Goal: Task Accomplishment & Management: Manage account settings

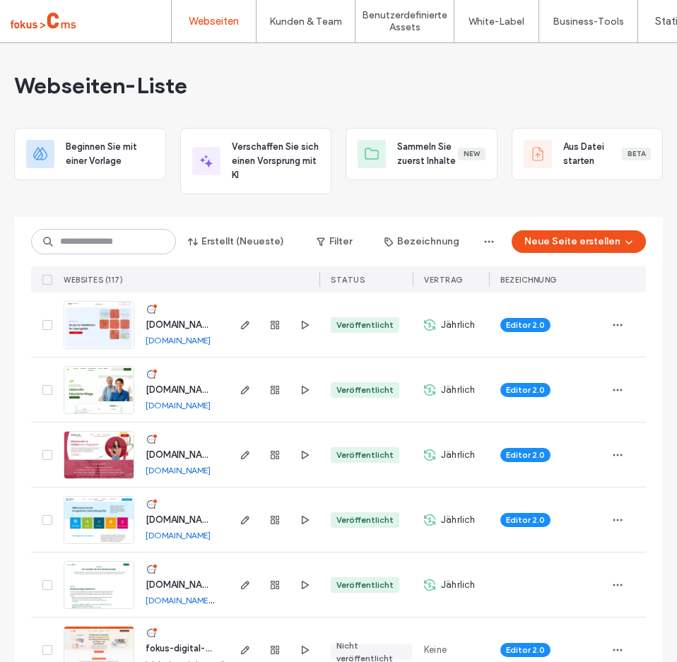
click at [365, 98] on div "Webseiten-Liste" at bounding box center [338, 85] width 649 height 85
click at [158, 391] on span "www.ptw-pflegeteam.de" at bounding box center [181, 389] width 71 height 11
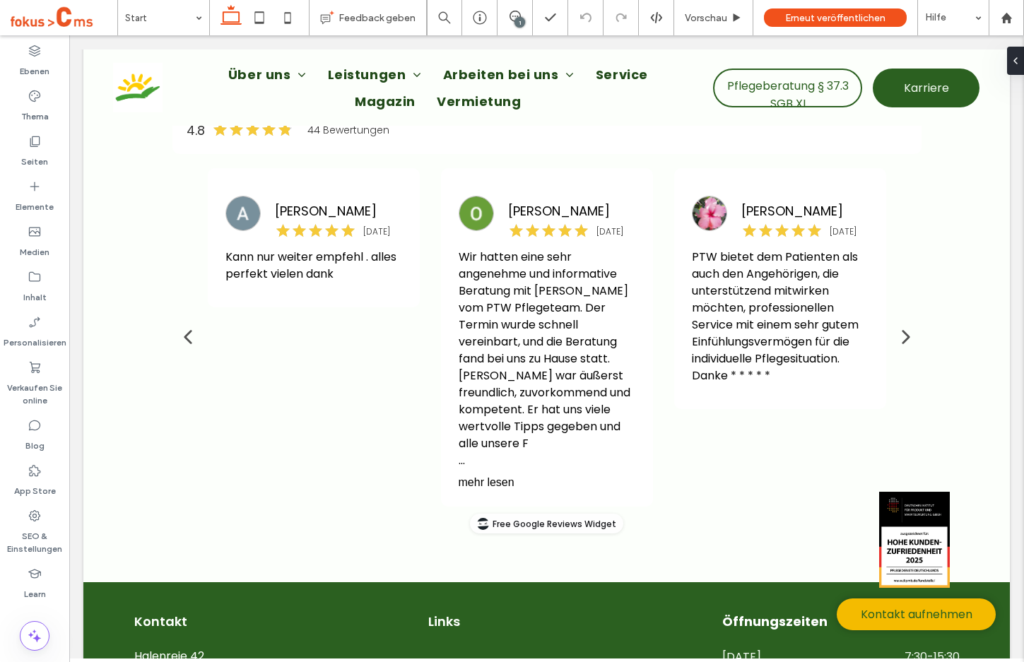
scroll to position [2759, 0]
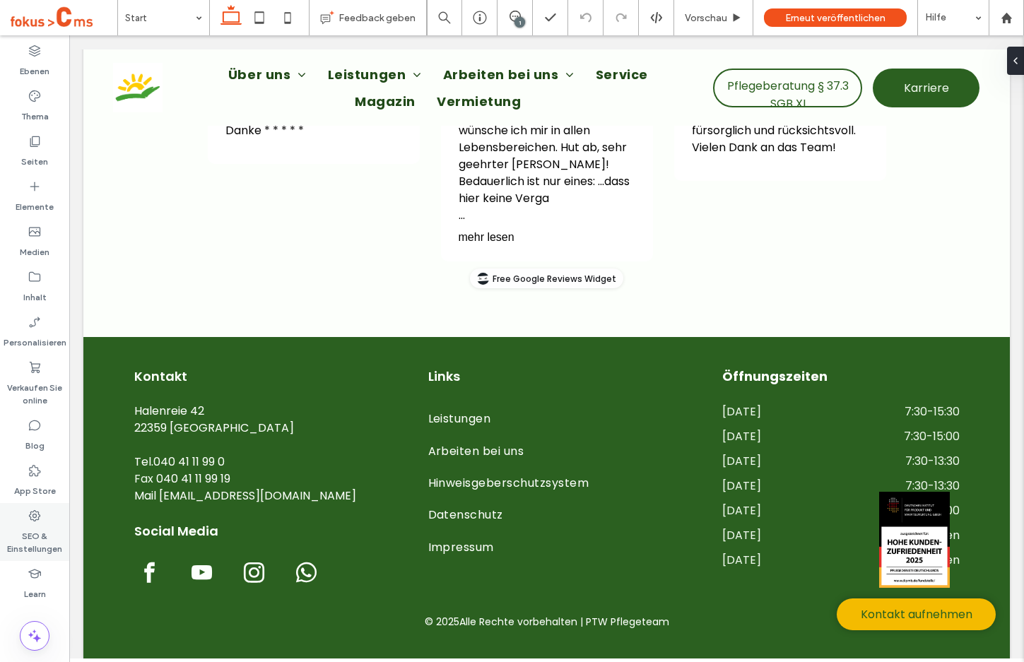
click at [33, 527] on label "SEO & Einstellungen" at bounding box center [34, 539] width 69 height 33
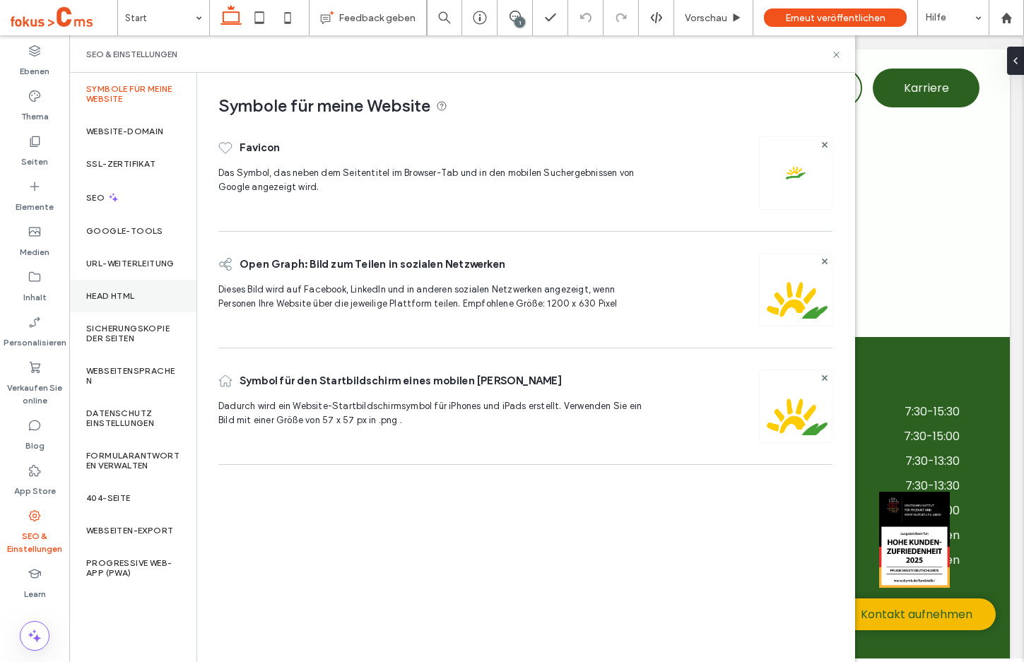
click at [105, 294] on label "Head HTML" at bounding box center [110, 296] width 49 height 10
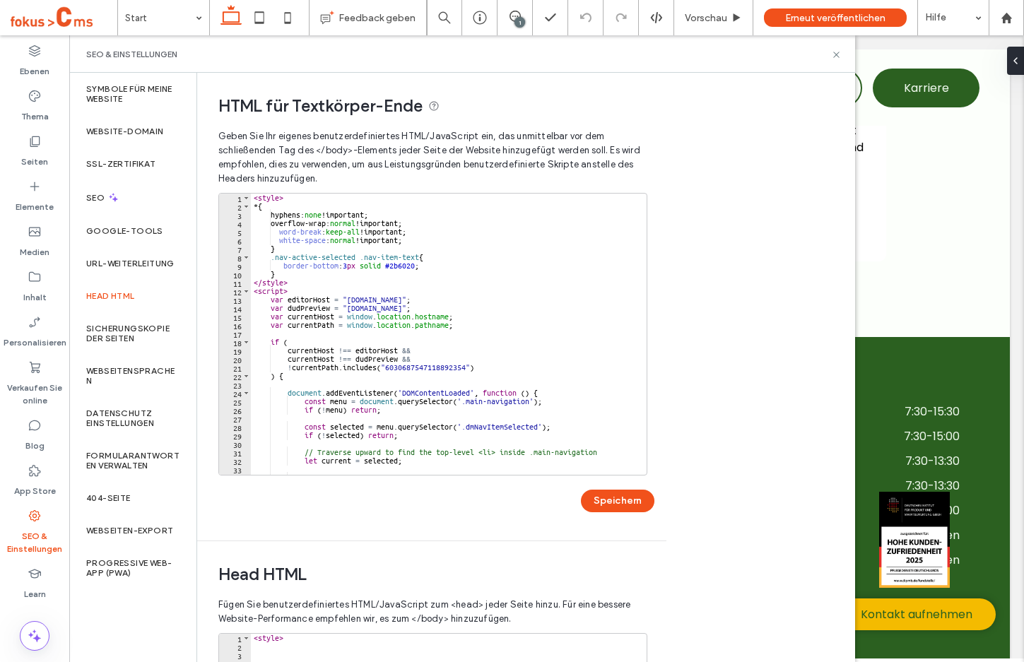
scroll to position [143, 0]
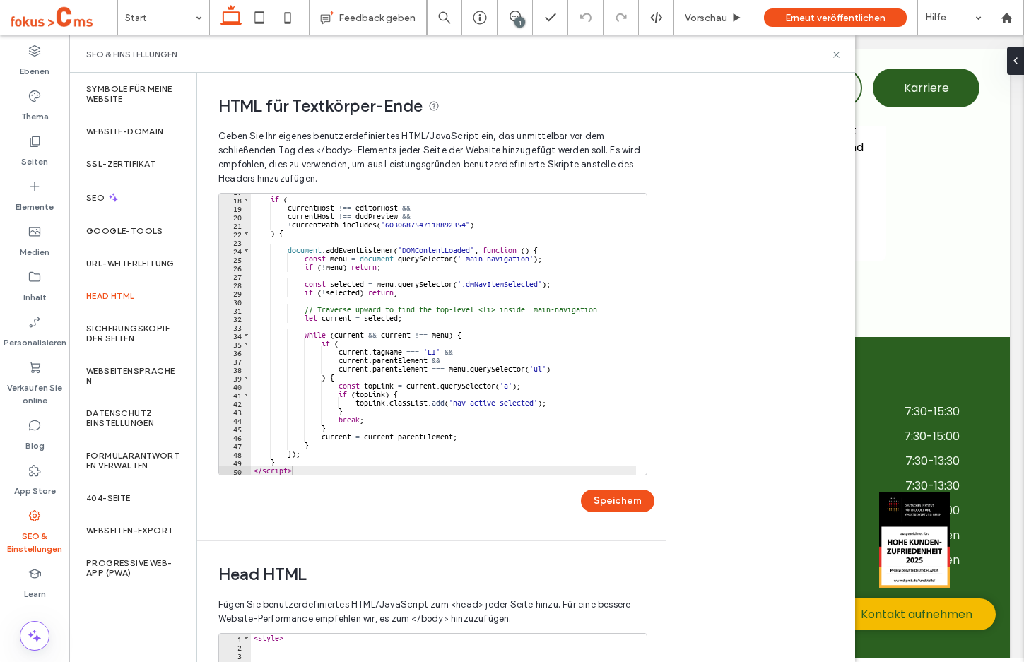
type textarea "*********"
click at [315, 473] on div "if ( currentHost !== editorHost && currentHost !== dudPreview && ! currentPath …" at bounding box center [443, 336] width 385 height 298
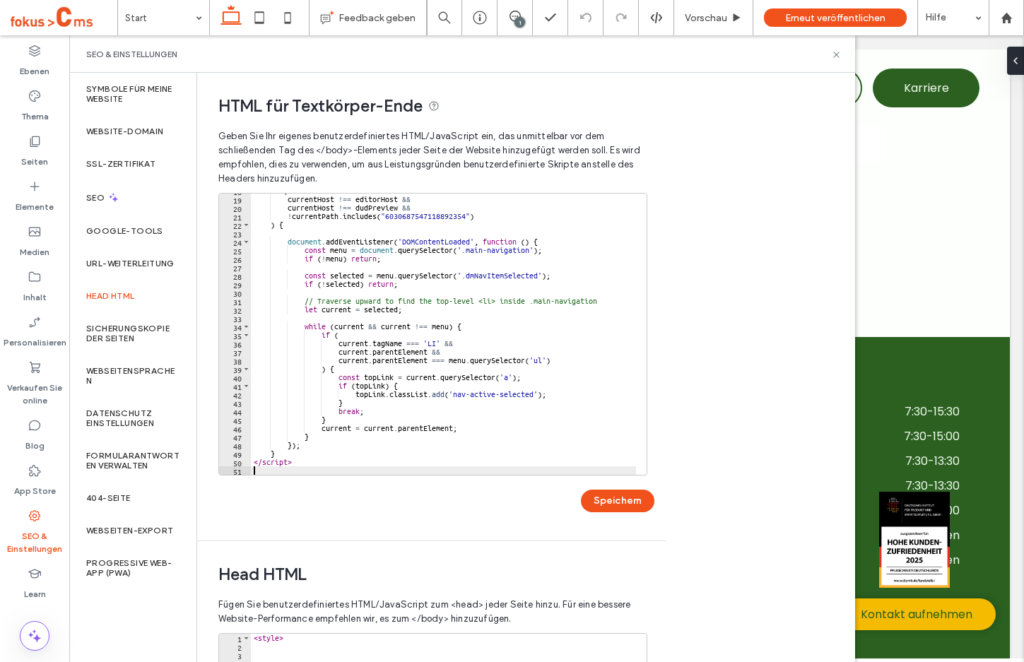
paste textarea "********"
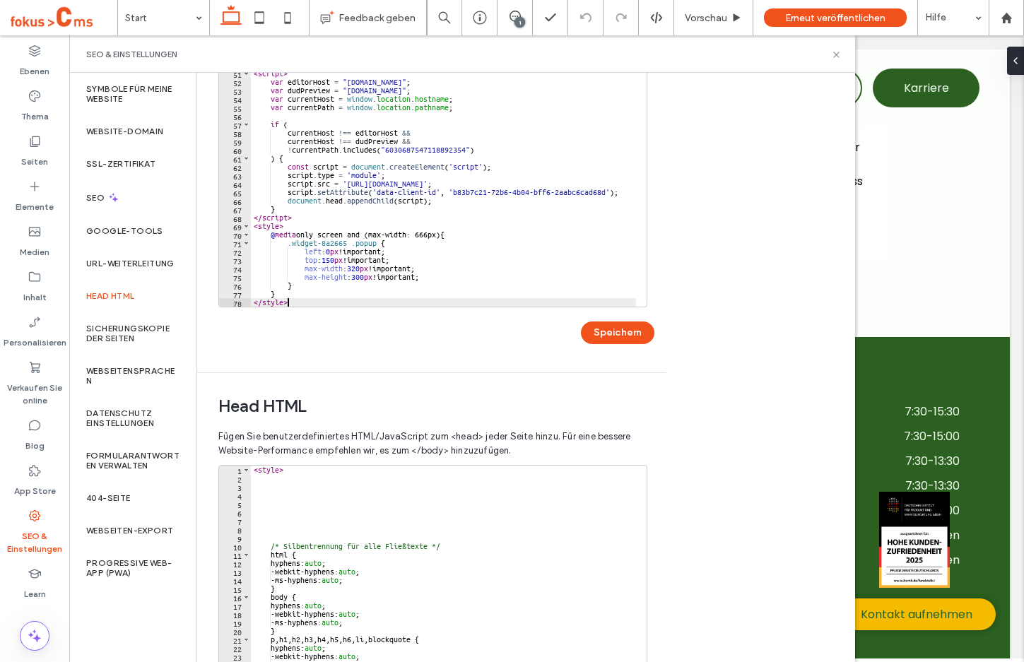
scroll to position [163, 0]
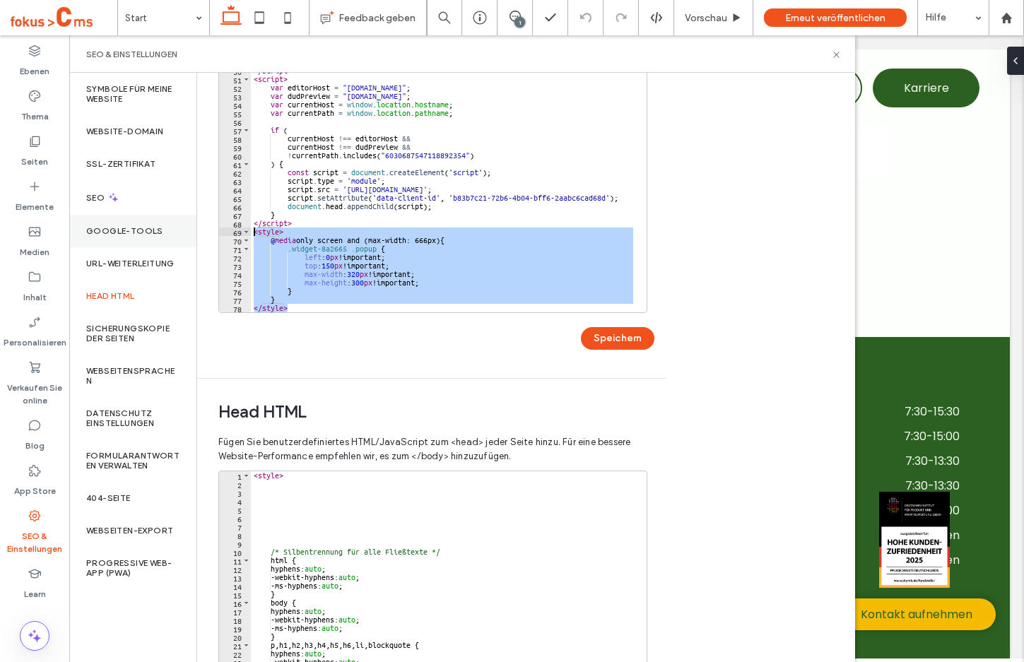
drag, startPoint x: 295, startPoint y: 307, endPoint x: 191, endPoint y: 235, distance: 127.0
click at [191, 235] on div "Symbole für meine Website Website-Domain SSL-Zertifikat SEO Google-Tools URL-We…" at bounding box center [462, 367] width 786 height 589
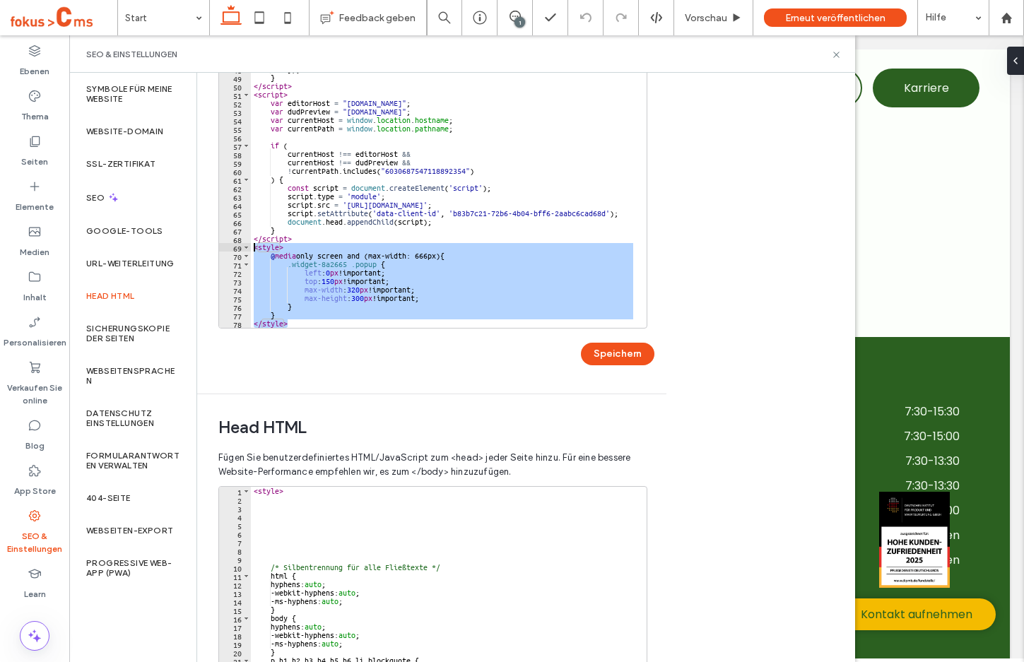
scroll to position [146, 0]
click at [332, 296] on div "} current = current . parentElement ; } }) ; } </ script > < script > var edito…" at bounding box center [443, 187] width 385 height 281
drag, startPoint x: 298, startPoint y: 324, endPoint x: 189, endPoint y: 245, distance: 134.1
click at [189, 245] on div "**********" at bounding box center [462, 367] width 786 height 589
type textarea "**********"
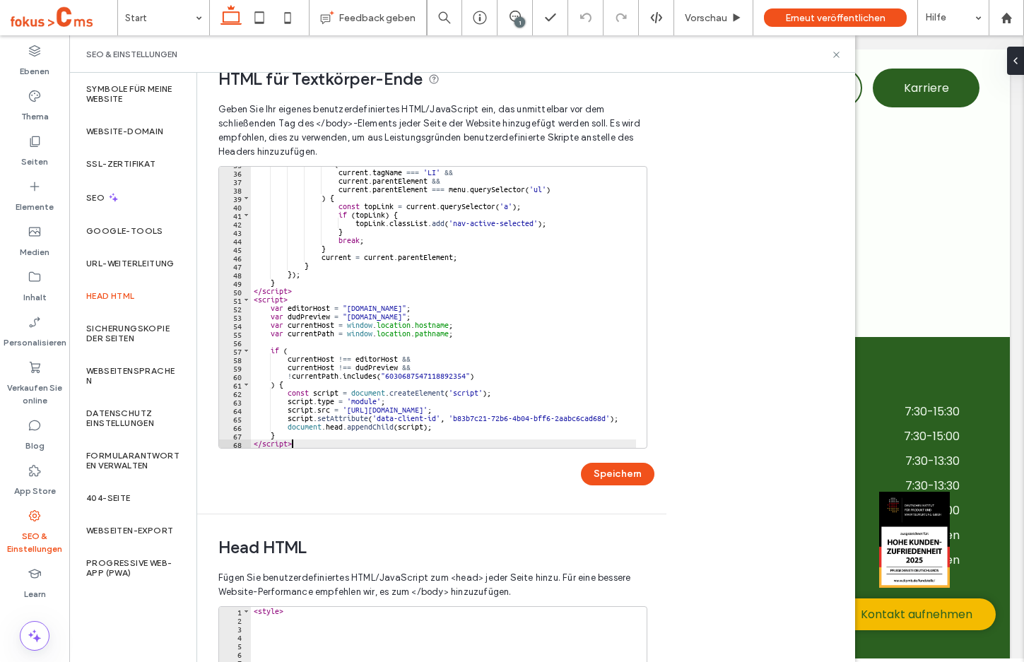
scroll to position [28, 0]
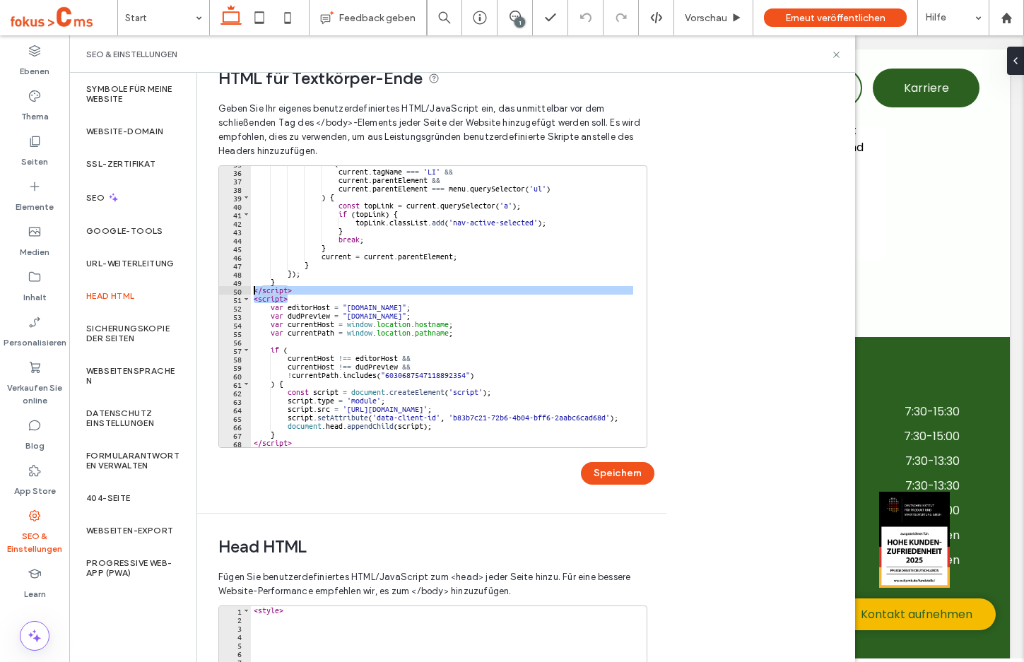
drag, startPoint x: 291, startPoint y: 298, endPoint x: 241, endPoint y: 293, distance: 50.5
click at [241, 293] on div "********* 35 36 37 38 39 40 41 42 43 44 45 46 47 48 49 50 51 52 53 54 55 56 57 …" at bounding box center [432, 306] width 429 height 283
type textarea "********* ********"
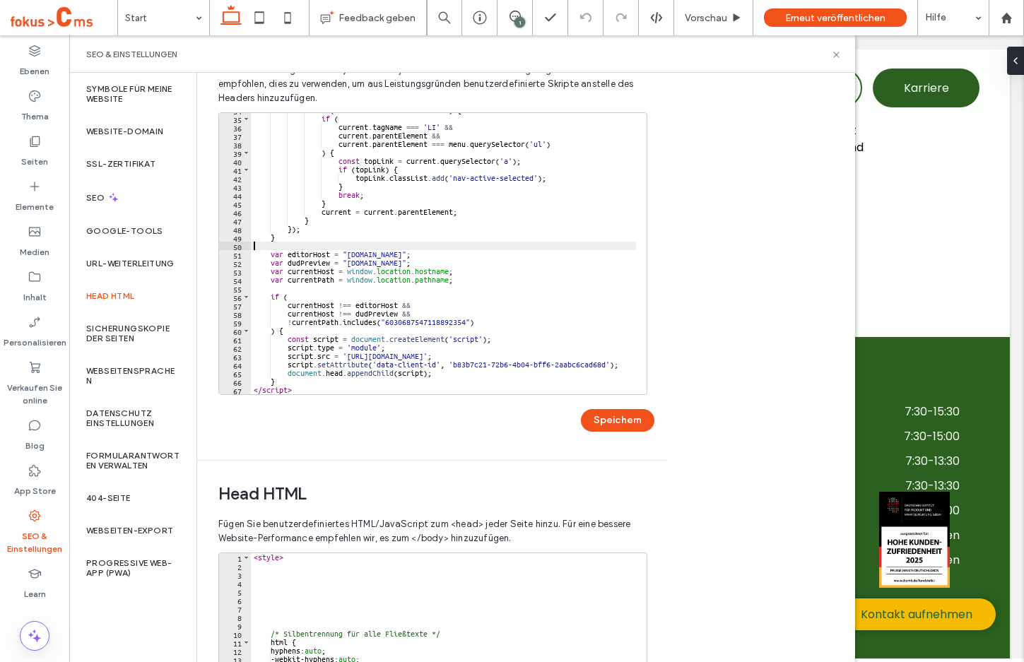
scroll to position [83, 0]
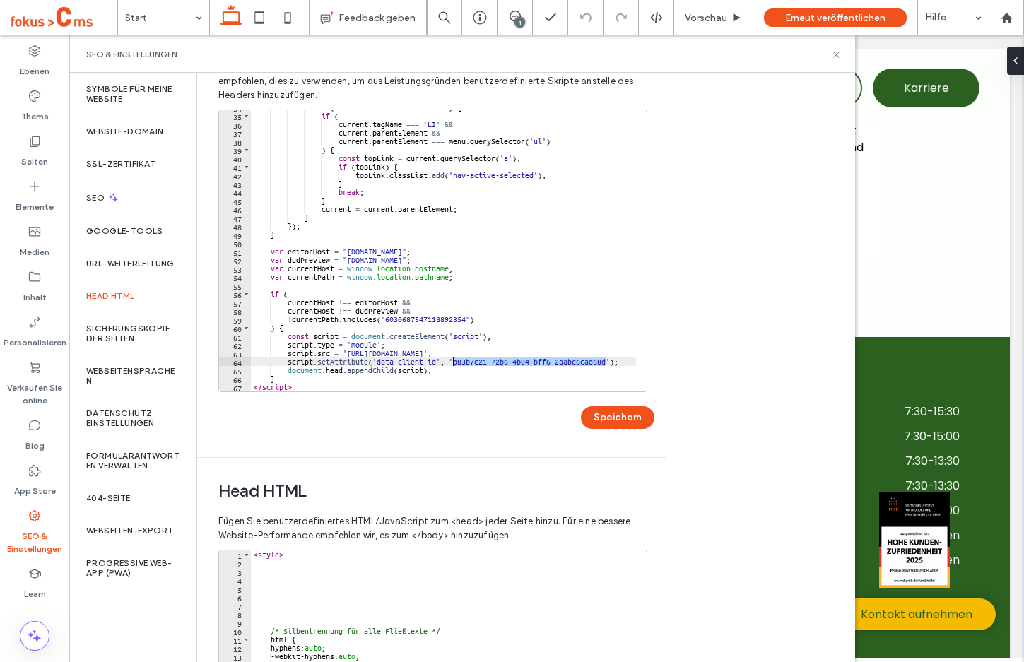
drag, startPoint x: 606, startPoint y: 362, endPoint x: 453, endPoint y: 364, distance: 152.6
click at [453, 364] on div "while ( current && current !== menu ) { if ( current . tagName === 'LI' && curr…" at bounding box center [443, 252] width 385 height 298
paste textarea "Cursor at row 64"
type textarea "**********"
click at [599, 413] on button "Speichern" at bounding box center [617, 417] width 73 height 23
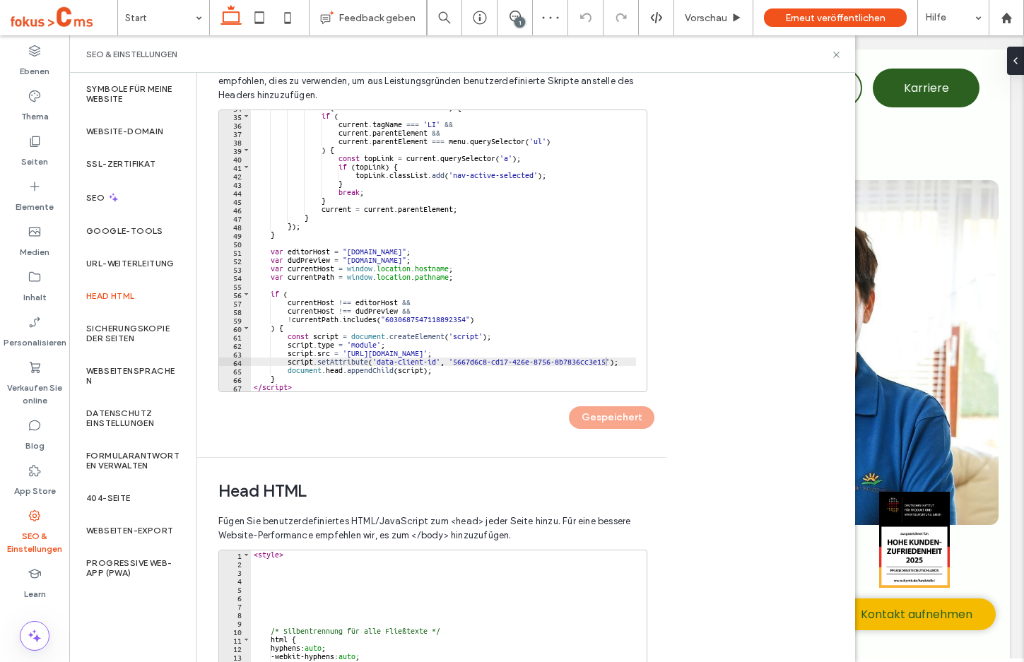
scroll to position [0, 0]
click at [837, 57] on icon at bounding box center [836, 54] width 11 height 11
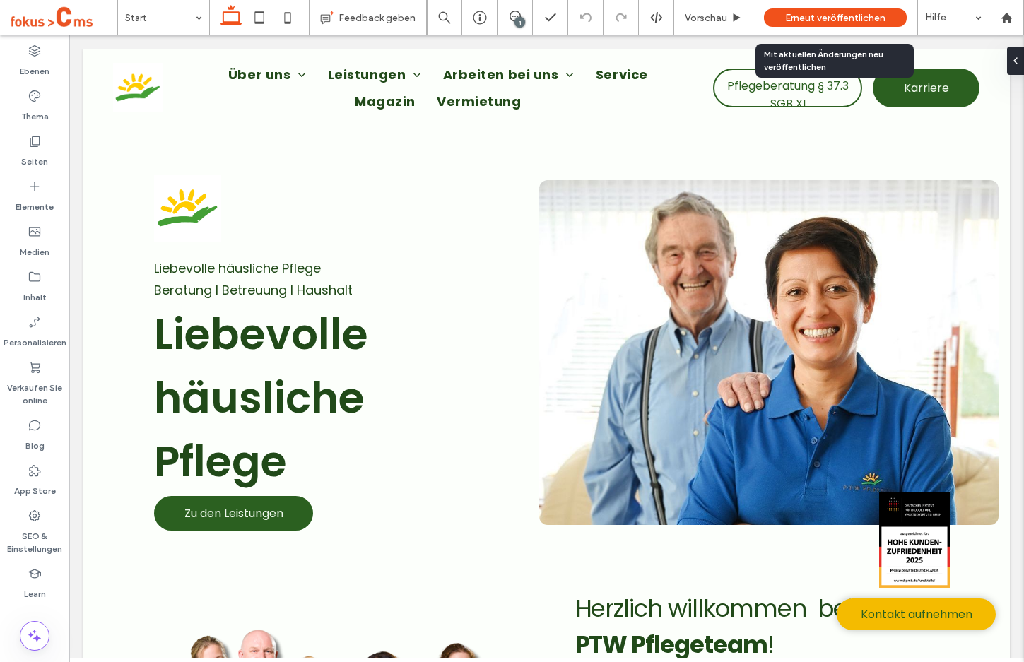
click at [835, 18] on span "Erneut veröffentlichen" at bounding box center [835, 18] width 100 height 12
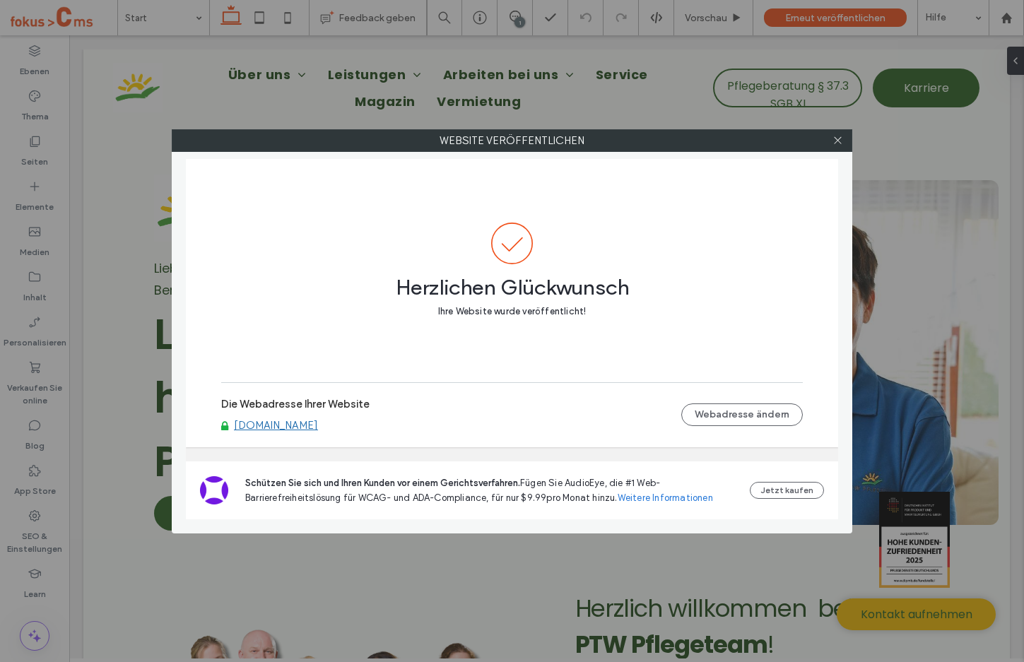
drag, startPoint x: 841, startPoint y: 141, endPoint x: 113, endPoint y: 246, distance: 735.3
click at [840, 141] on icon at bounding box center [837, 140] width 11 height 11
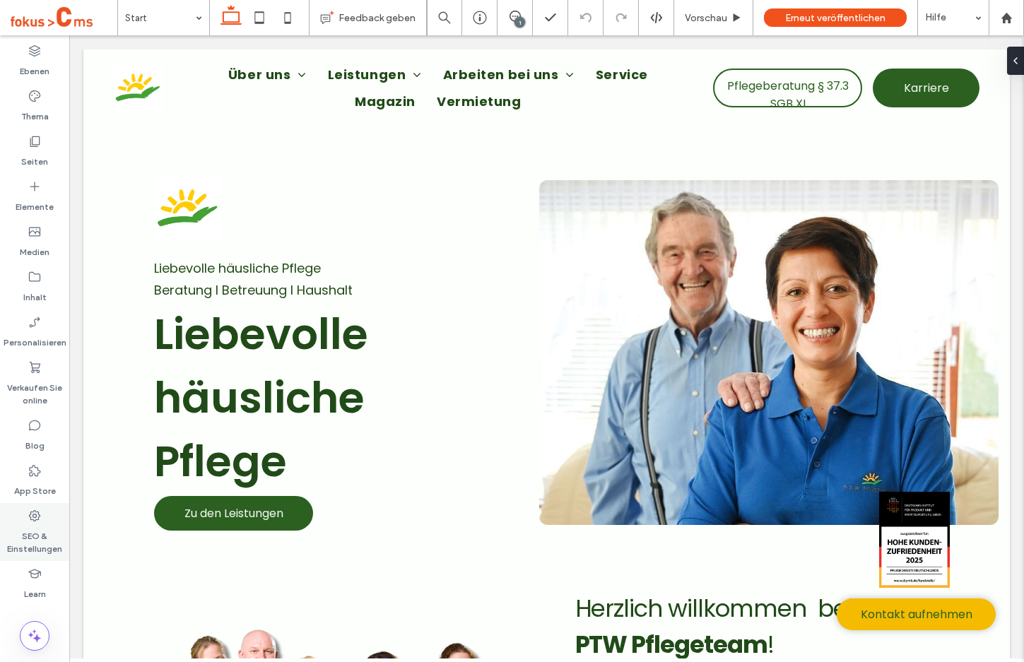
click at [33, 536] on label "SEO & Einstellungen" at bounding box center [34, 539] width 69 height 33
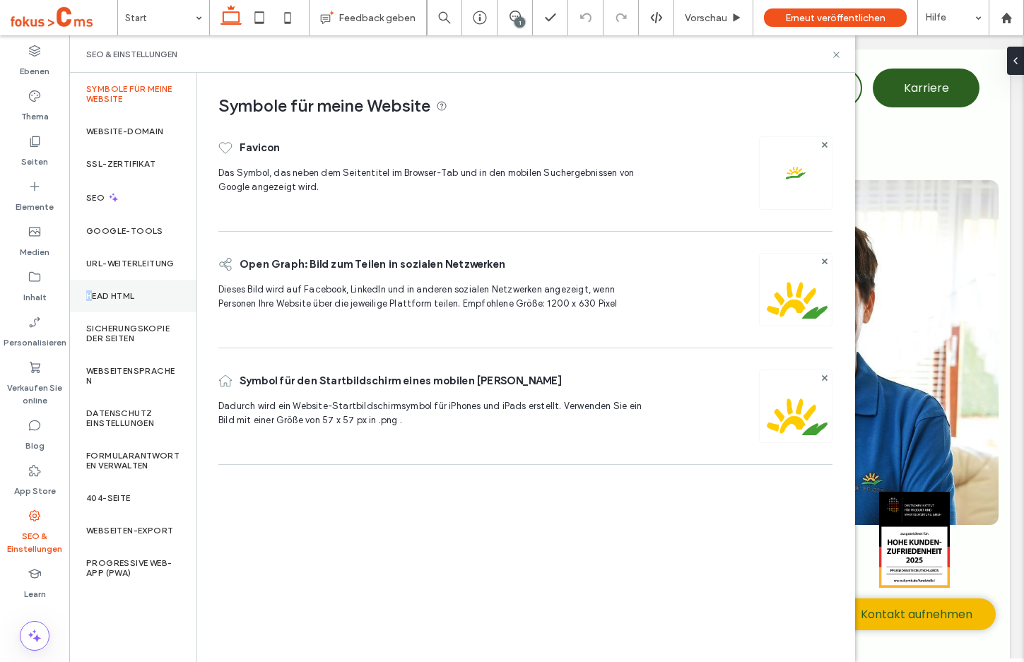
click at [90, 293] on label "Head HTML" at bounding box center [110, 296] width 49 height 10
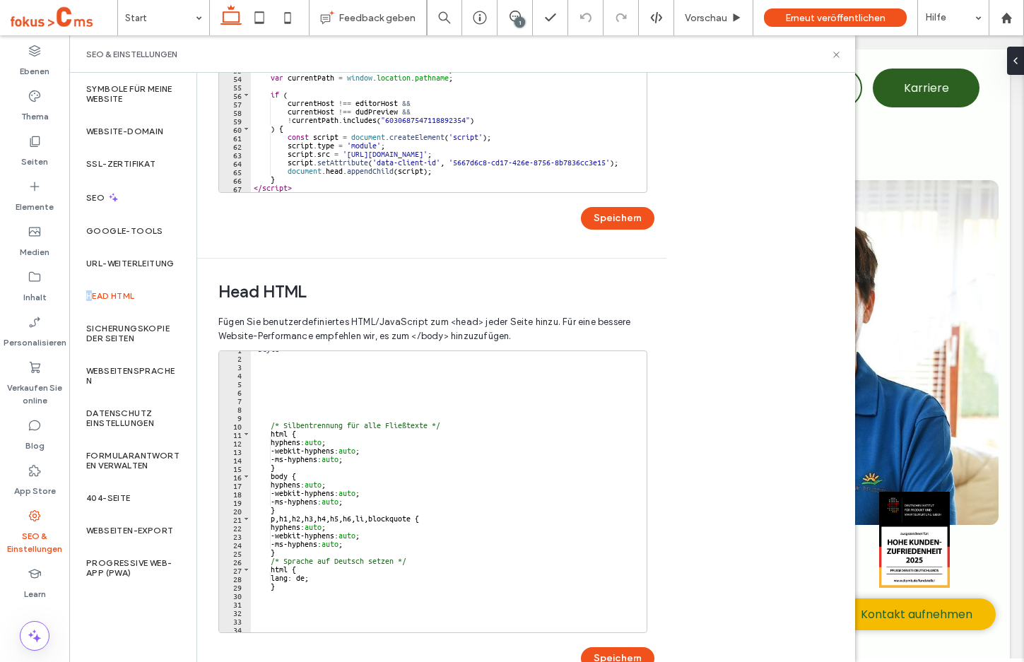
scroll to position [7, 0]
click at [277, 594] on div "< style > /* Silbentrennung für alle Fließtexte */ html { hyphens: auto ; -webk…" at bounding box center [443, 493] width 385 height 298
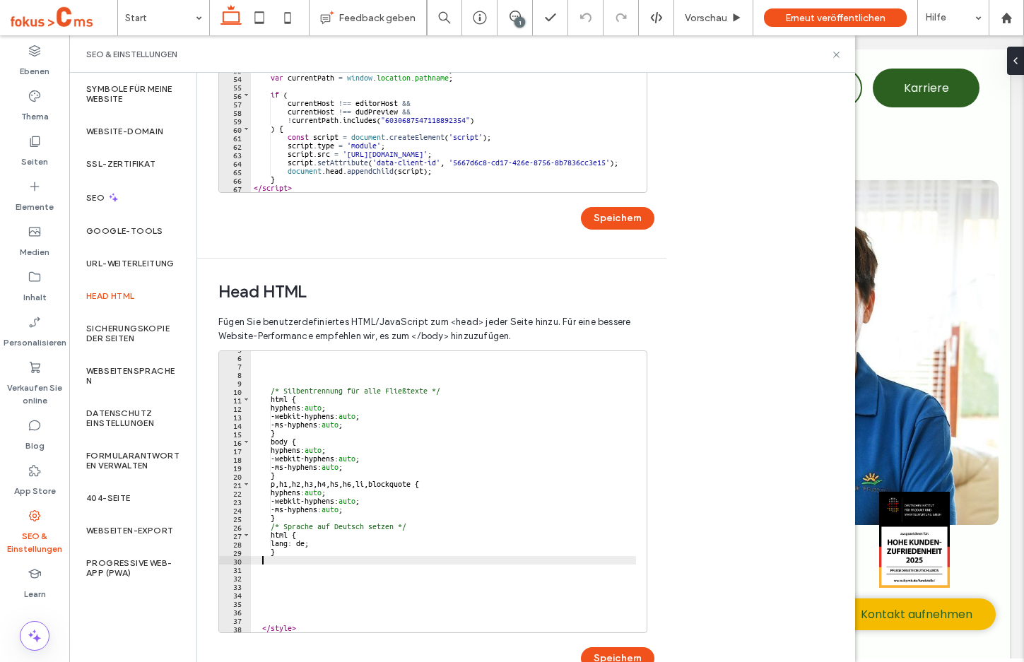
scroll to position [41, 0]
click at [280, 573] on div "/* Silbentrennung für alle Fließtexte */ html { hyphens: auto ; -webkit-hyphens…" at bounding box center [443, 493] width 385 height 298
click at [293, 570] on div "/* Silbentrennung für alle Fließtexte */ html { hyphens: auto ; -webkit-hyphens…" at bounding box center [443, 493] width 385 height 298
paste textarea "**********"
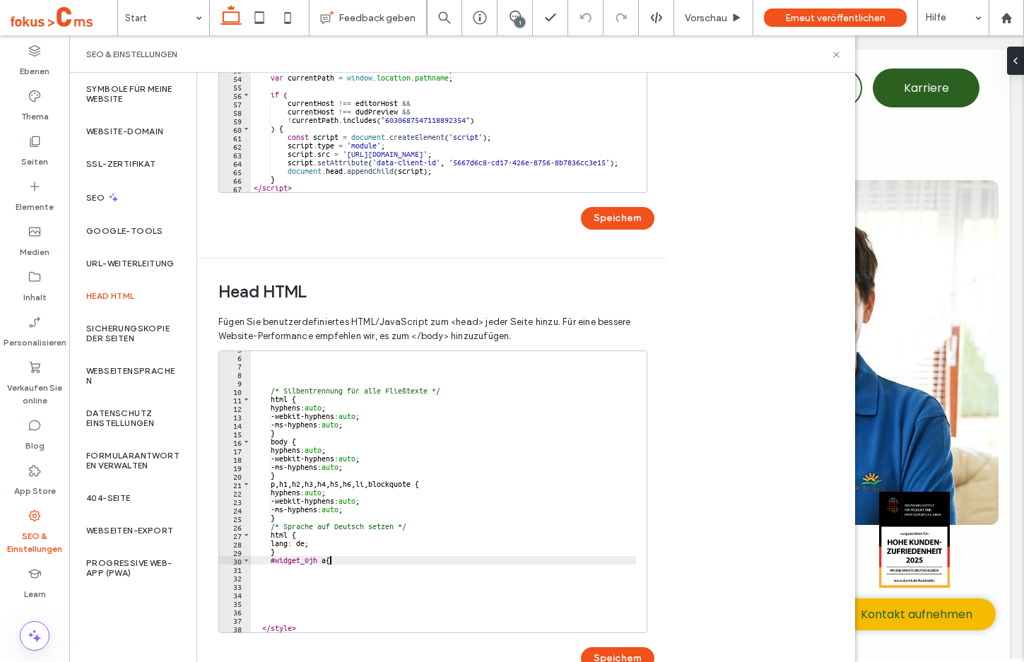
scroll to position [0, 6]
type textarea "**********"
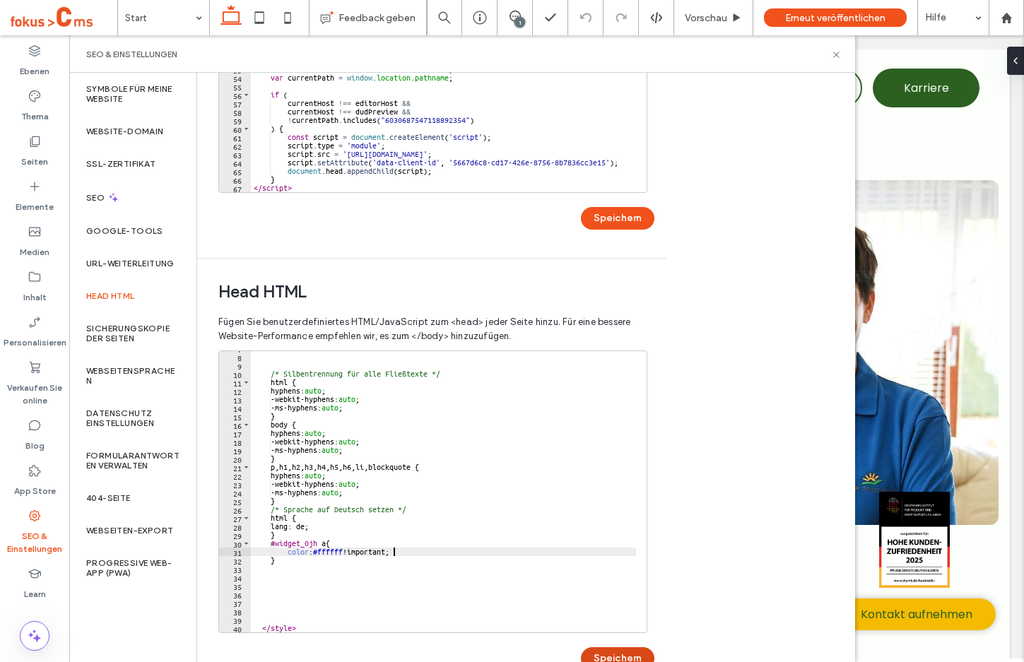
type textarea "**********"
click at [608, 654] on button "Speichern" at bounding box center [617, 658] width 73 height 23
click at [837, 56] on icon at bounding box center [836, 54] width 11 height 11
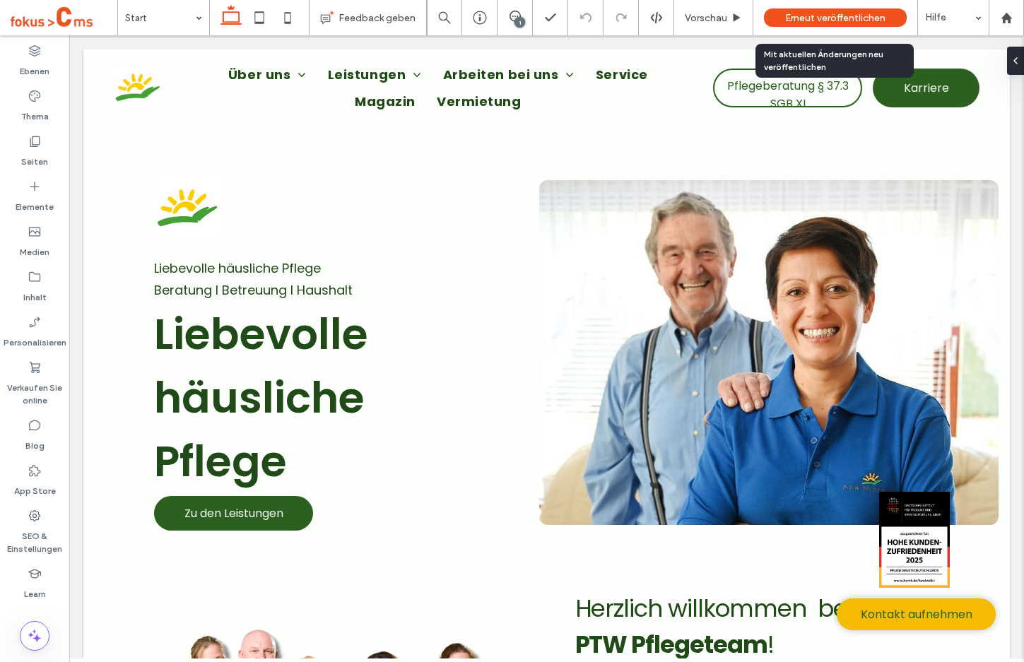
click at [817, 18] on span "Erneut veröffentlichen" at bounding box center [835, 18] width 100 height 12
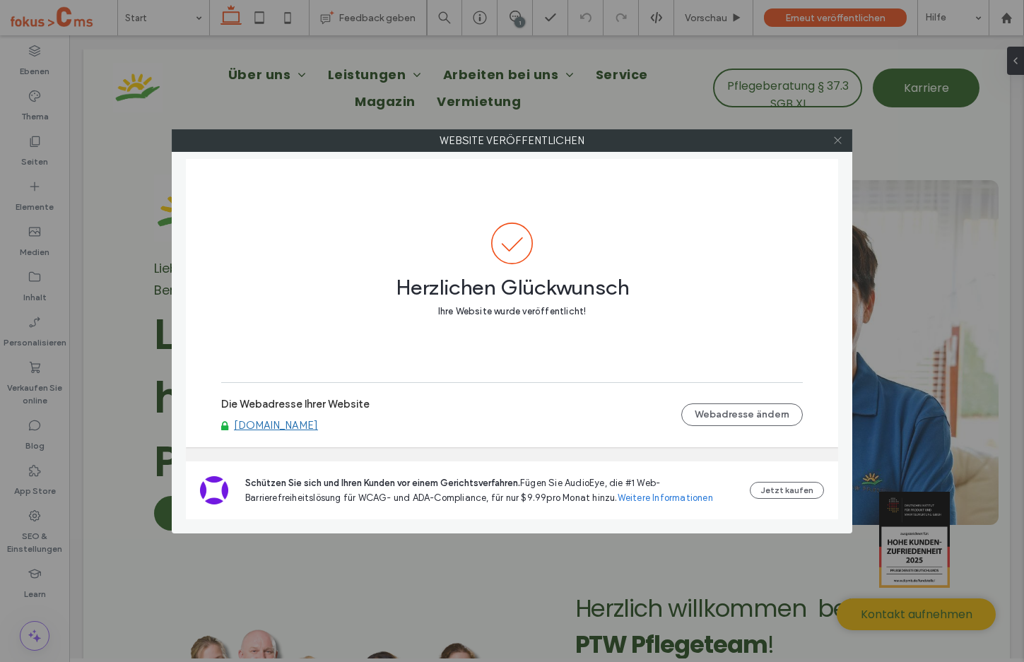
click at [837, 138] on icon at bounding box center [837, 140] width 11 height 11
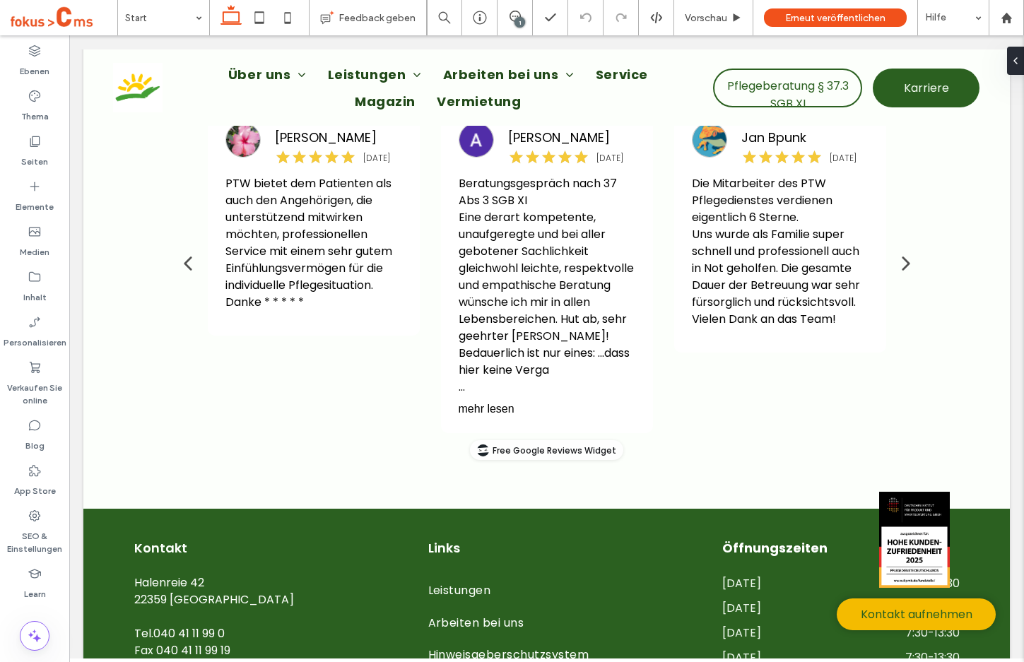
scroll to position [2759, 0]
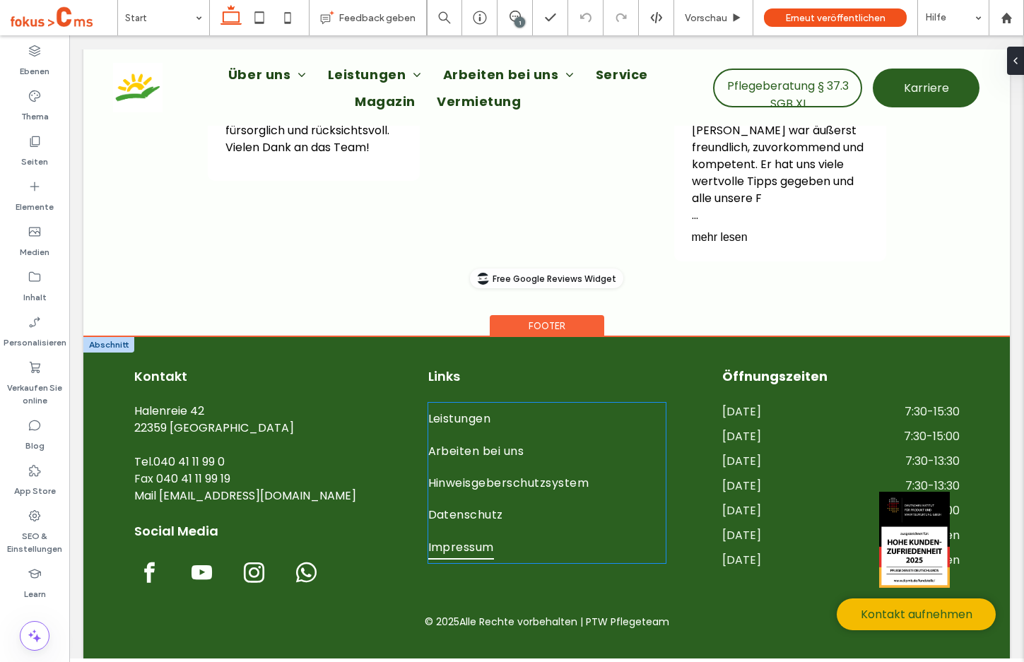
click at [548, 549] on link "Impressum" at bounding box center [546, 547] width 237 height 32
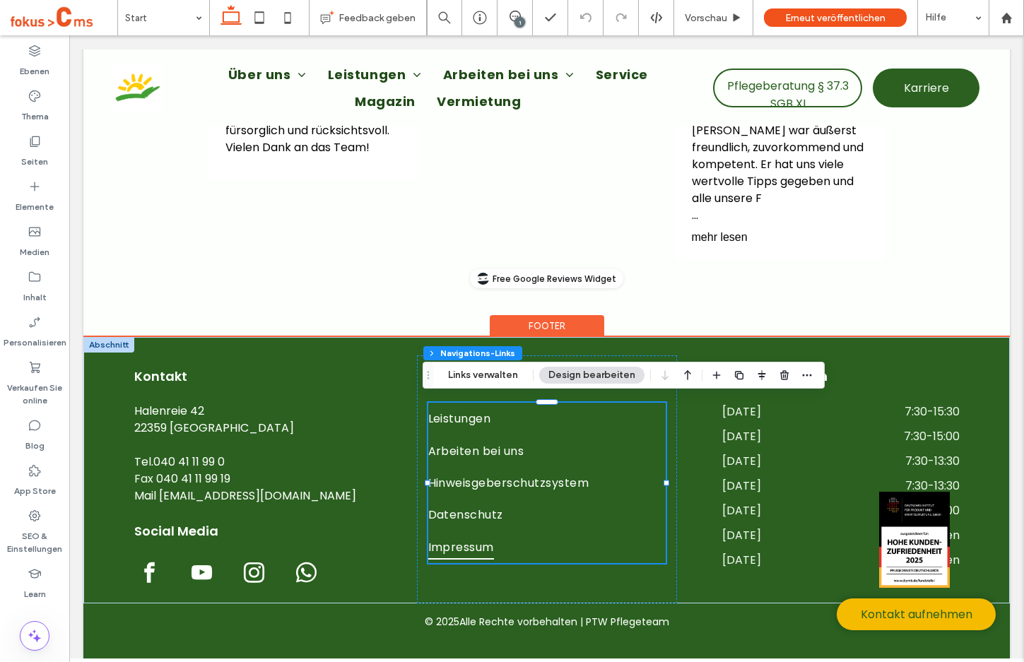
type input "***"
type input "****"
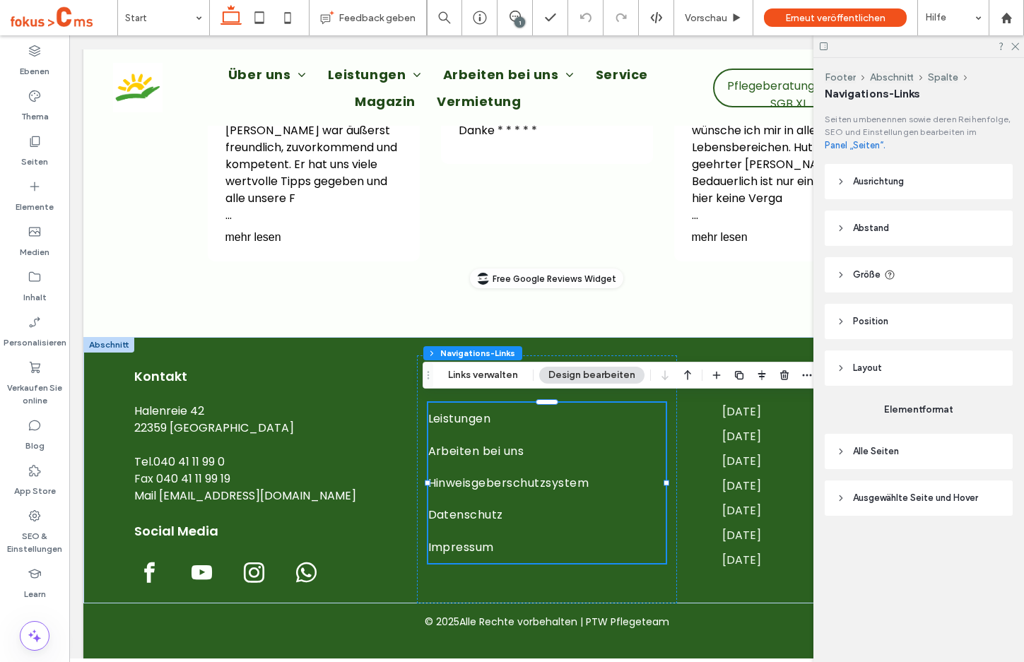
click at [864, 451] on span "Alle Seiten" at bounding box center [876, 451] width 46 height 14
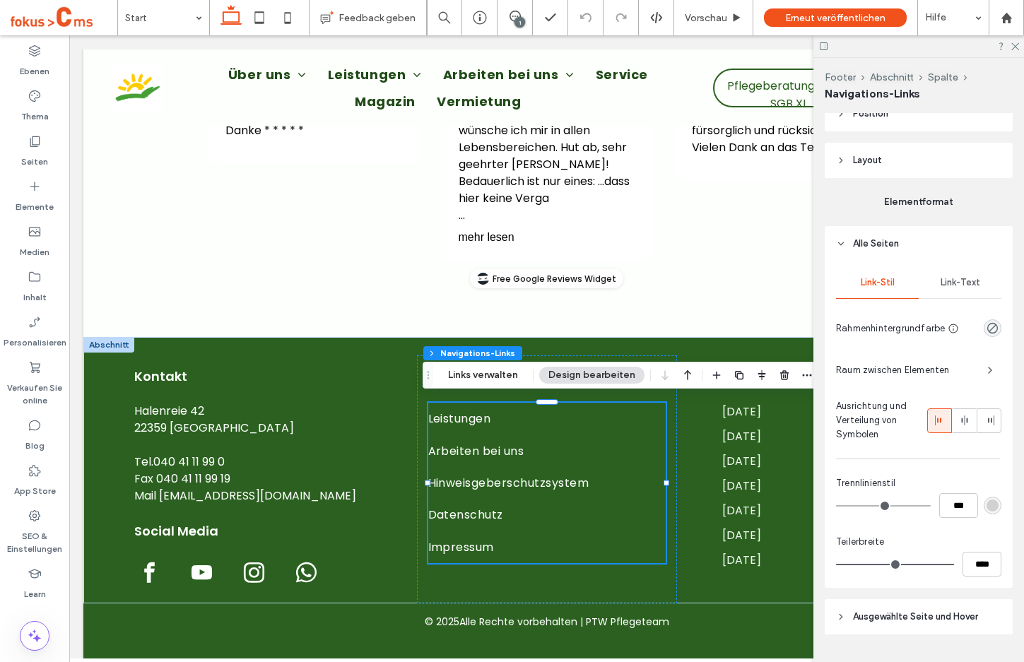
scroll to position [242, 0]
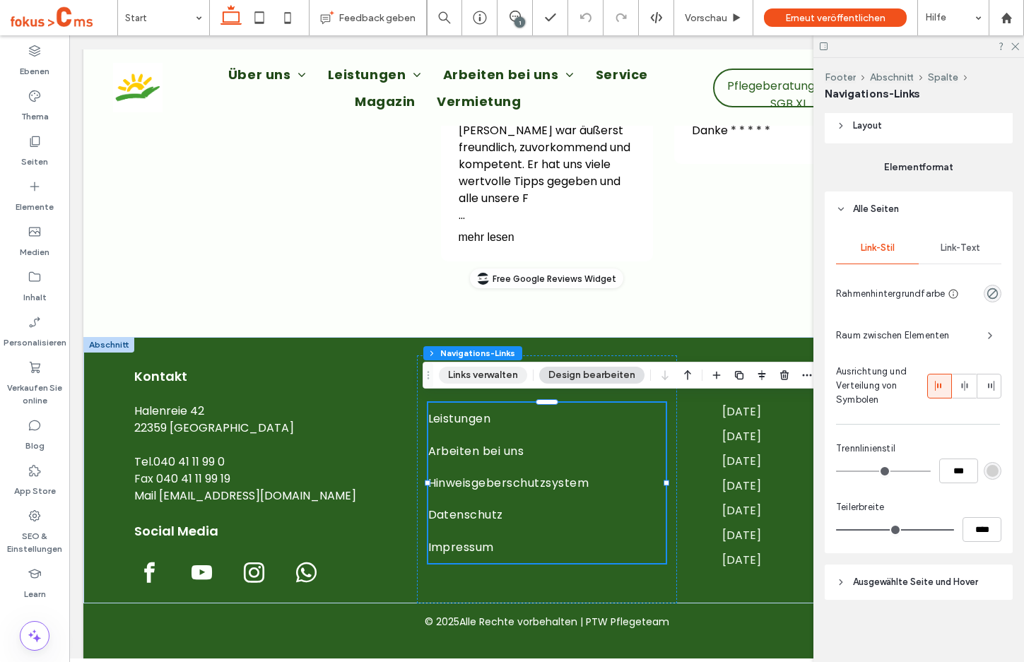
click at [471, 373] on button "Links verwalten" at bounding box center [483, 375] width 88 height 17
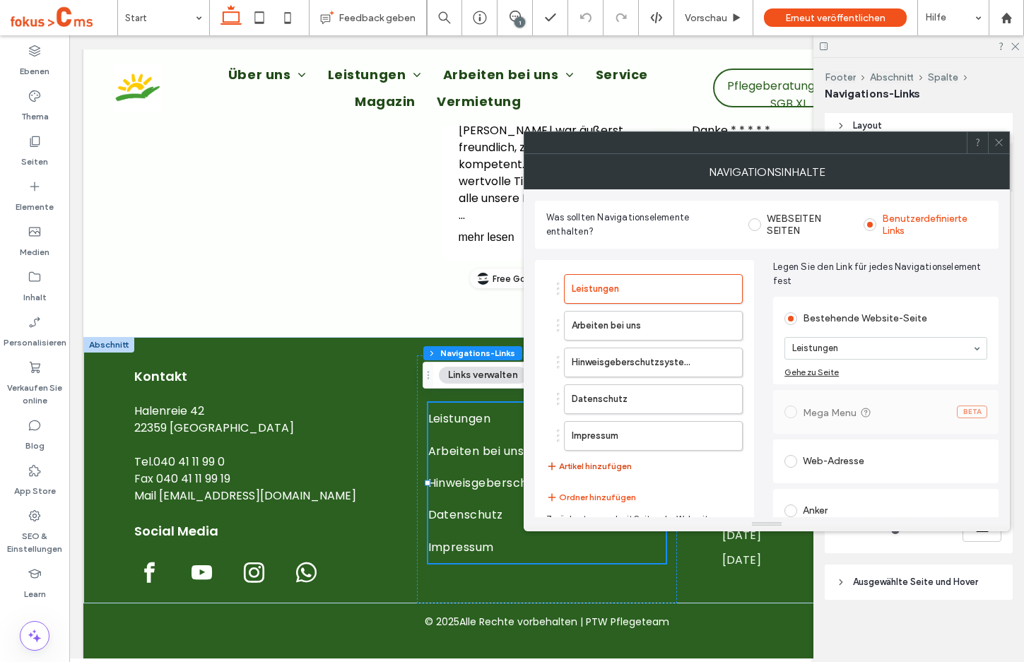
click at [599, 461] on button "Artikel hinzufügen" at bounding box center [589, 466] width 86 height 17
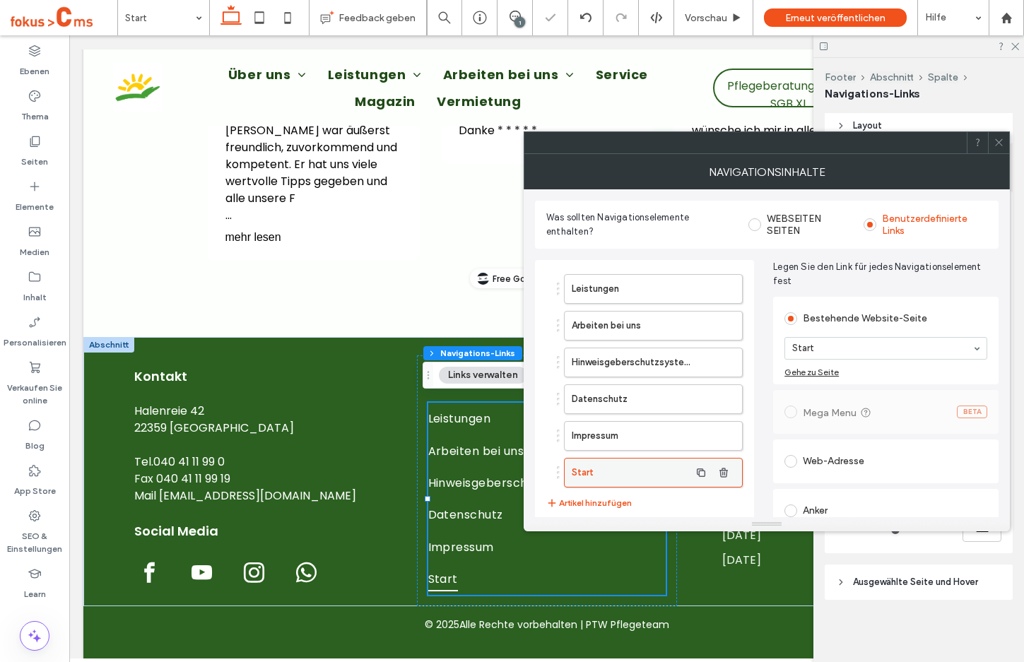
click at [615, 469] on label "Start" at bounding box center [631, 473] width 118 height 28
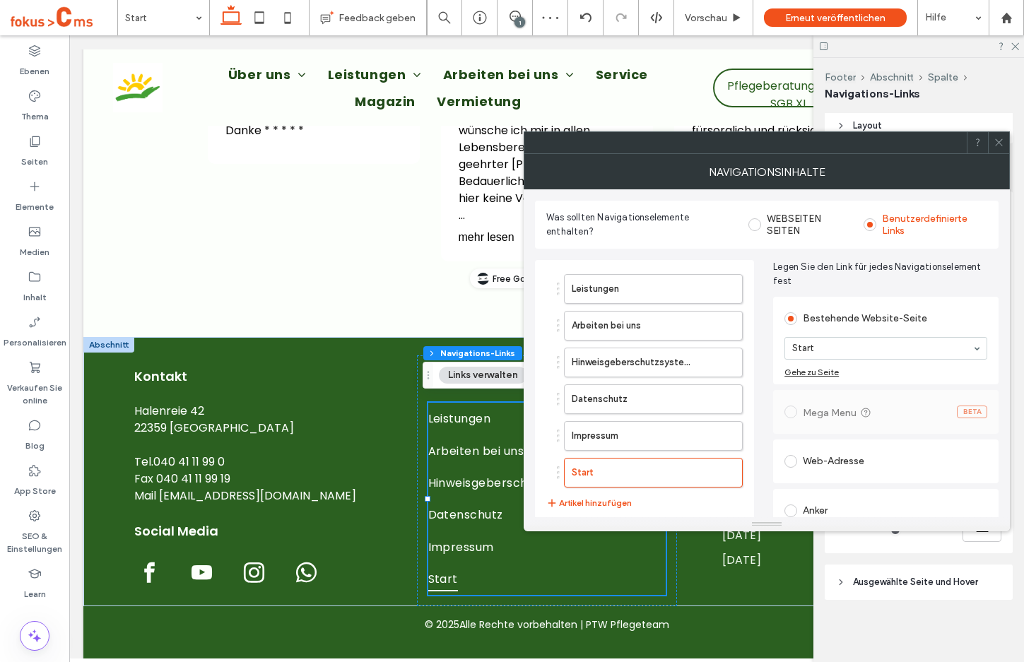
scroll to position [61, 0]
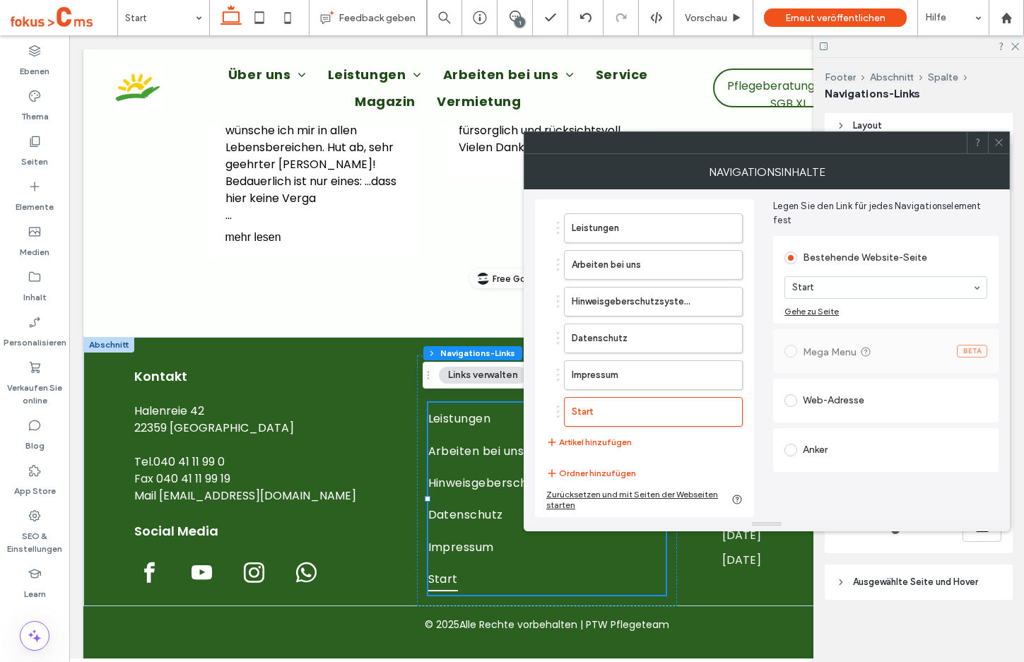
click at [788, 453] on span at bounding box center [790, 450] width 13 height 13
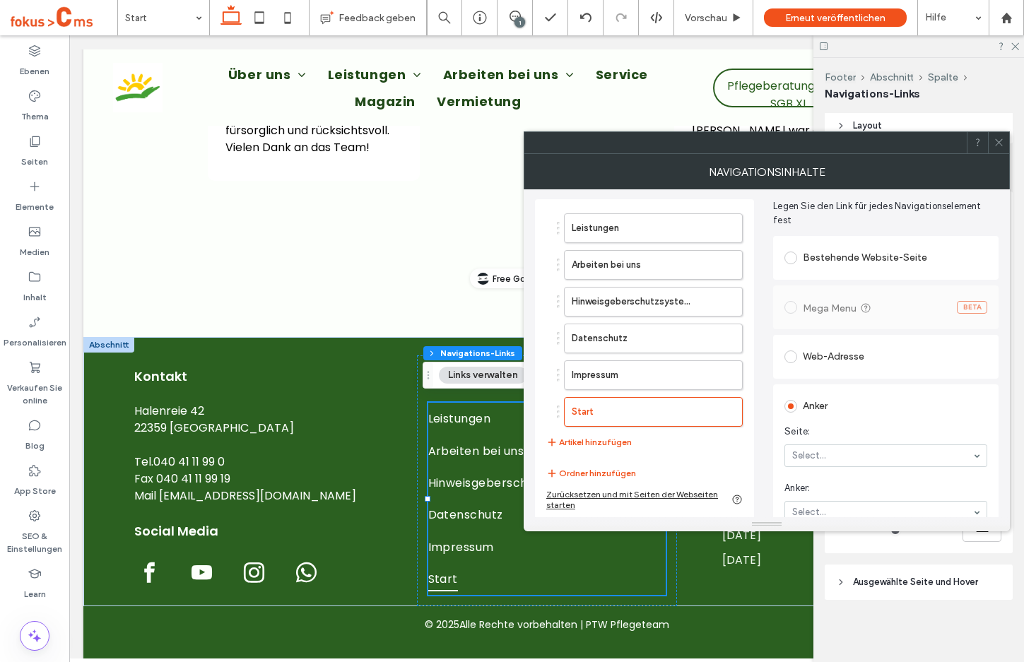
scroll to position [81, 0]
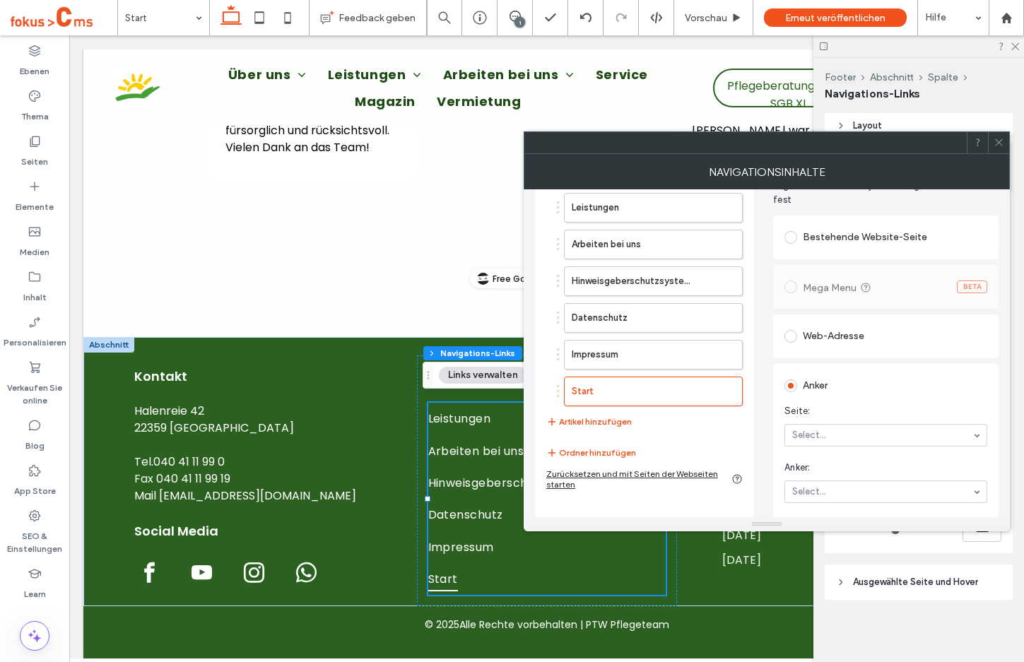
click at [876, 415] on span "Seite:" at bounding box center [882, 411] width 197 height 14
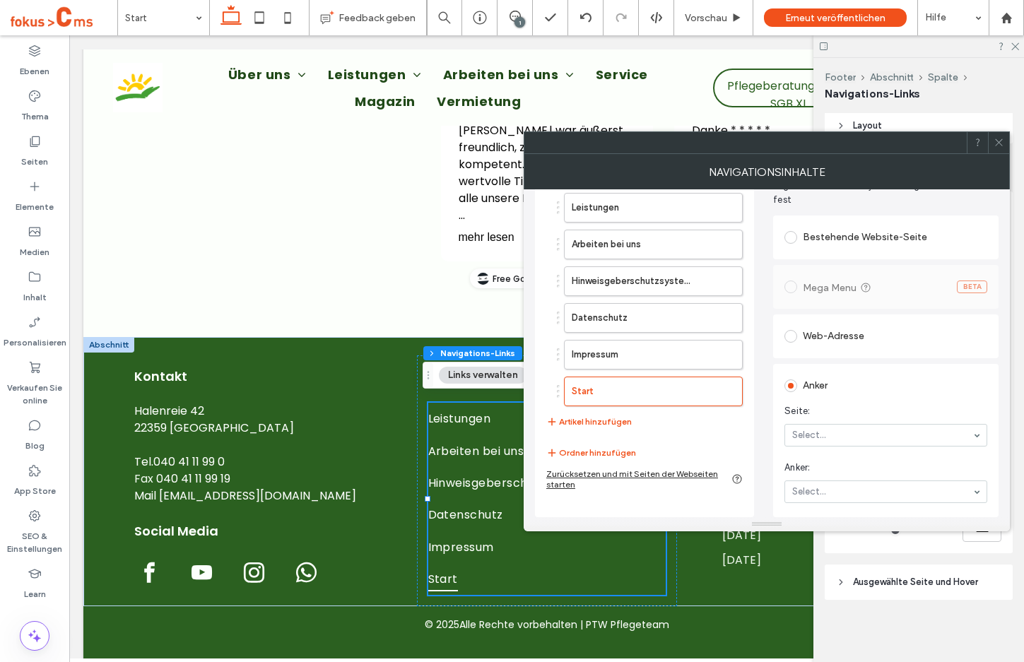
click at [788, 333] on span at bounding box center [790, 336] width 13 height 13
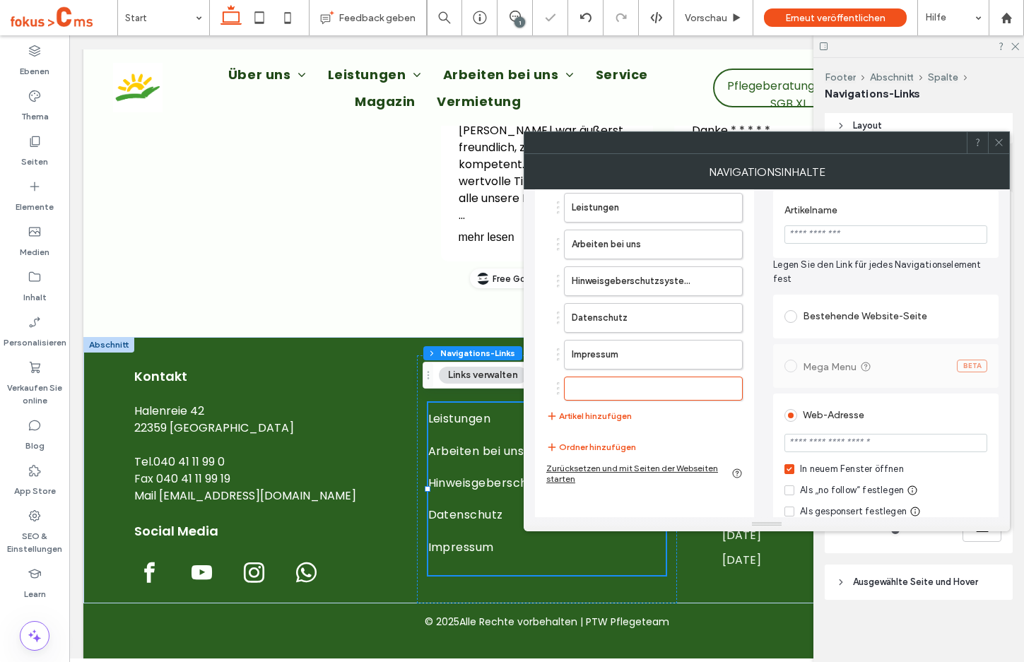
click at [858, 441] on input "url" at bounding box center [885, 443] width 203 height 18
paste input "**********"
type input "**********"
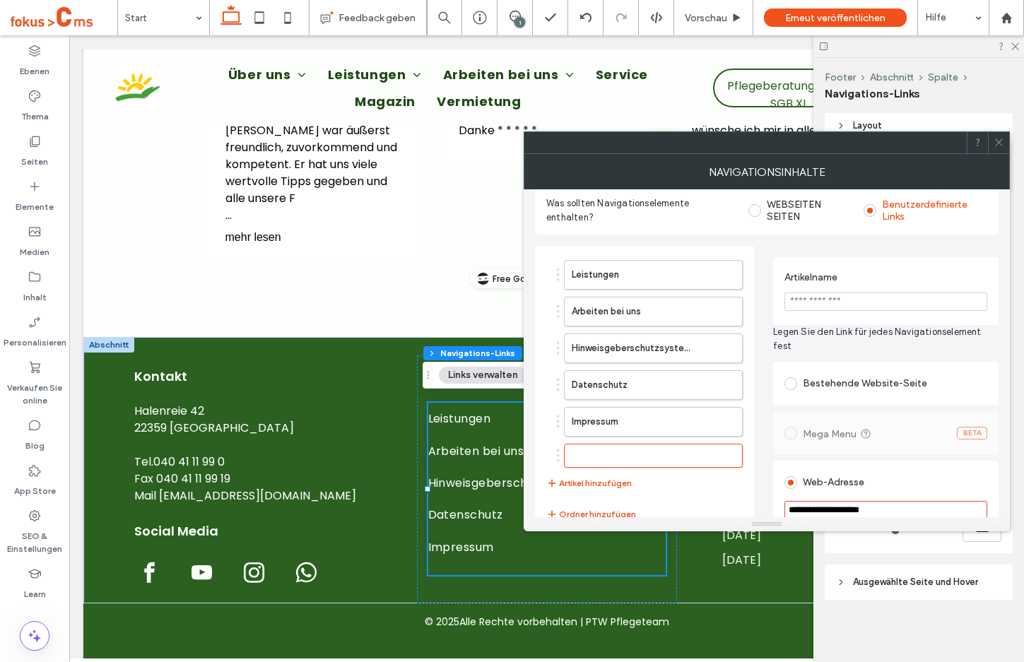
scroll to position [0, 0]
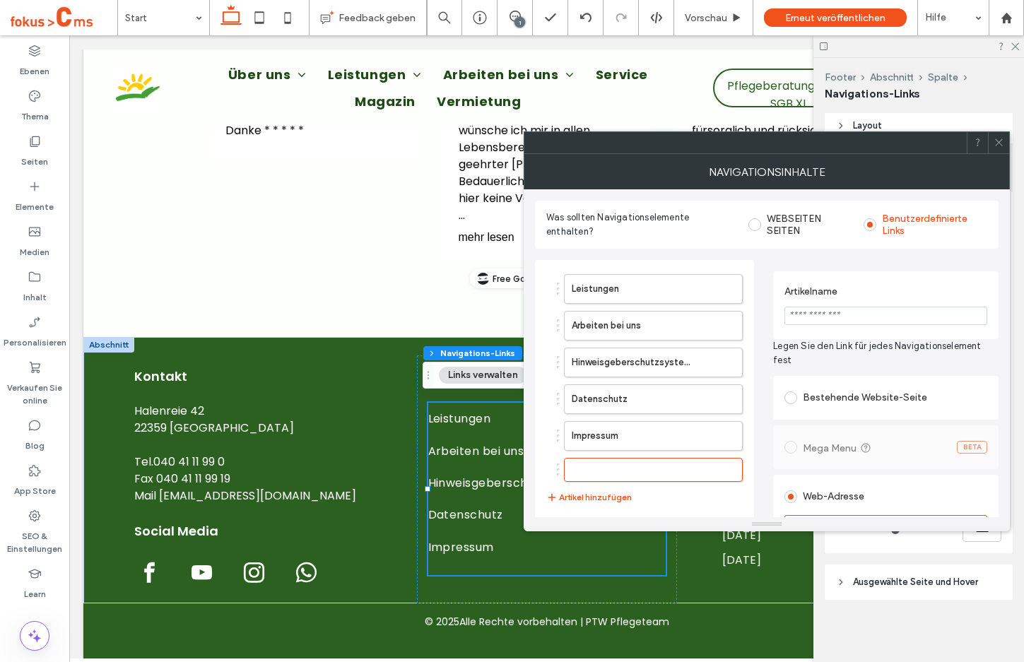
click at [835, 317] on input "Artikelname" at bounding box center [885, 316] width 203 height 18
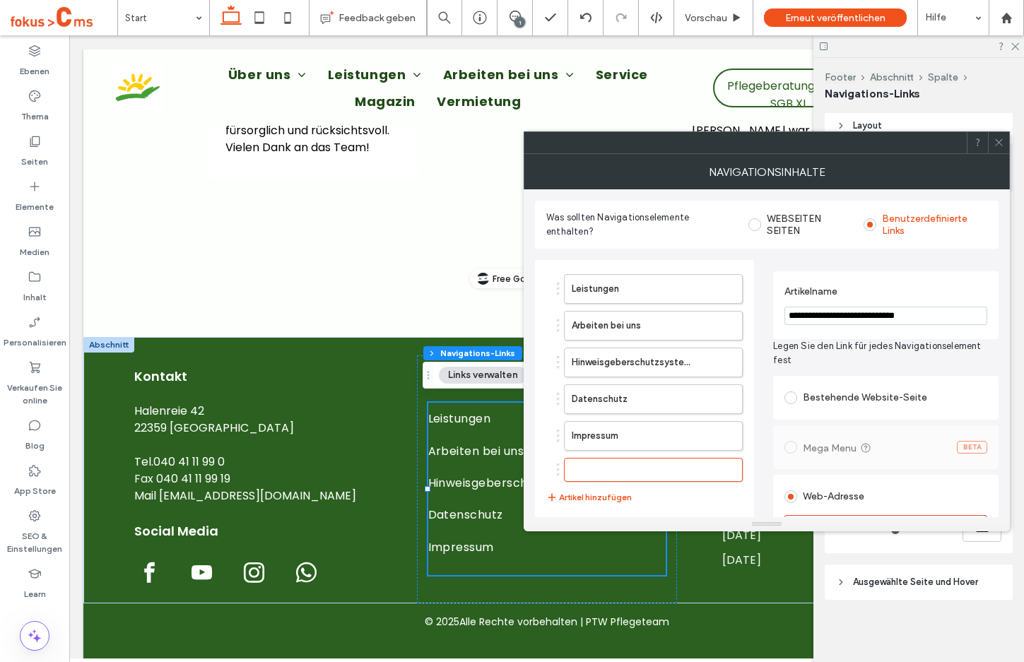
type input "**********"
click at [943, 298] on label "Artikelname" at bounding box center [882, 293] width 197 height 16
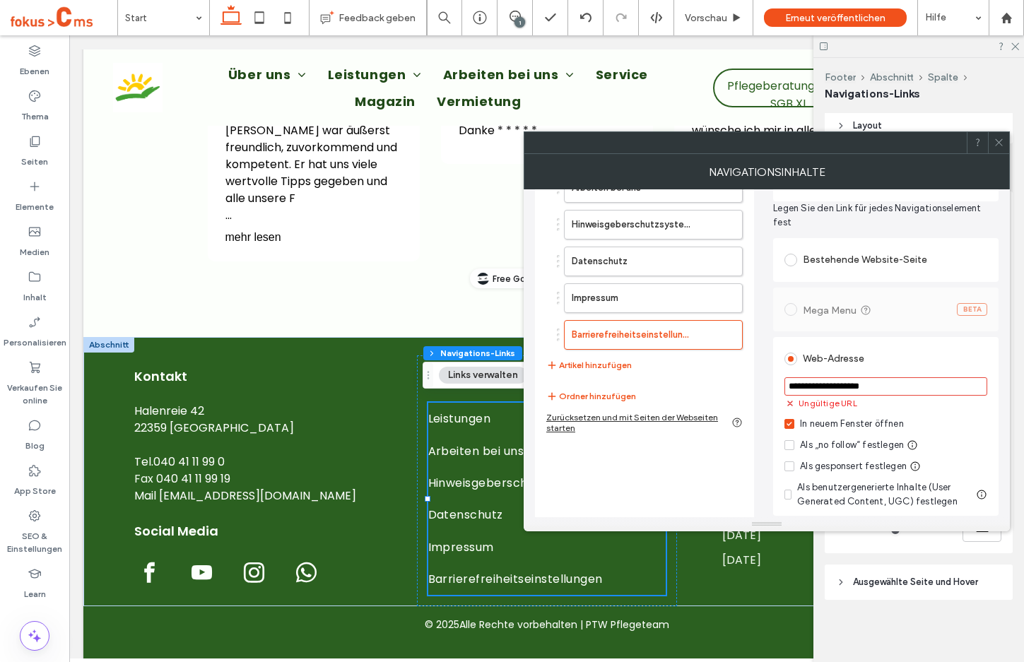
scroll to position [141, 0]
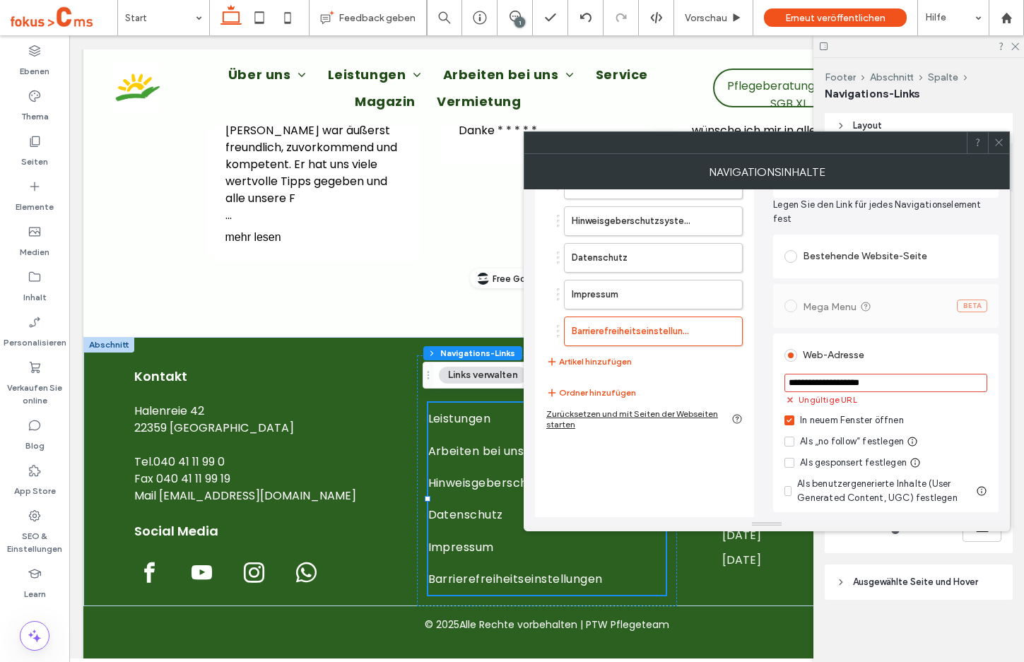
click at [785, 382] on input "**********" at bounding box center [885, 383] width 203 height 18
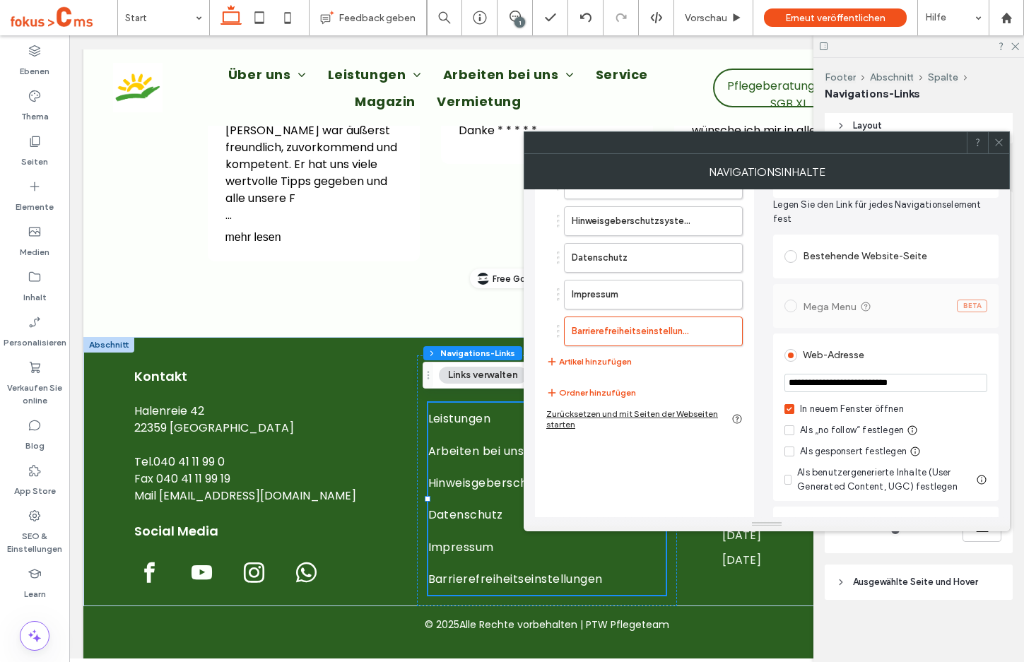
click at [611, 473] on div "Leistungen Arbeiten bei uns Hinweisgeberschutzsystem Datenschutz Impressum Barr…" at bounding box center [644, 335] width 219 height 432
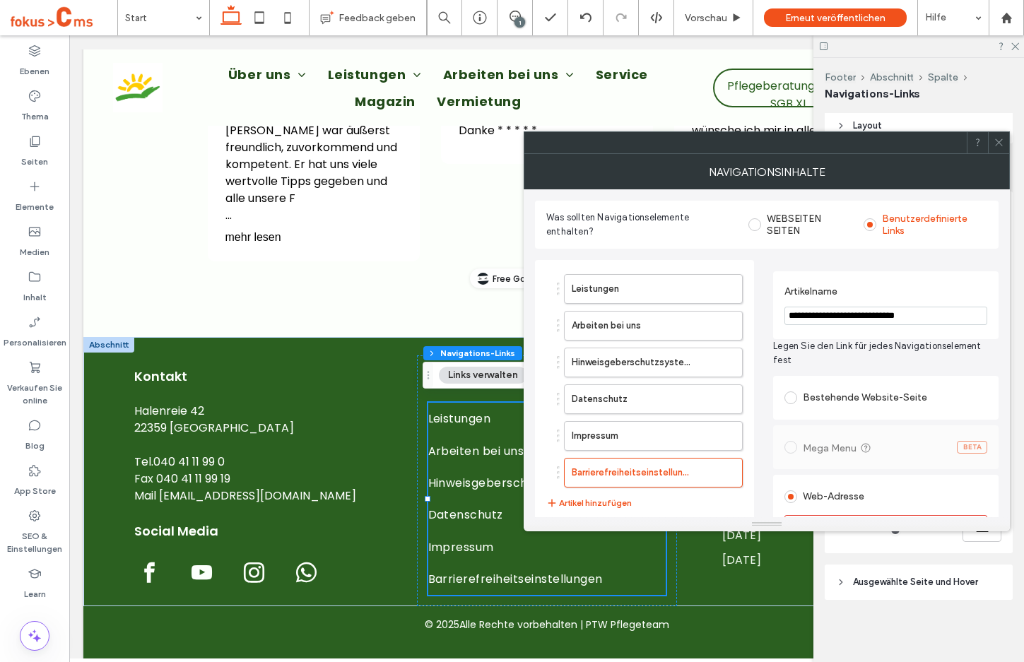
scroll to position [187, 0]
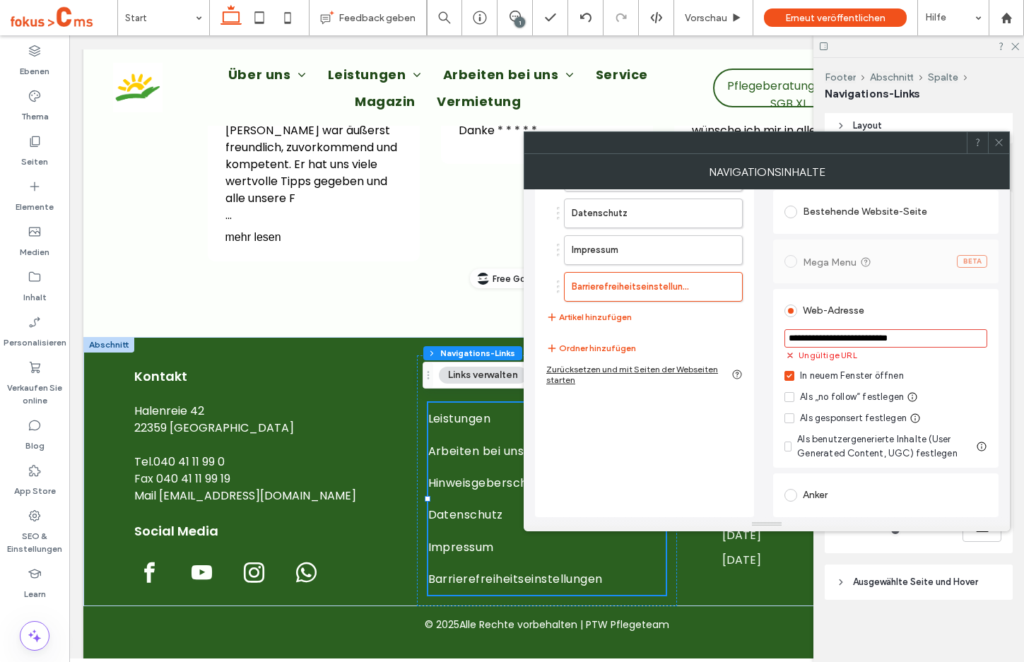
click at [649, 434] on div "Leistungen Arbeiten bei uns Hinweisgeberschutzsystem Datenschutz Impressum Barr…" at bounding box center [644, 295] width 219 height 443
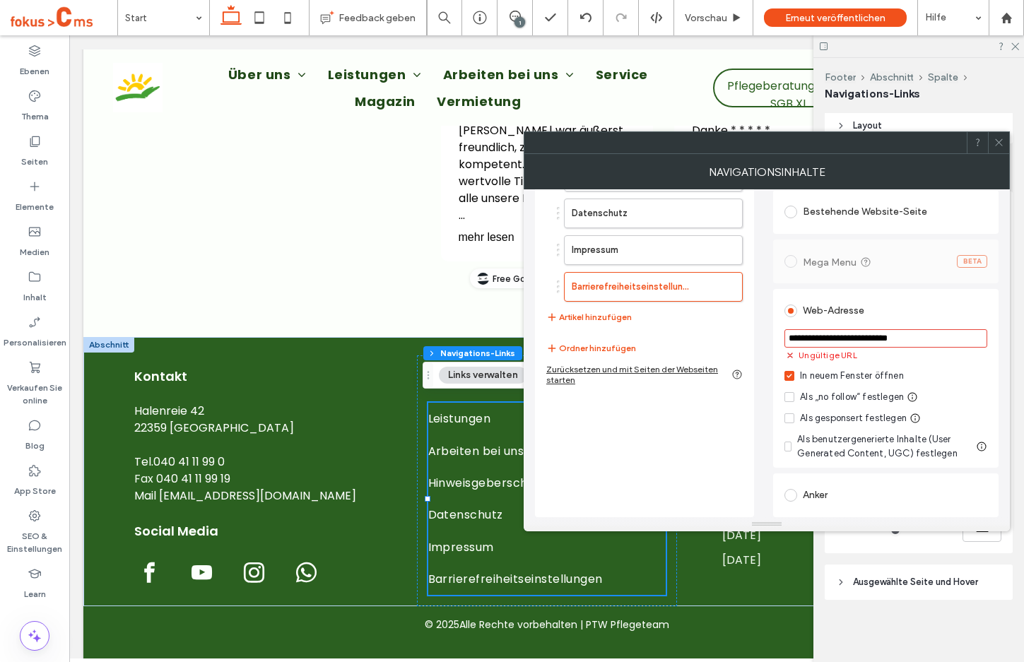
click at [632, 418] on div "Leistungen Arbeiten bei uns Hinweisgeberschutzsystem Datenschutz Impressum Barr…" at bounding box center [644, 295] width 219 height 443
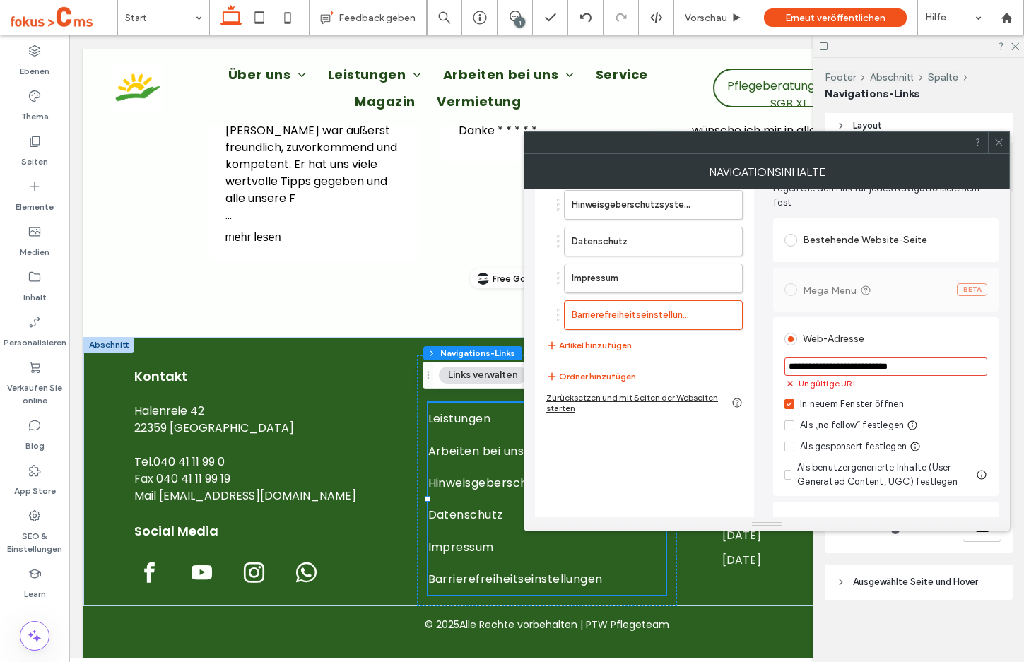
scroll to position [160, 0]
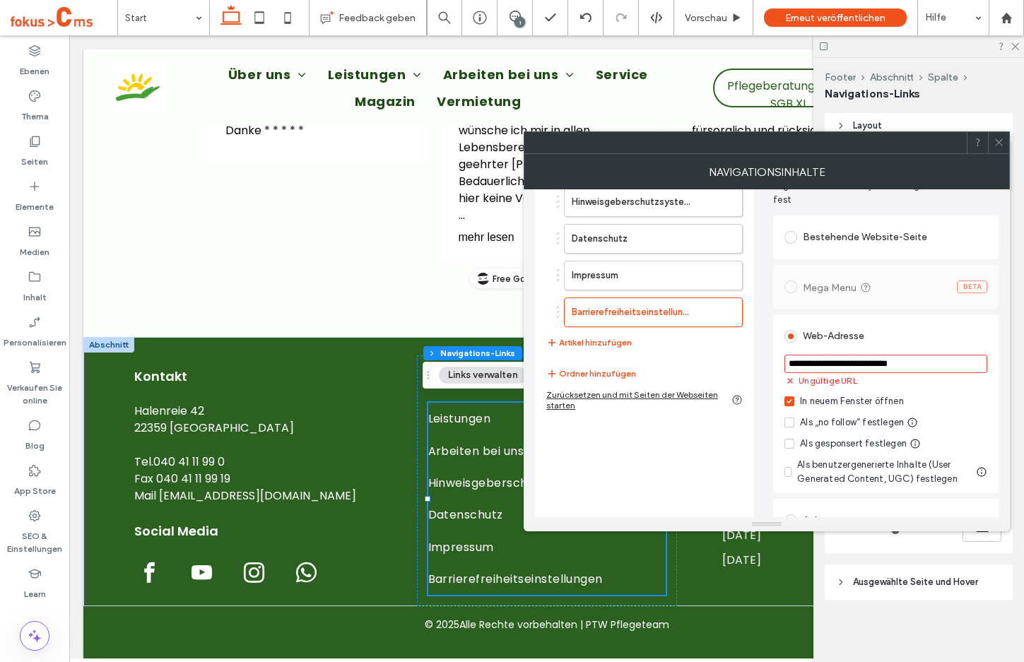
click at [659, 442] on div "Leistungen Arbeiten bei uns Hinweisgeberschutzsystem Datenschutz Impressum Barr…" at bounding box center [644, 321] width 219 height 443
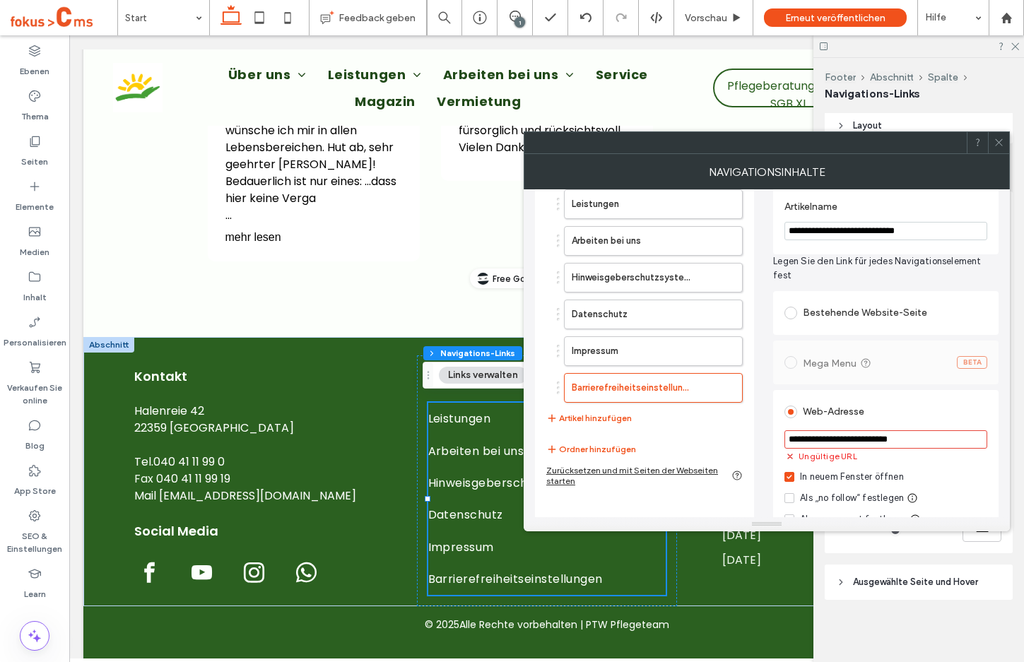
scroll to position [123, 0]
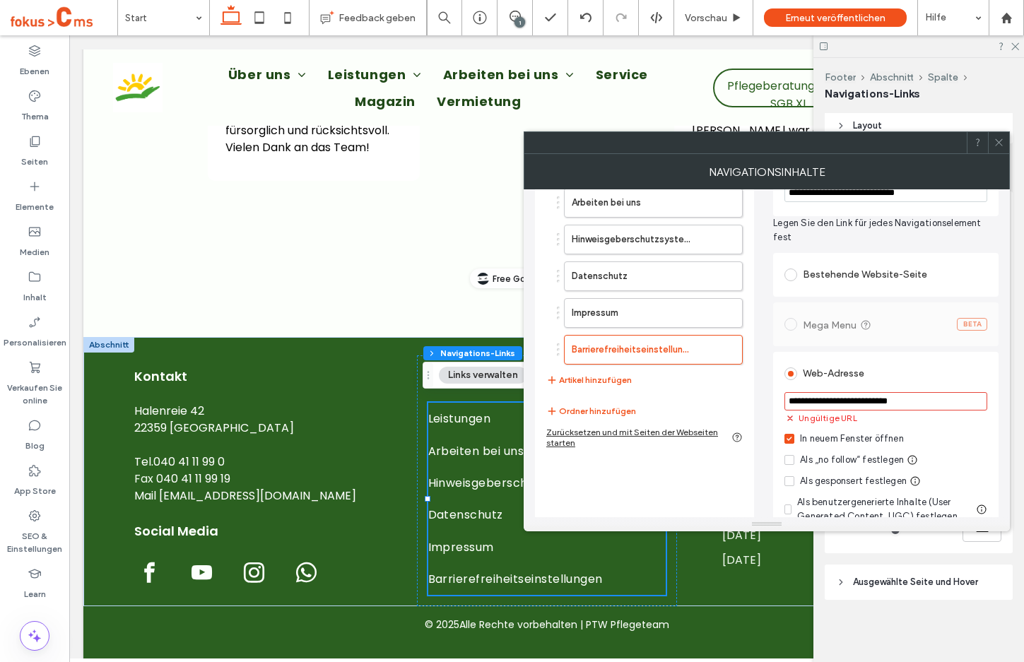
click at [724, 483] on div "Leistungen Arbeiten bei uns Hinweisgeberschutzsystem Datenschutz Impressum Barr…" at bounding box center [644, 358] width 219 height 443
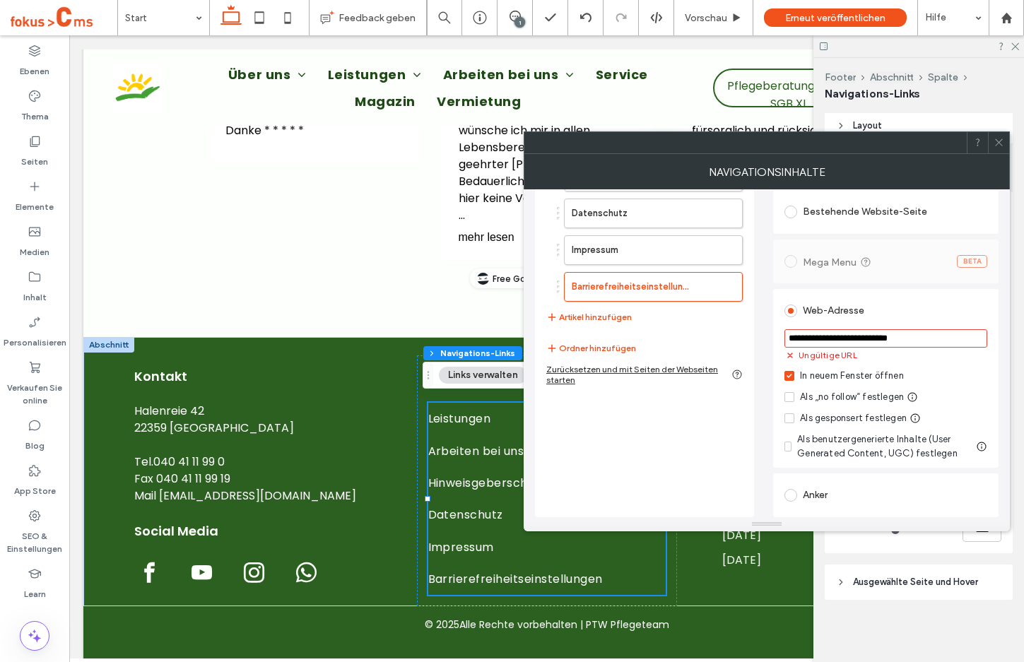
click at [823, 339] on input "**********" at bounding box center [885, 338] width 203 height 18
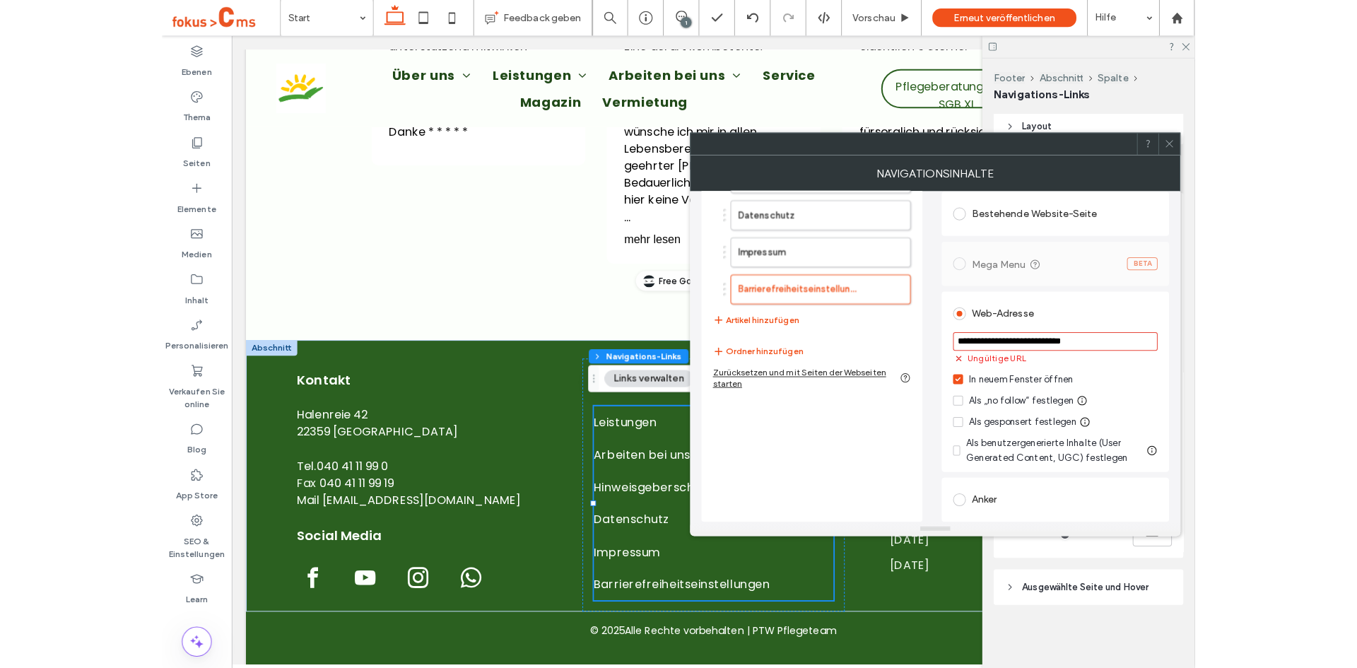
scroll to position [175, 0]
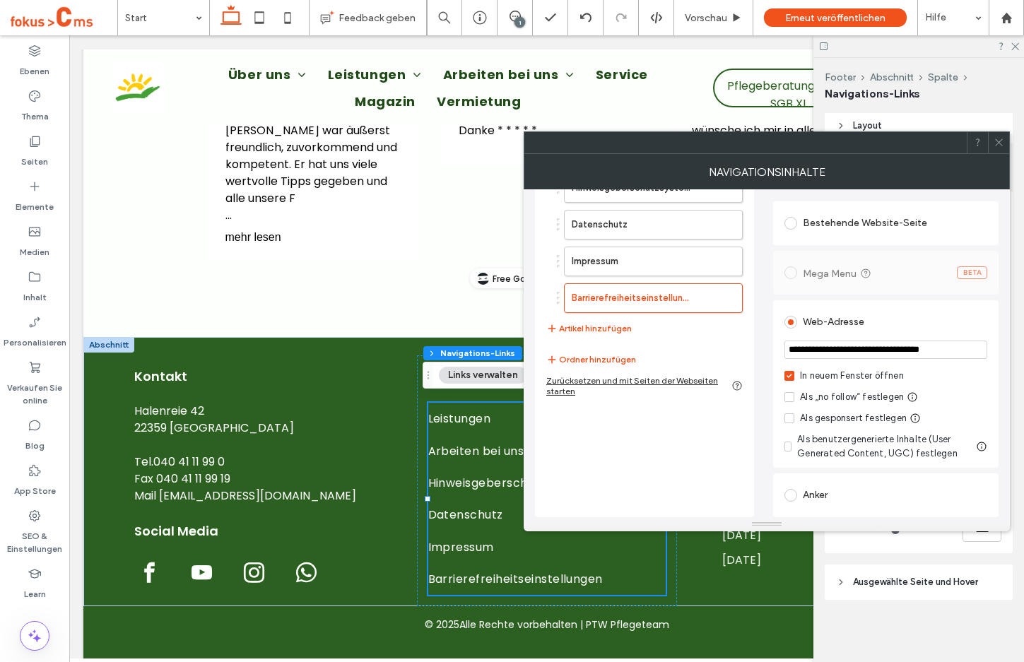
type input "**********"
click at [608, 469] on div "Leistungen Arbeiten bei uns Hinweisgeberschutzsystem Datenschutz Impressum Barr…" at bounding box center [644, 302] width 219 height 432
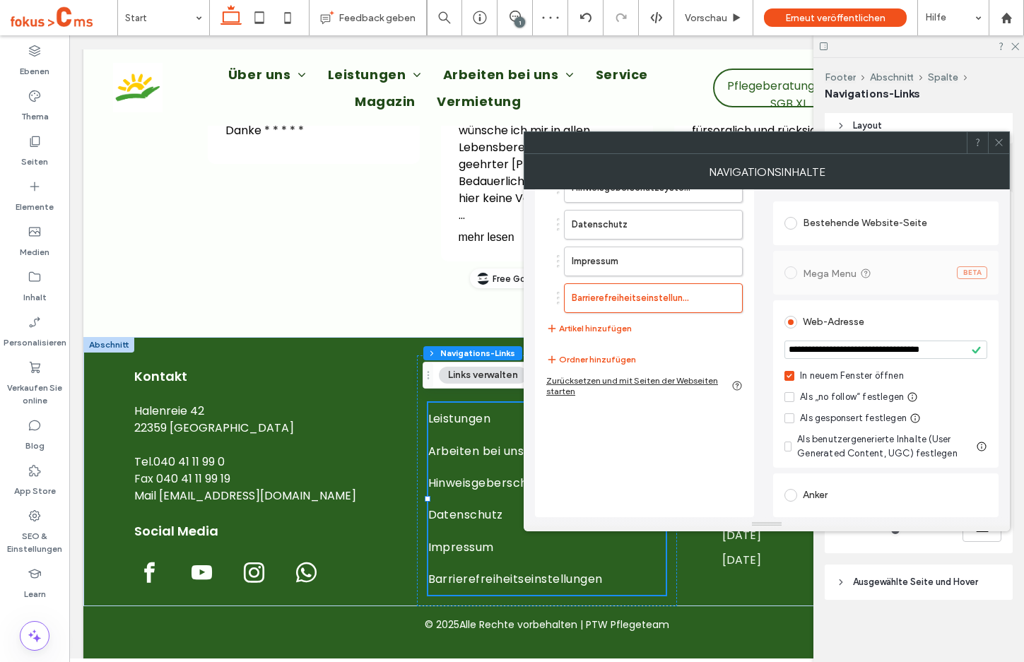
click at [998, 143] on use at bounding box center [998, 142] width 7 height 7
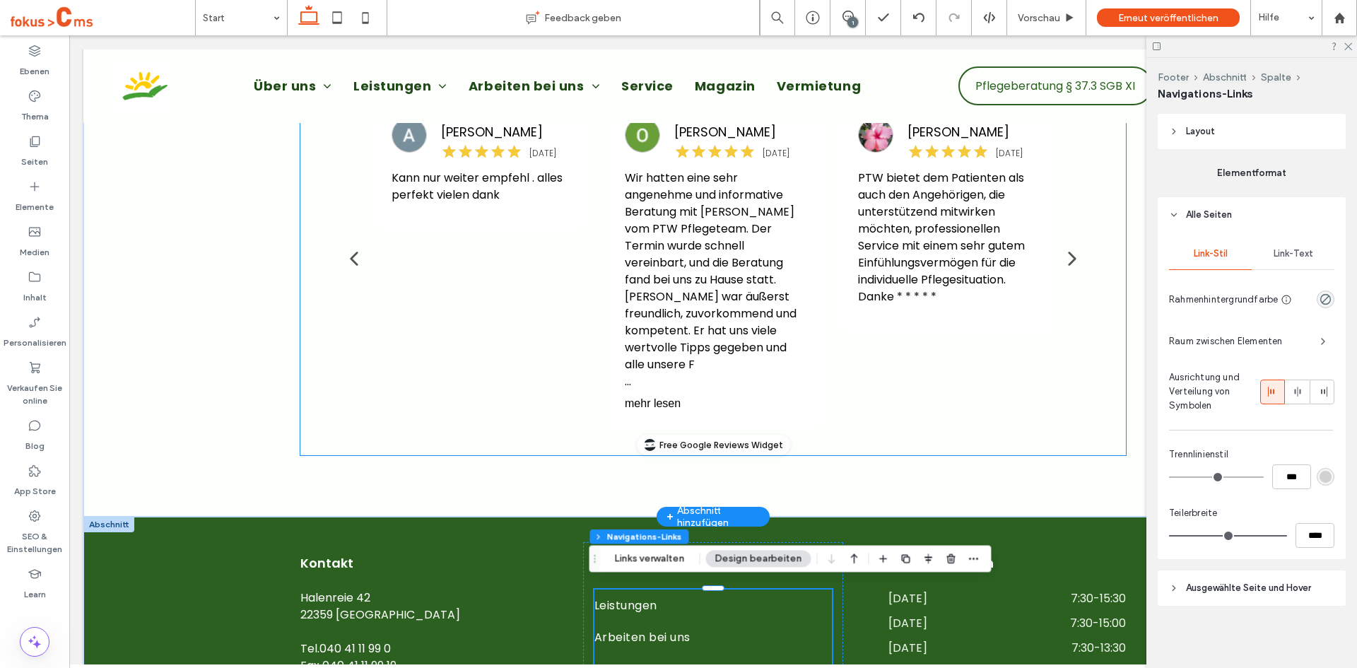
scroll to position [2957, 0]
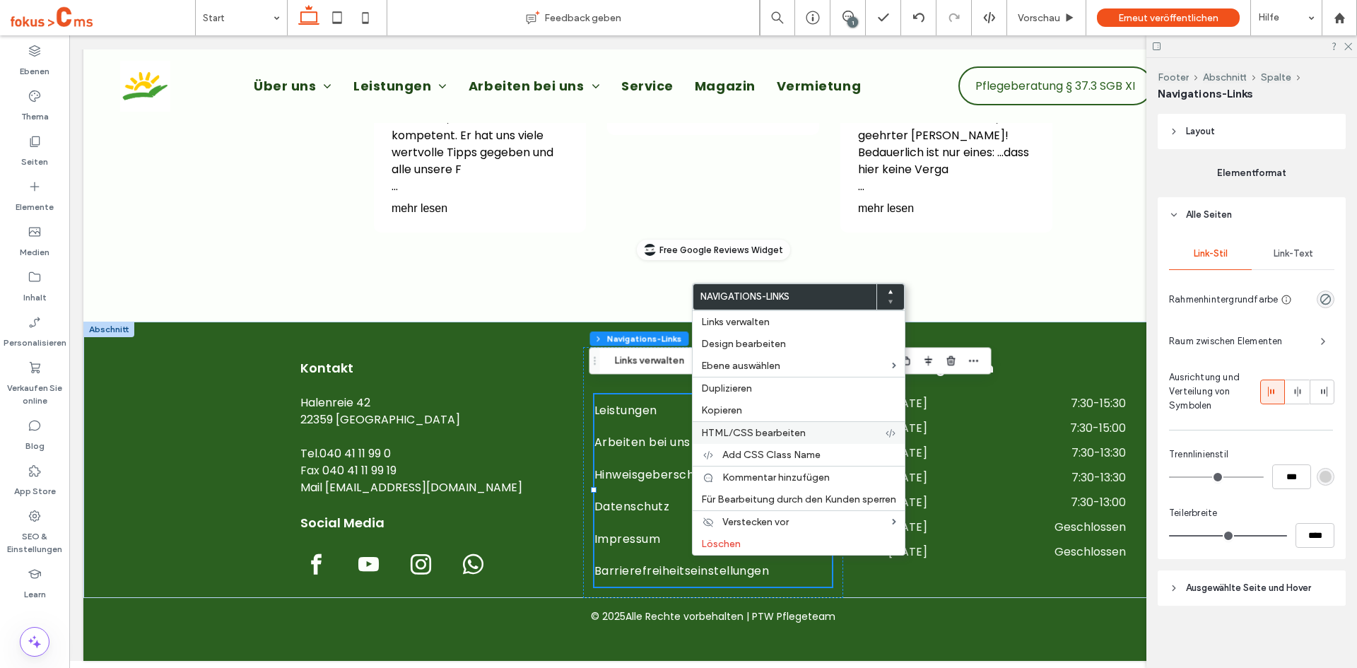
click at [721, 430] on span "HTML/CSS bearbeiten" at bounding box center [753, 433] width 105 height 12
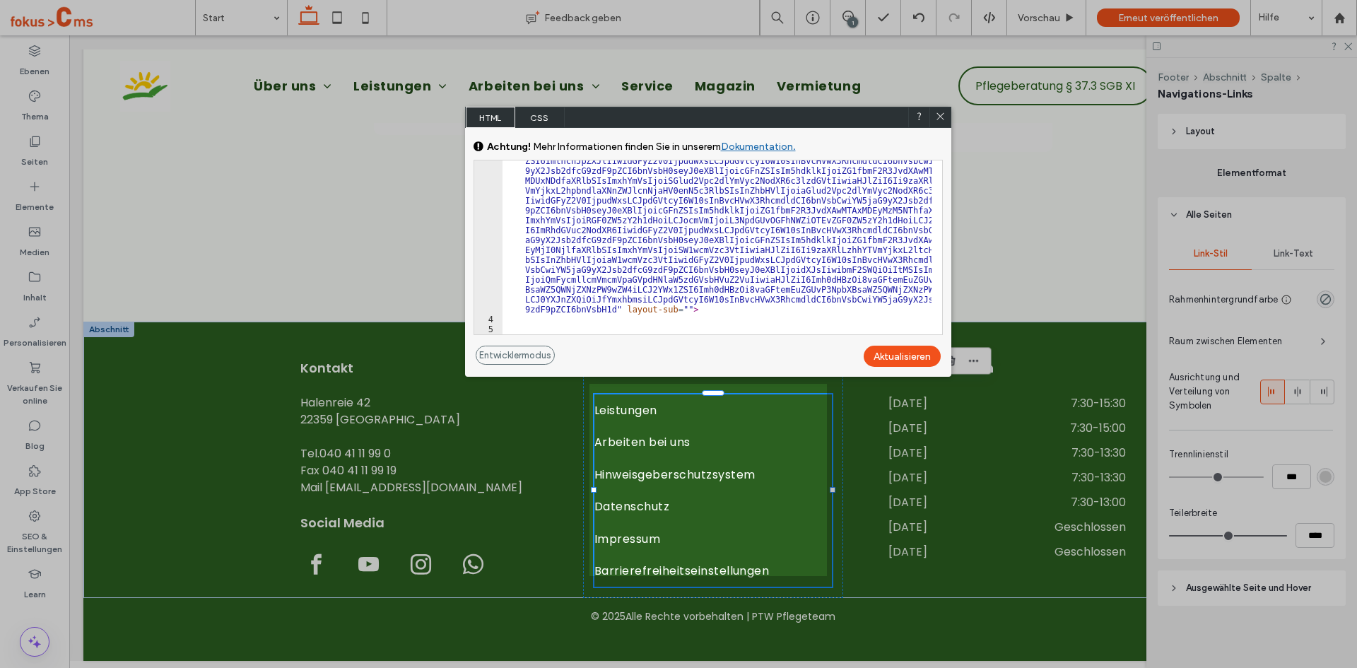
scroll to position [0, 0]
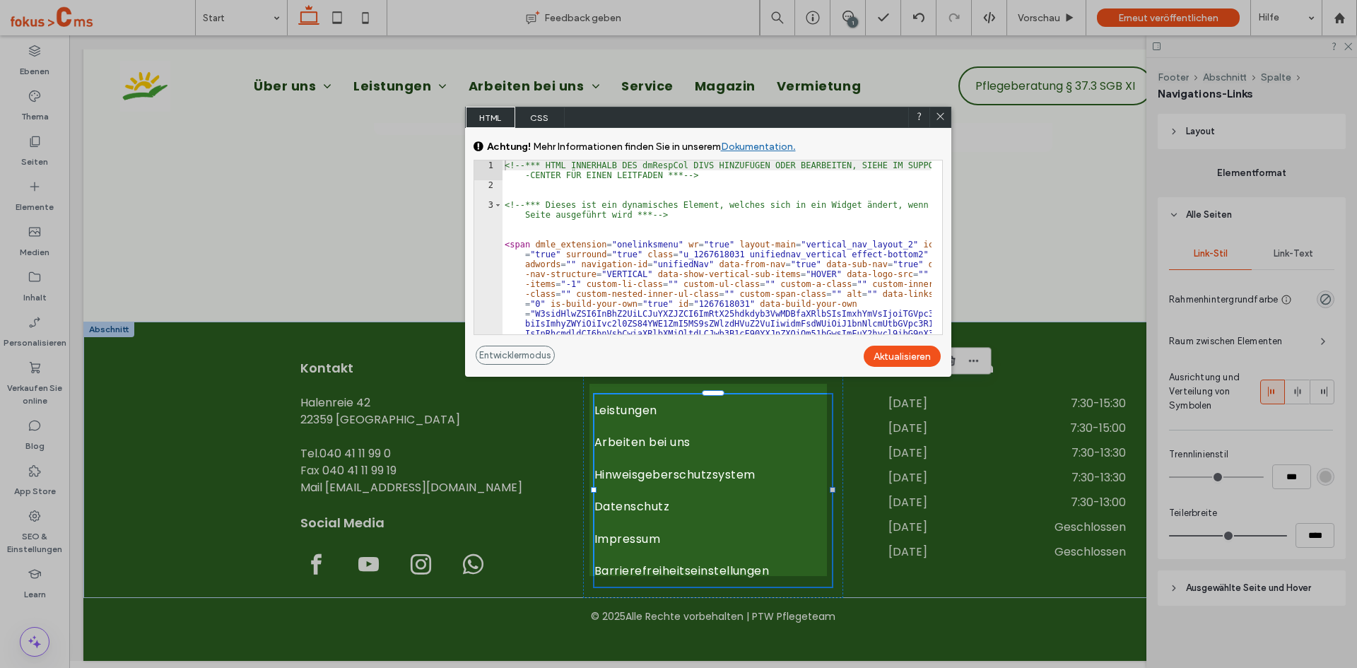
click at [940, 112] on icon at bounding box center [940, 116] width 11 height 11
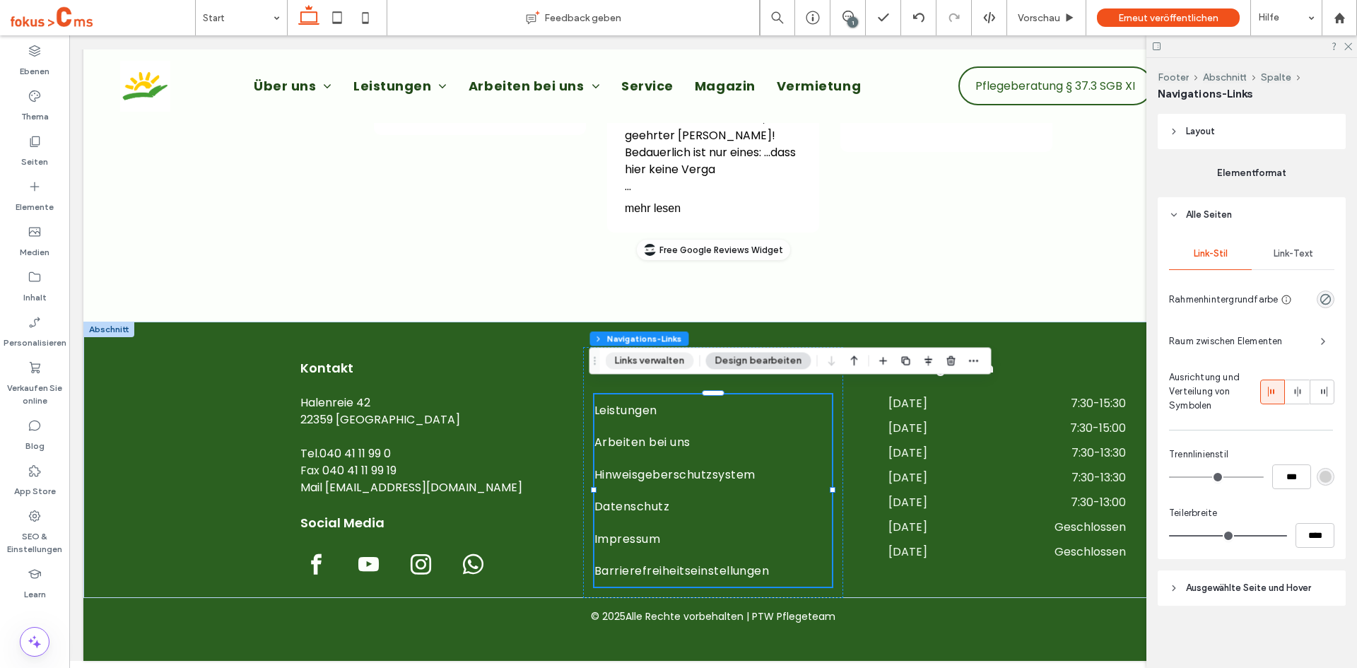
click at [635, 359] on button "Links verwalten" at bounding box center [650, 360] width 88 height 17
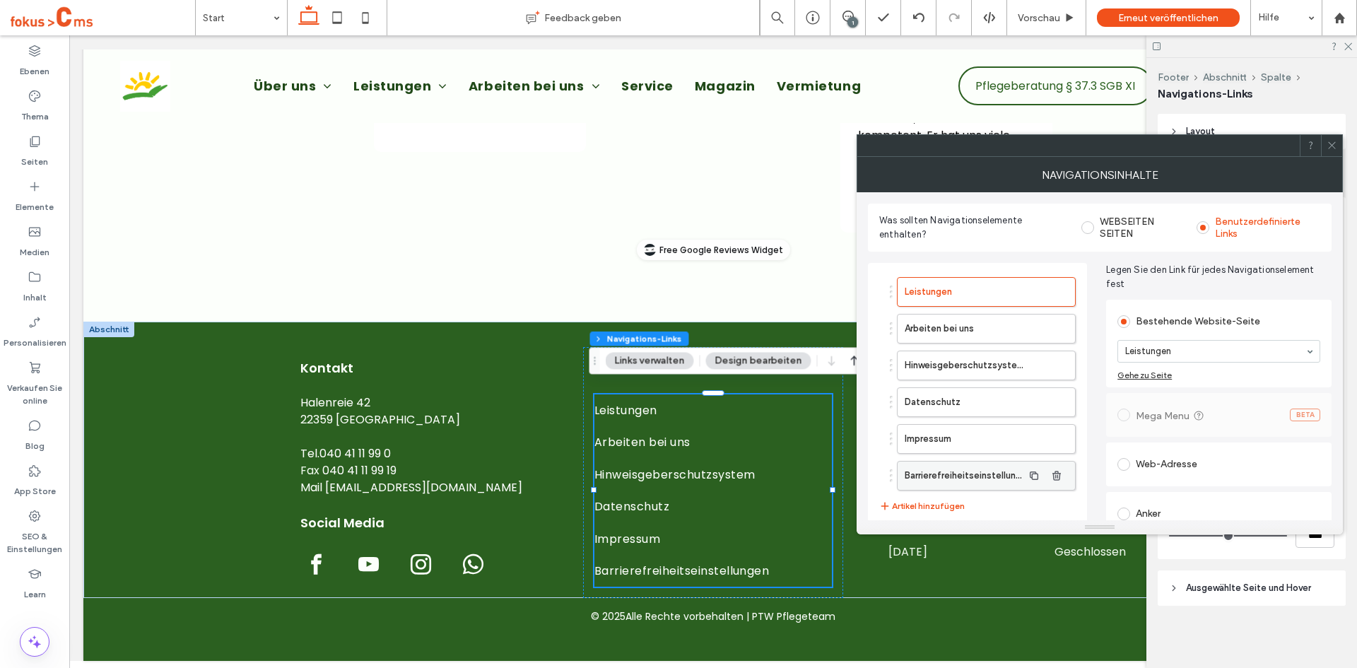
click at [933, 471] on label "Barrierefreiheitseinstellungen" at bounding box center [963, 475] width 118 height 28
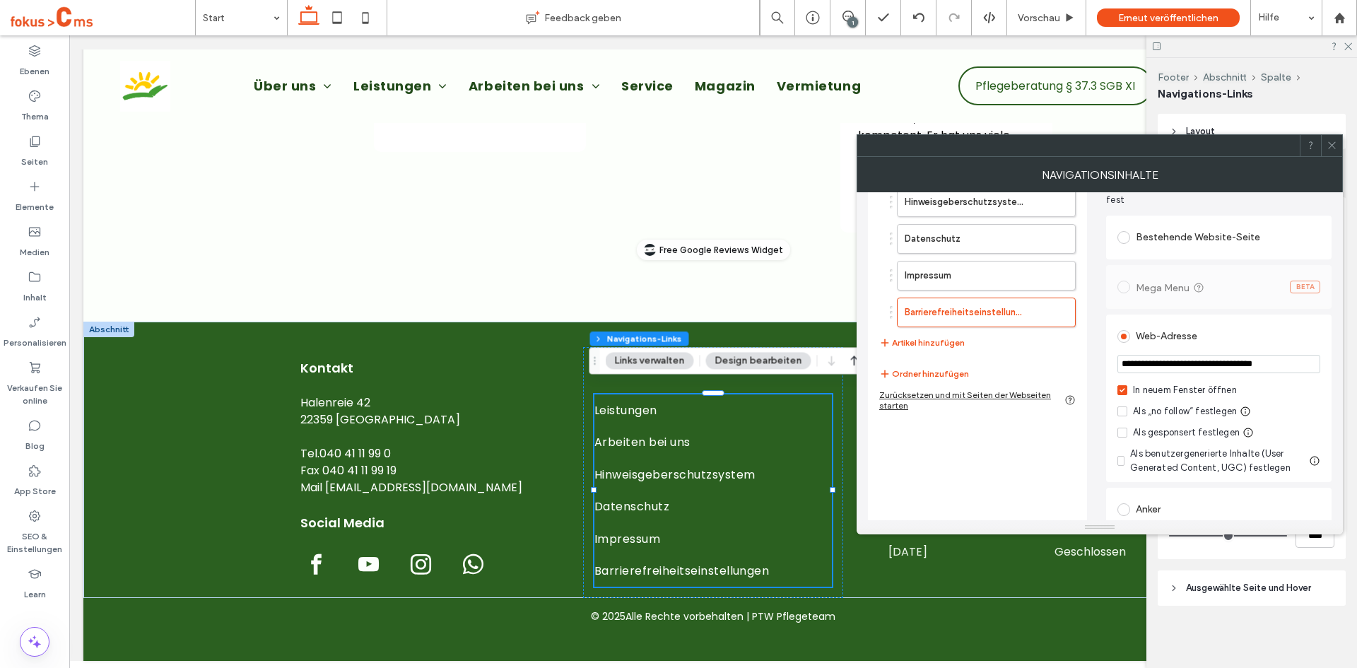
scroll to position [105, 0]
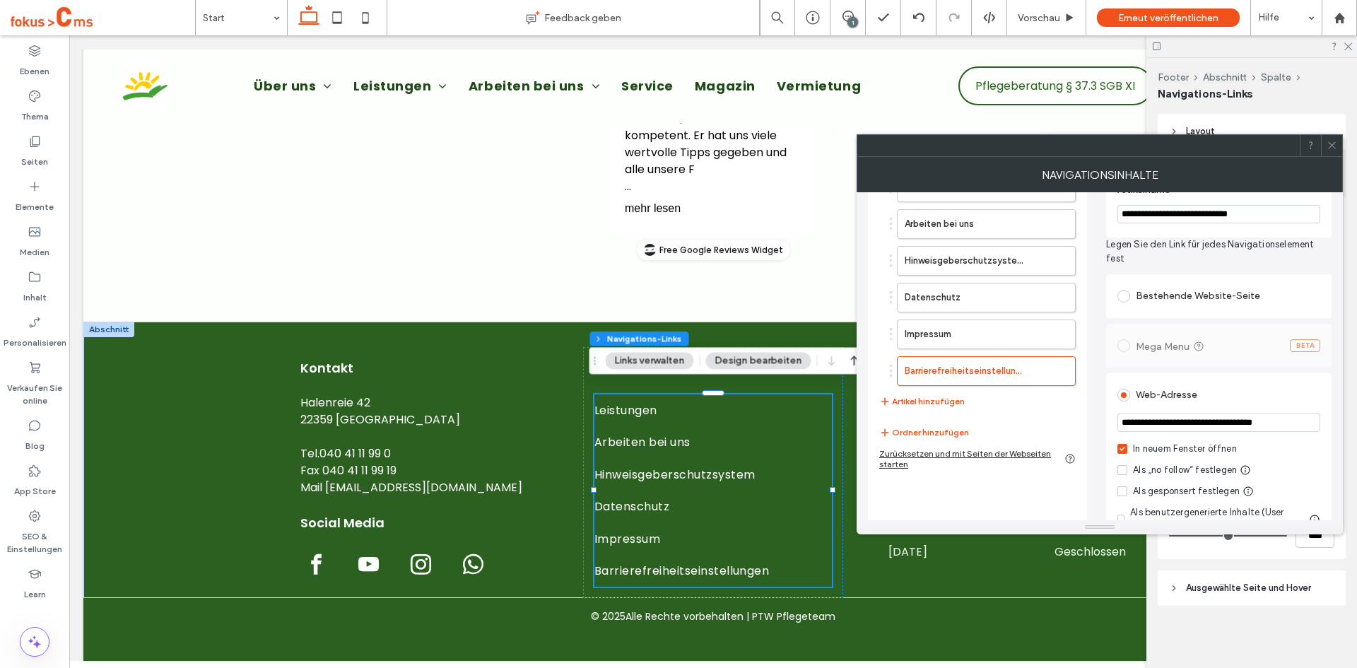
drag, startPoint x: 1200, startPoint y: 423, endPoint x: 1010, endPoint y: 420, distance: 189.4
click at [1010, 424] on div "**********" at bounding box center [1100, 368] width 464 height 443
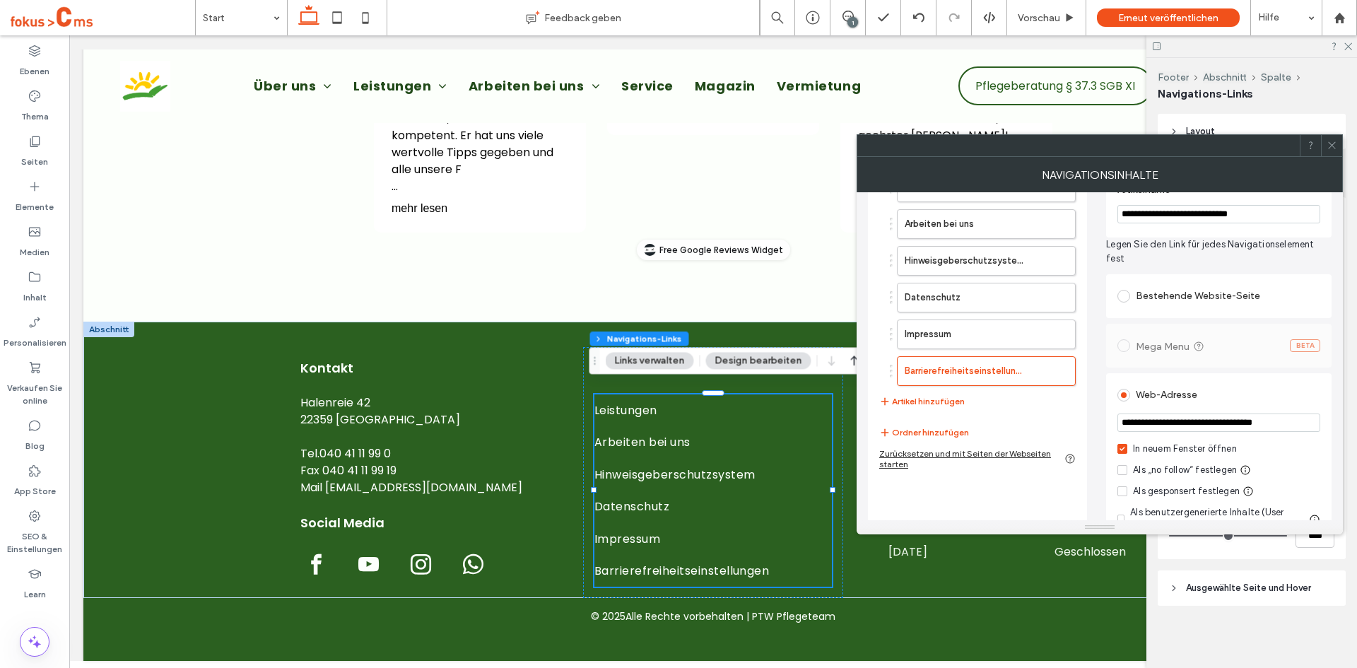
paste input "**********"
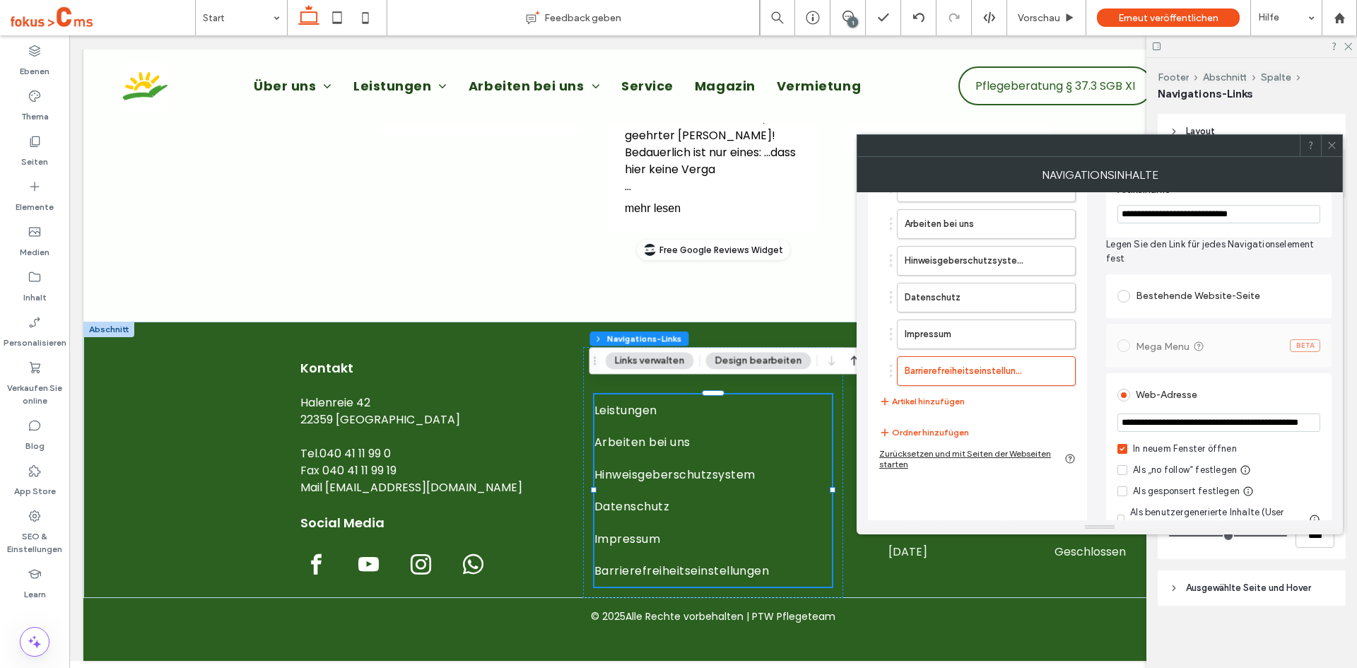
scroll to position [0, 65]
type input "**********"
click at [1023, 488] on div "Leistungen Arbeiten bei uns Hinweisgeberschutzsystem Datenschutz Impressum Barr…" at bounding box center [977, 374] width 219 height 432
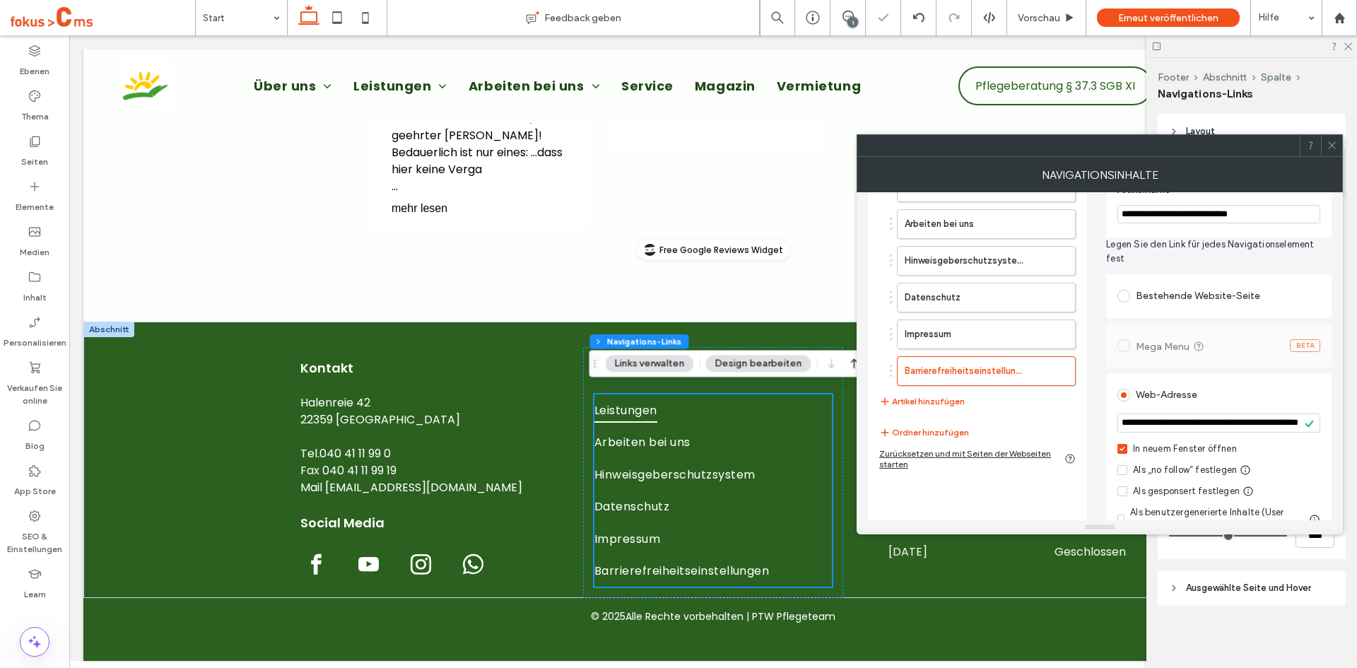
scroll to position [2954, 0]
click at [1023, 452] on span at bounding box center [1122, 449] width 10 height 10
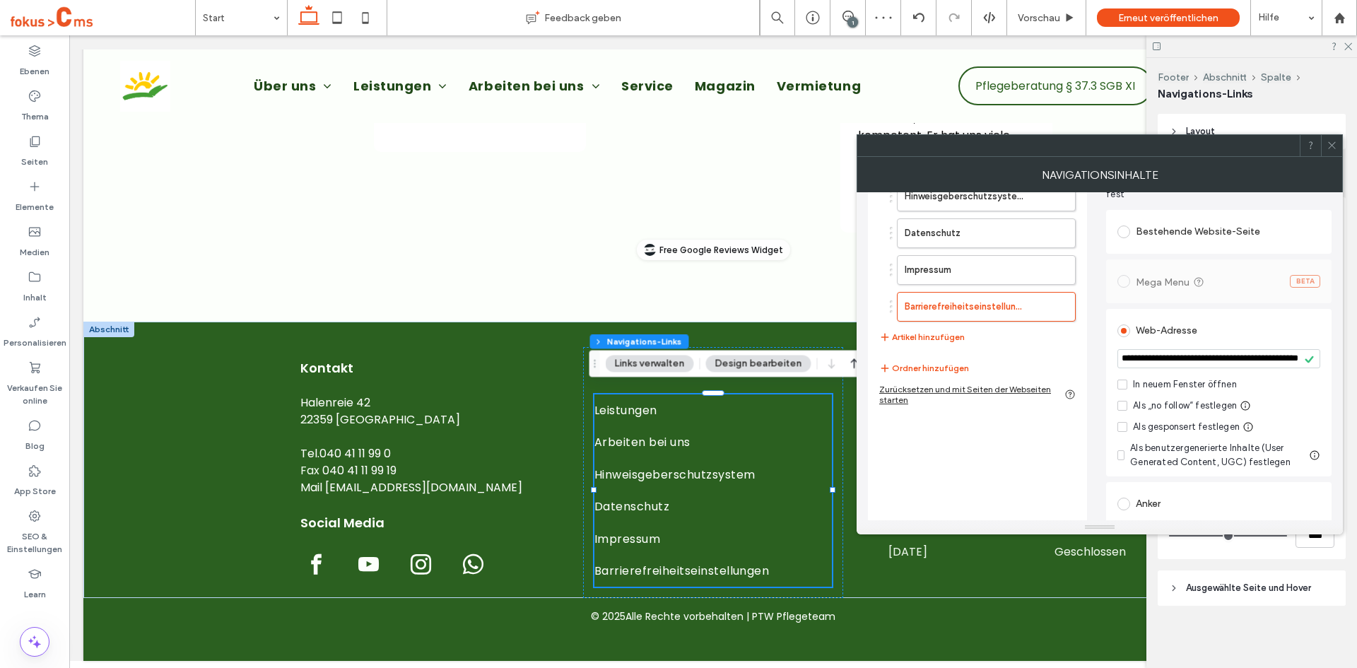
scroll to position [172, 0]
click at [1023, 403] on icon at bounding box center [1122, 403] width 6 height 4
click at [1023, 453] on div "Leistungen Arbeiten bei uns Hinweisgeberschutzsystem Datenschutz Impressum Barr…" at bounding box center [977, 307] width 219 height 432
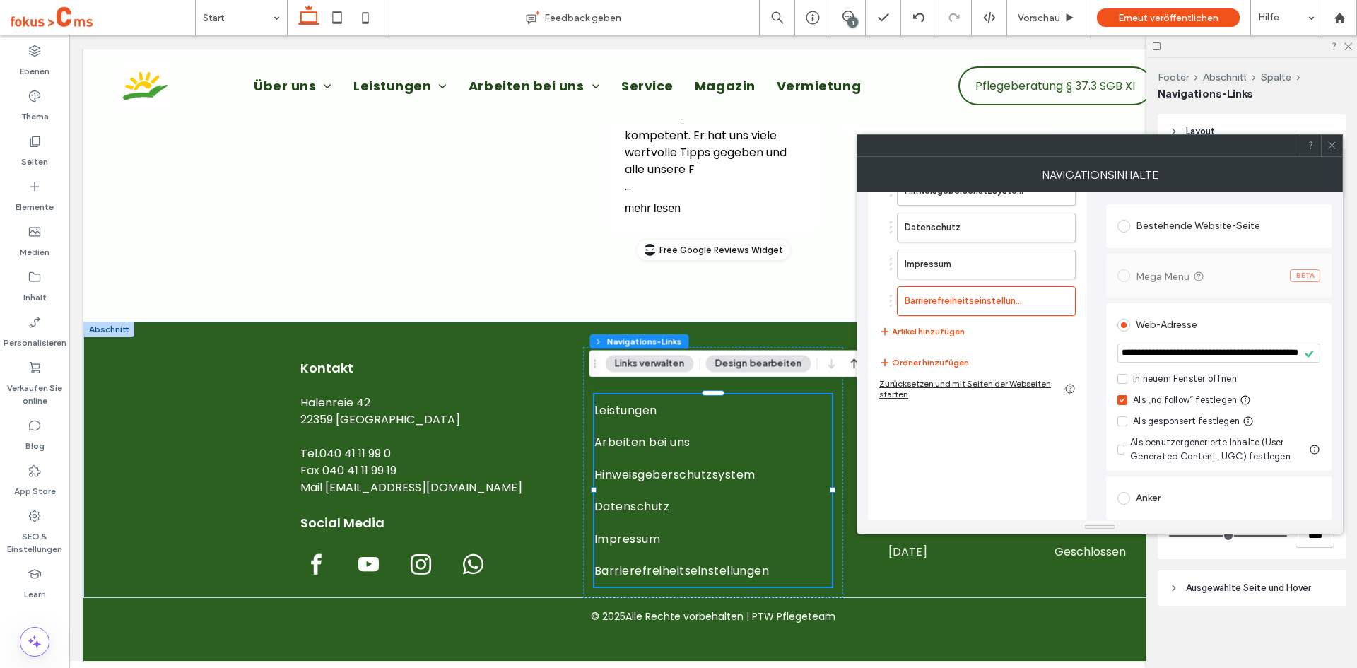
click at [1023, 146] on use at bounding box center [1331, 145] width 7 height 7
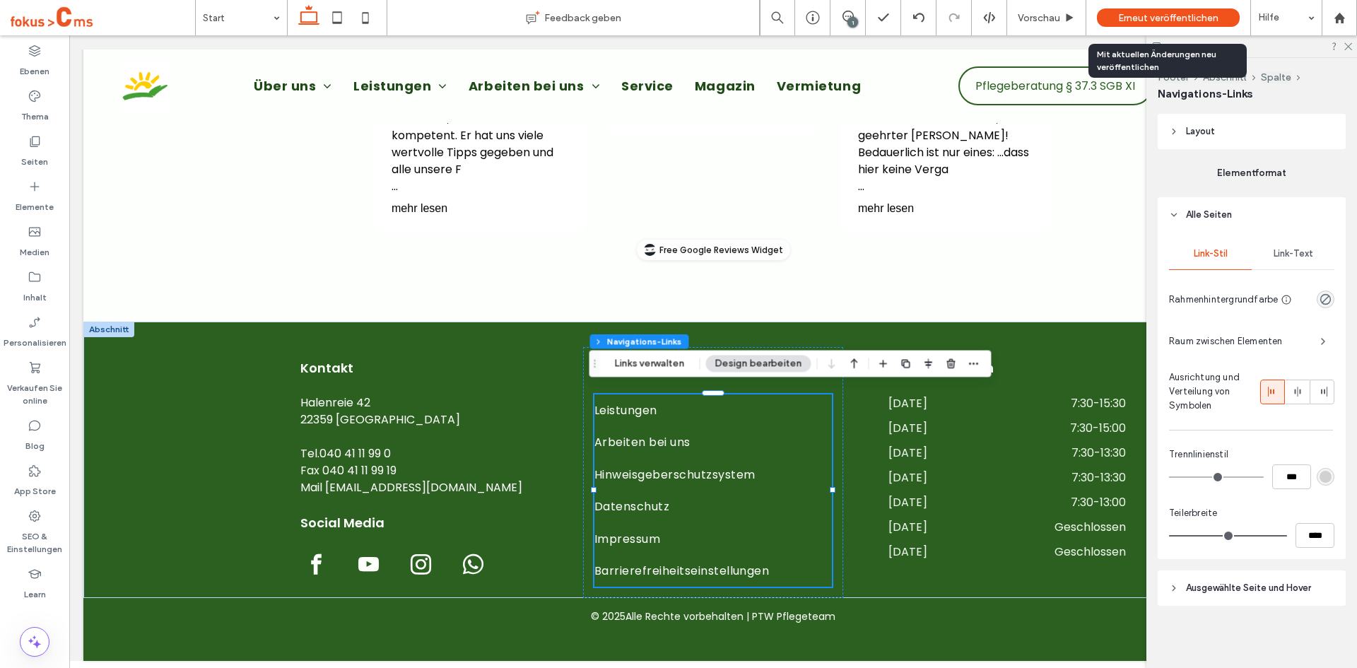
click at [1023, 20] on span "Erneut veröffentlichen" at bounding box center [1168, 18] width 100 height 12
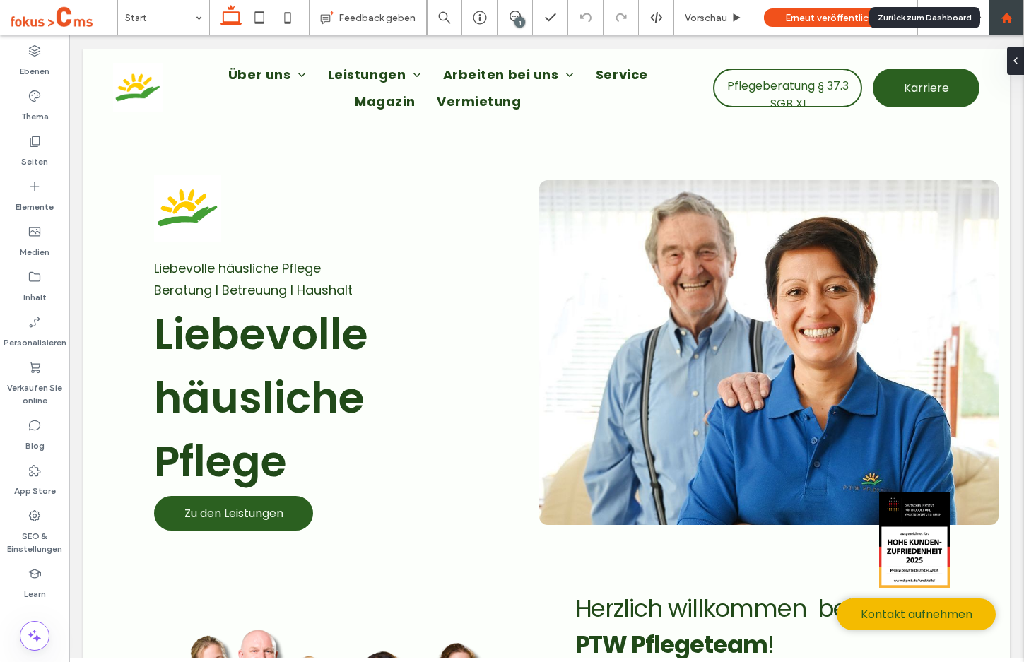
click at [998, 15] on div at bounding box center [1006, 18] width 34 height 12
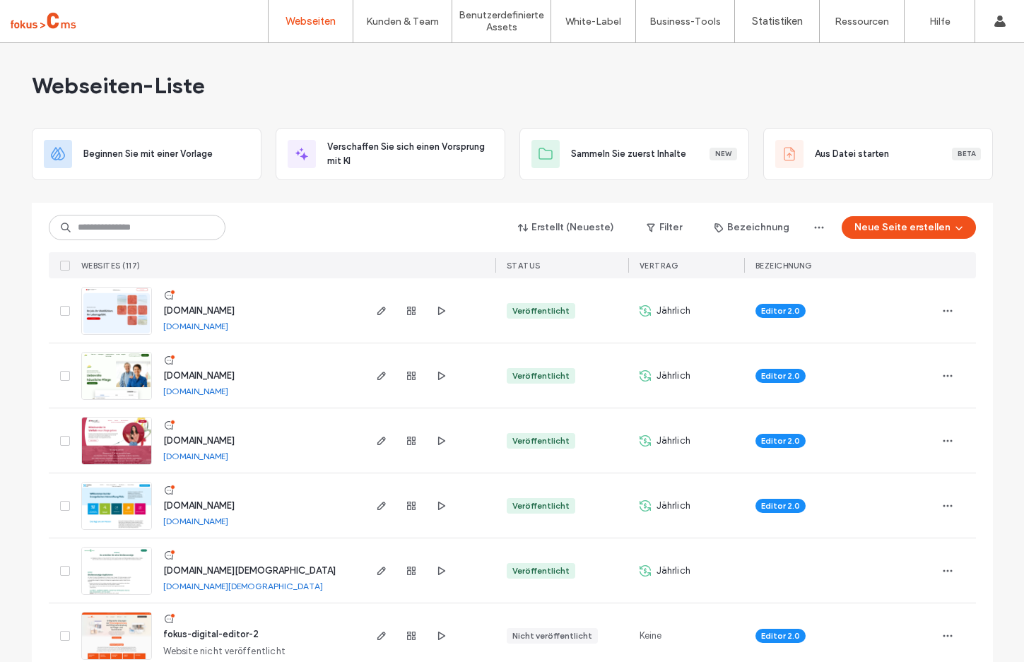
click at [174, 504] on span "www.evh-pfalz.de" at bounding box center [198, 505] width 71 height 11
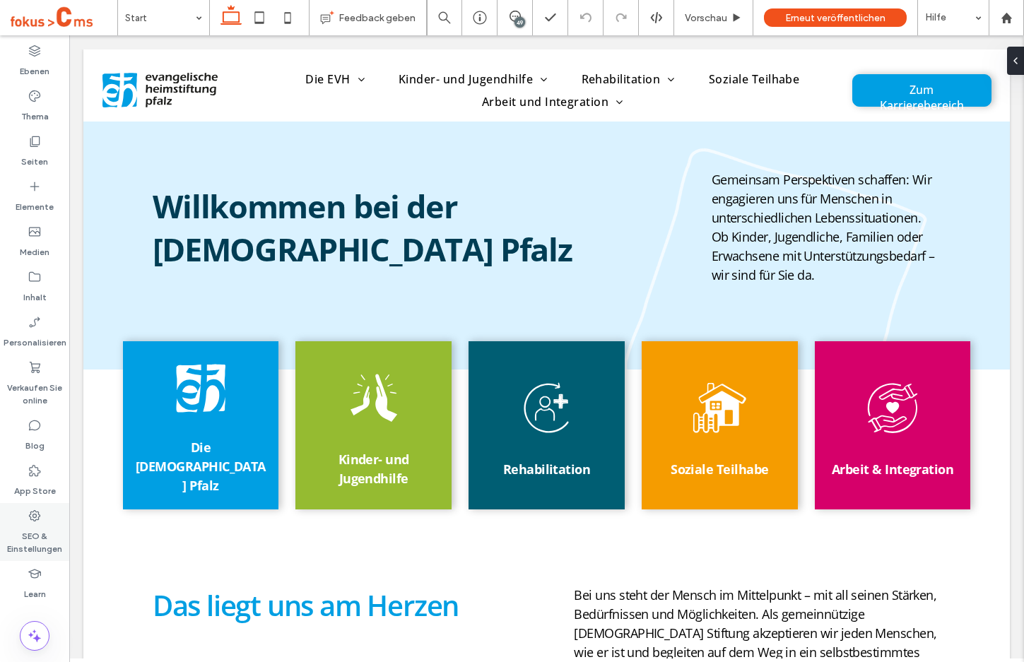
click at [29, 543] on label "SEO & Einstellungen" at bounding box center [34, 539] width 69 height 33
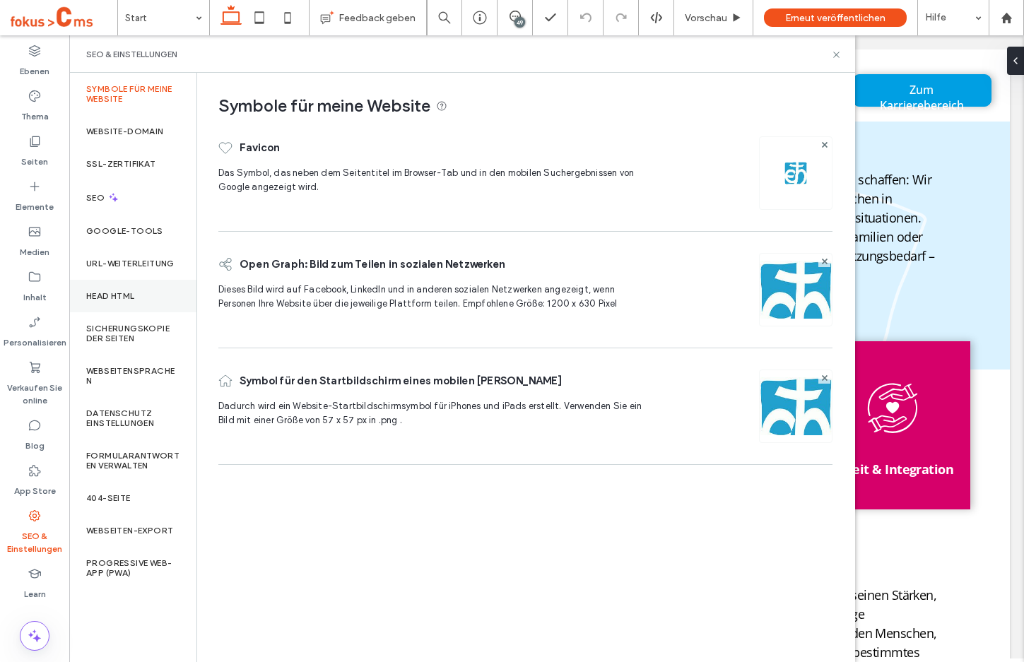
click at [112, 294] on label "Head HTML" at bounding box center [110, 296] width 49 height 10
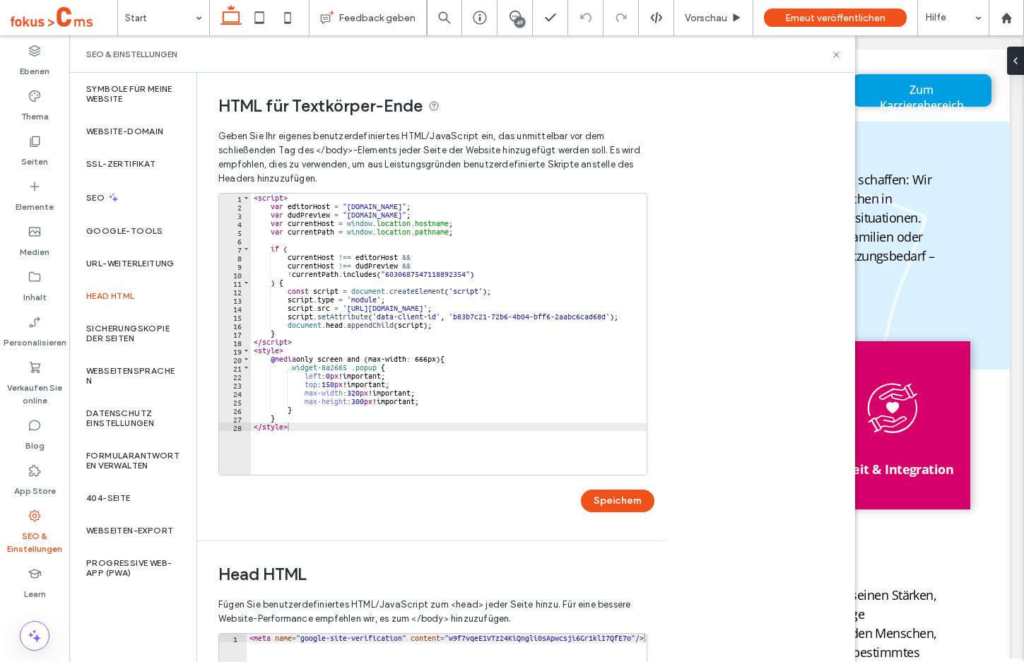
click at [331, 437] on div "< script > var editorHost = "cms.fokus-d.de" ; var dudPreview = "preview.duda.c…" at bounding box center [449, 338] width 396 height 288
click at [418, 438] on div "< script > var editorHost = "cms.fokus-d.de" ; var dudPreview = "preview.duda.c…" at bounding box center [449, 338] width 396 height 288
click at [433, 428] on div "< script > var editorHost = "cms.fokus-d.de" ; var dudPreview = "preview.duda.c…" at bounding box center [449, 343] width 396 height 298
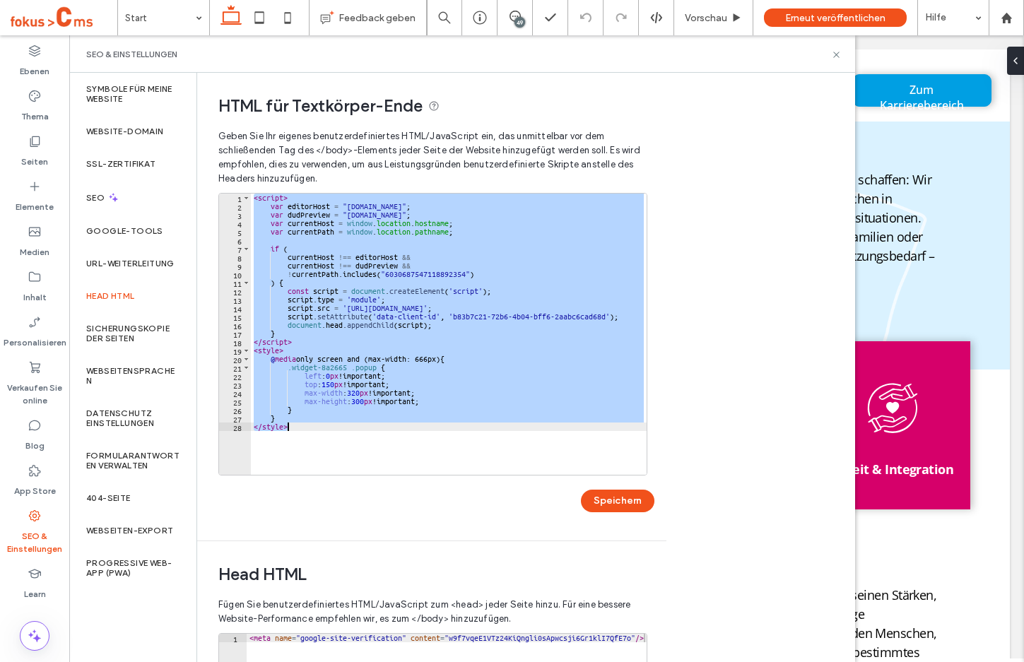
click at [433, 428] on div "< script > var editorHost = "cms.fokus-d.de" ; var dudPreview = "preview.duda.c…" at bounding box center [449, 334] width 396 height 281
click at [478, 433] on div "< script > var editorHost = "cms.fokus-d.de" ; var dudPreview = "preview.duda.c…" at bounding box center [449, 334] width 396 height 281
type textarea "********"
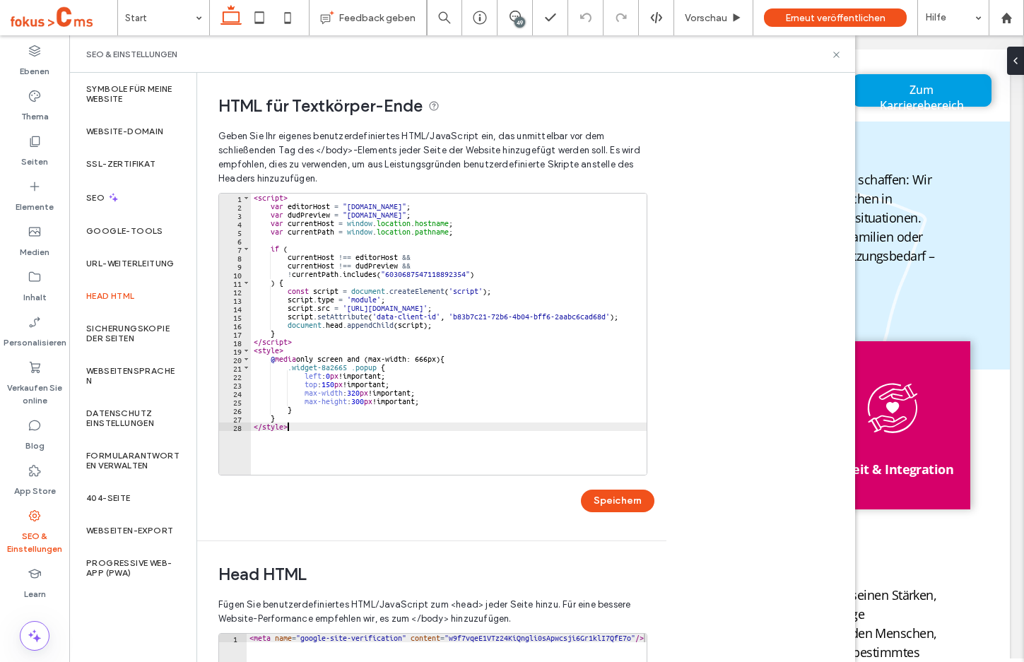
click at [430, 442] on div "< script > var editorHost = "cms.fokus-d.de" ; var dudPreview = "preview.duda.c…" at bounding box center [449, 343] width 396 height 298
click at [835, 55] on use at bounding box center [836, 55] width 6 height 6
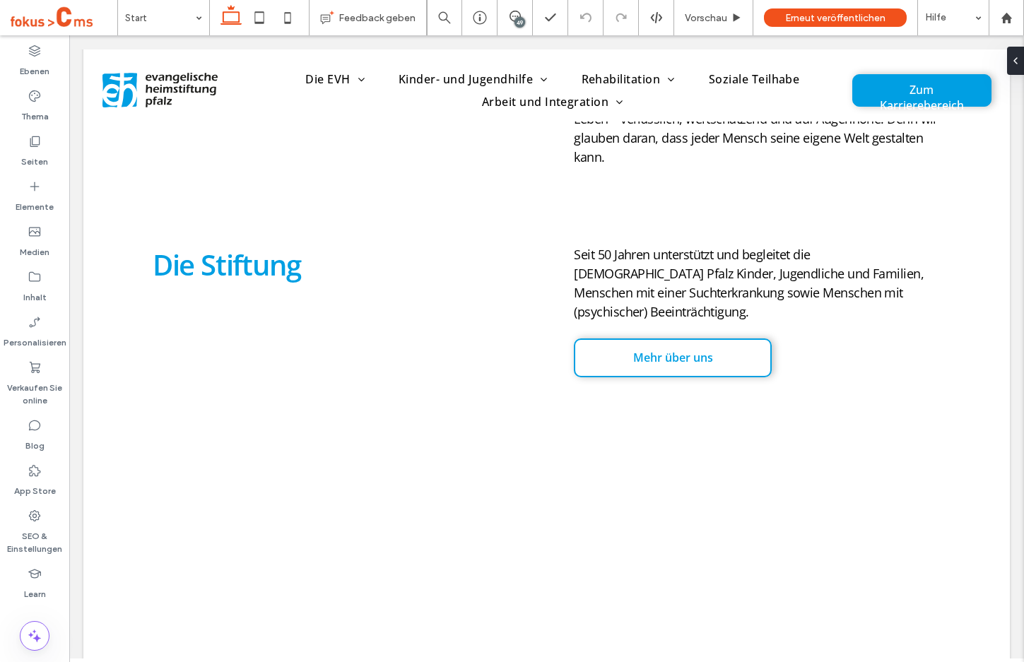
scroll to position [3313, 0]
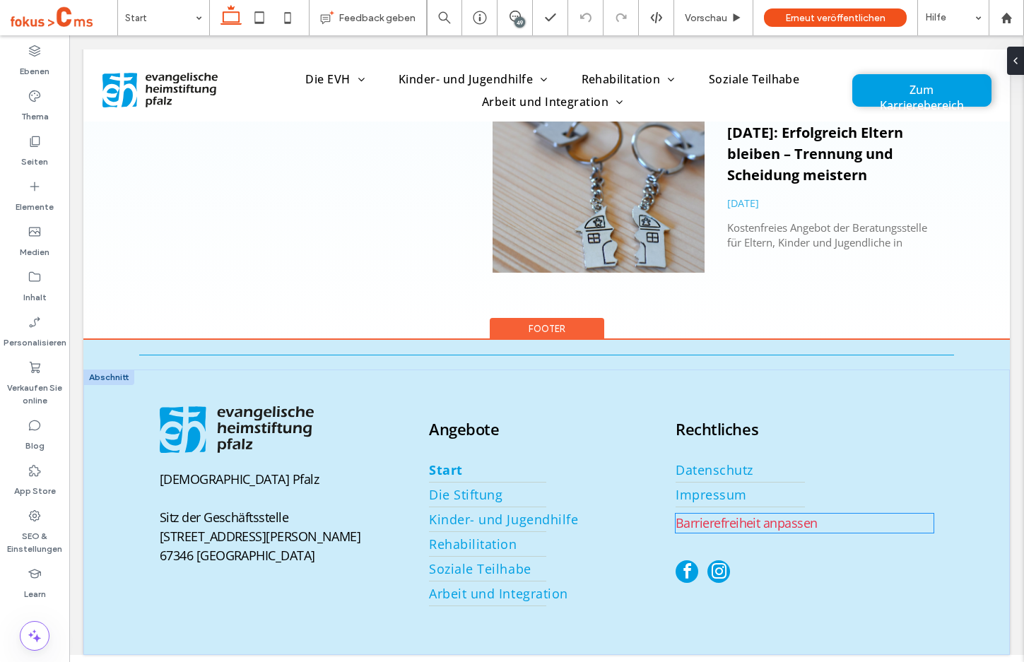
click at [746, 514] on link "Barrierefreiheit anpassen" at bounding box center [747, 522] width 142 height 17
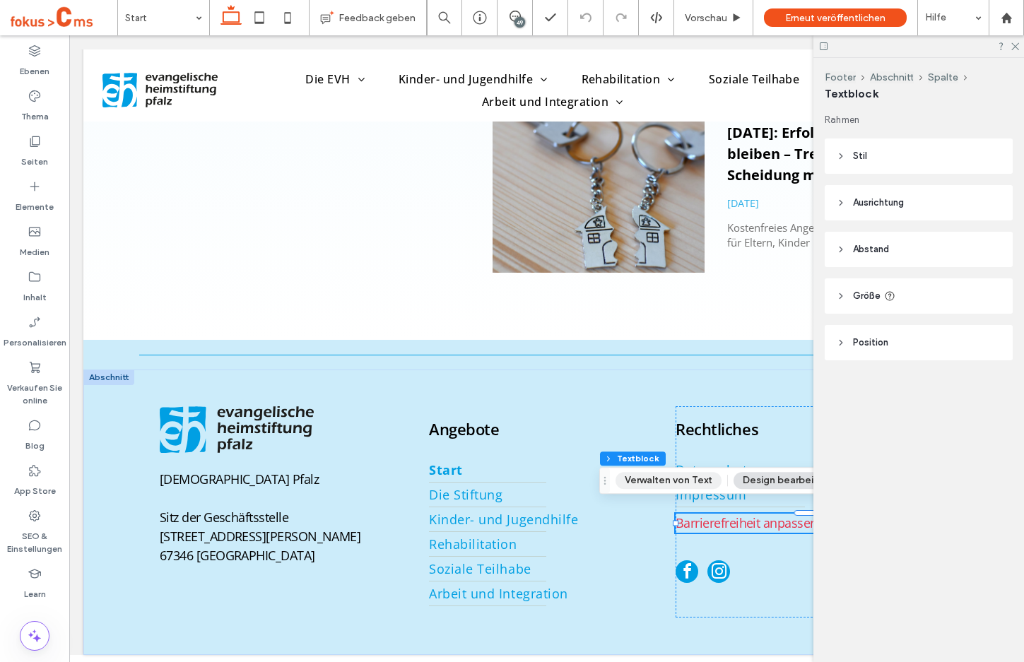
click at [665, 478] on button "Verwalten von Text" at bounding box center [668, 480] width 106 height 17
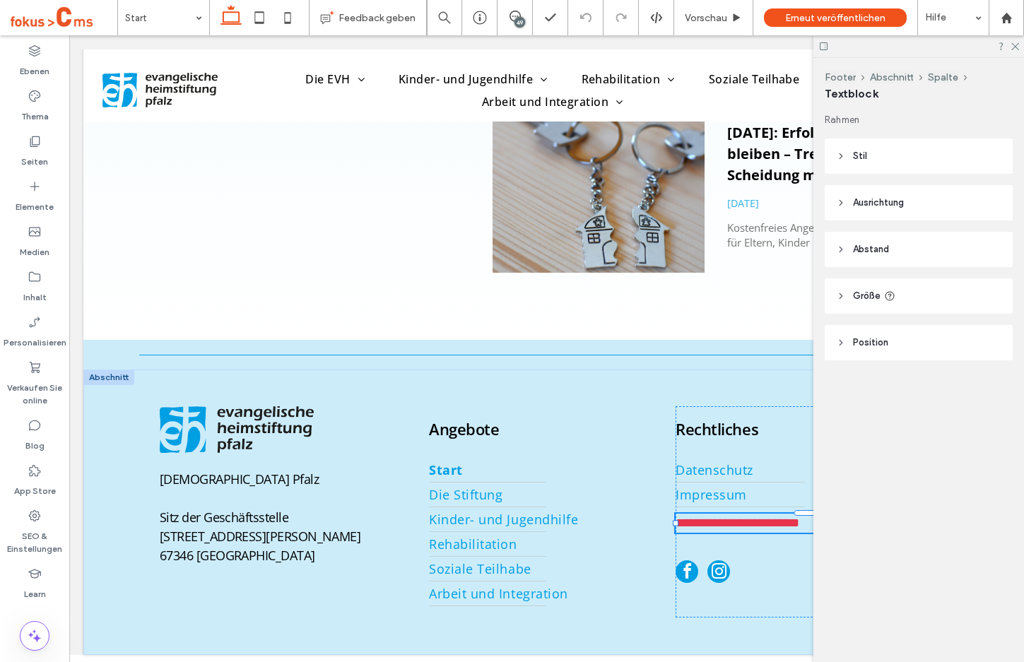
type input "*********"
type input "**"
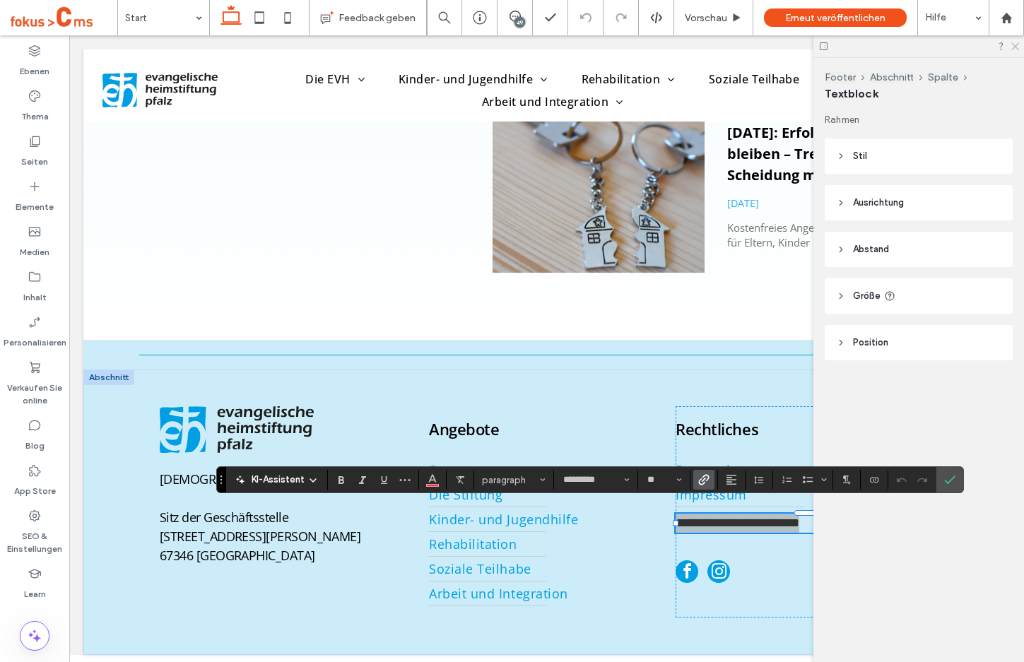
click at [1017, 47] on icon at bounding box center [1014, 45] width 9 height 9
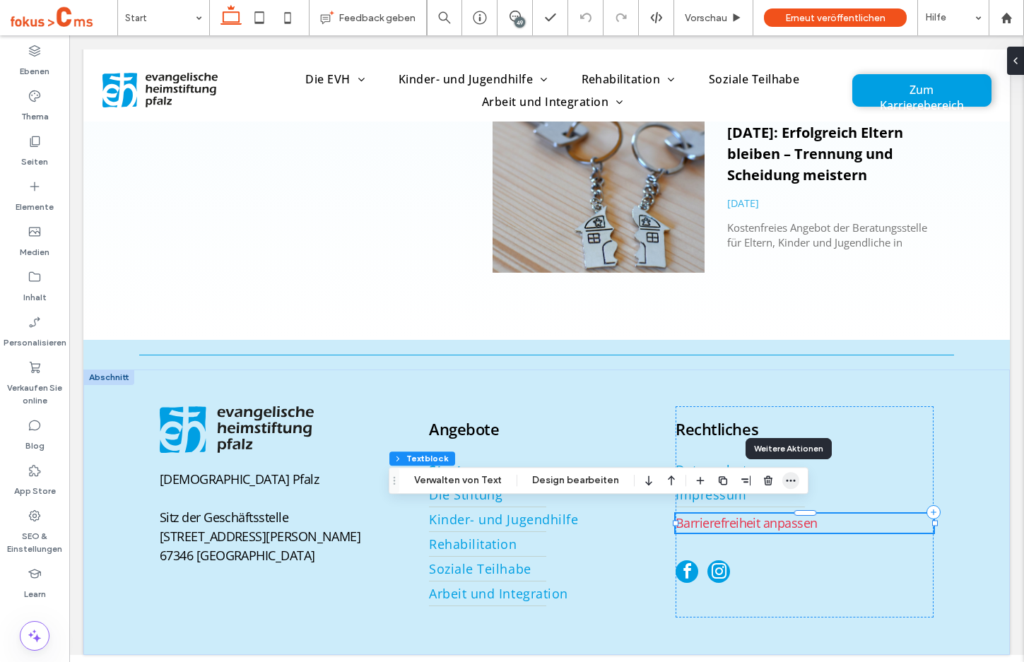
click at [789, 479] on icon "button" at bounding box center [790, 480] width 11 height 11
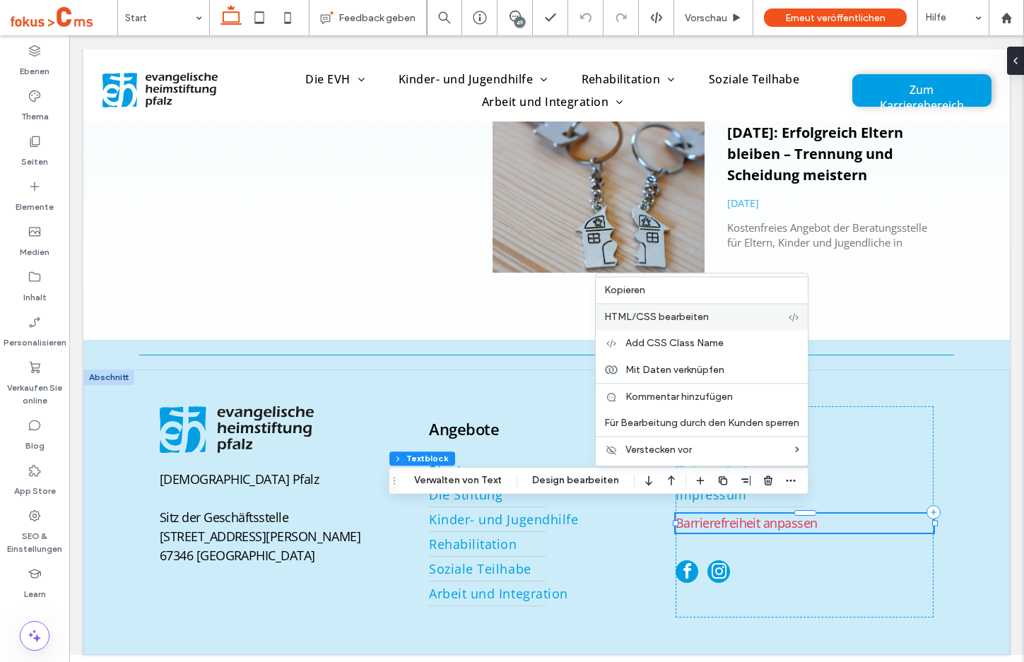
click at [641, 316] on span "HTML/CSS bearbeiten" at bounding box center [656, 317] width 105 height 12
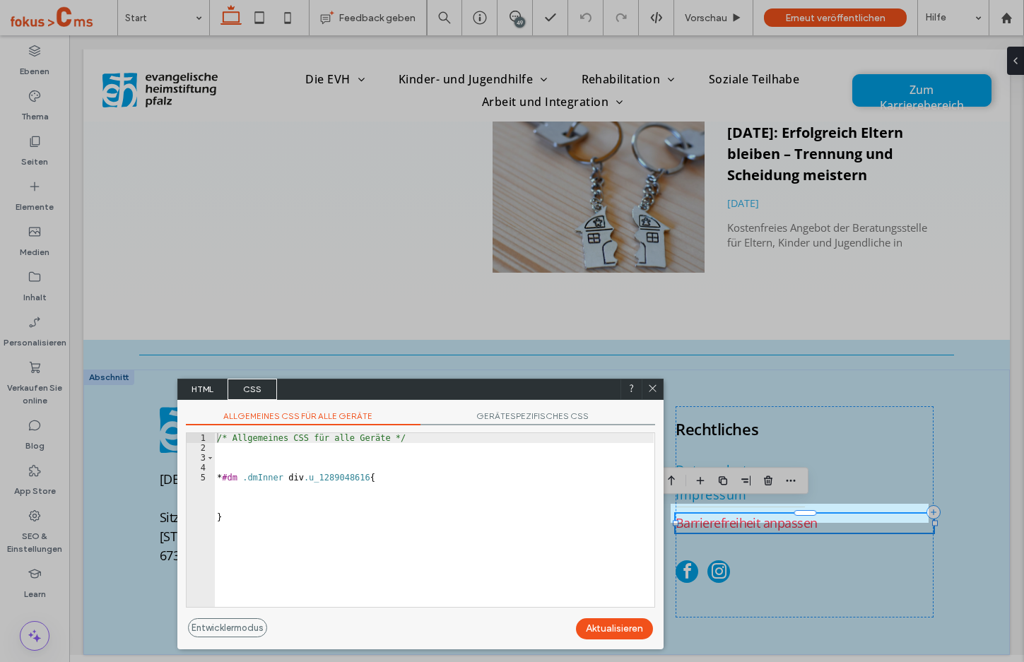
click at [199, 391] on span "HTML" at bounding box center [202, 389] width 49 height 21
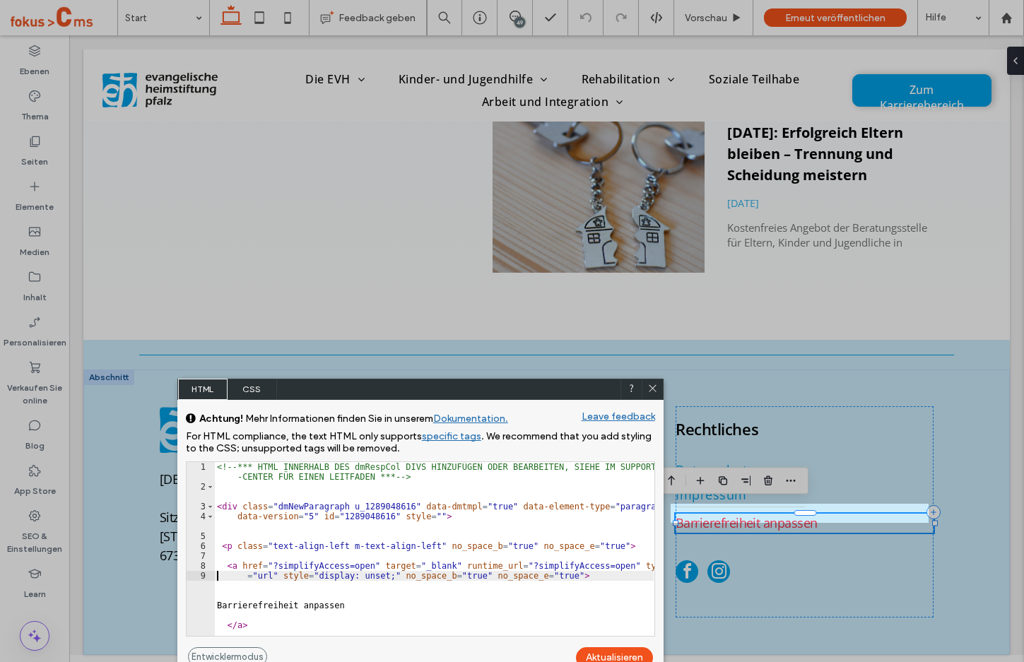
click at [379, 579] on div "<!-- *** HTML INNERHALB DES dmRespCol DIVS HINZUFÜGEN ODER BEARBEITEN, SIEHE IM…" at bounding box center [434, 564] width 440 height 204
drag, startPoint x: 597, startPoint y: 565, endPoint x: 504, endPoint y: 565, distance: 93.3
click at [504, 565] on div "<!-- *** HTML INNERHALB DES dmRespCol DIVS HINZUFÜGEN ODER BEARBEITEN, SIEHE IM…" at bounding box center [434, 564] width 440 height 204
click at [506, 565] on div "<!-- *** HTML INNERHALB DES dmRespCol DIVS HINZUFÜGEN ODER BEARBEITEN, SIEHE IM…" at bounding box center [434, 564] width 440 height 204
drag, startPoint x: 507, startPoint y: 564, endPoint x: 549, endPoint y: 565, distance: 42.4
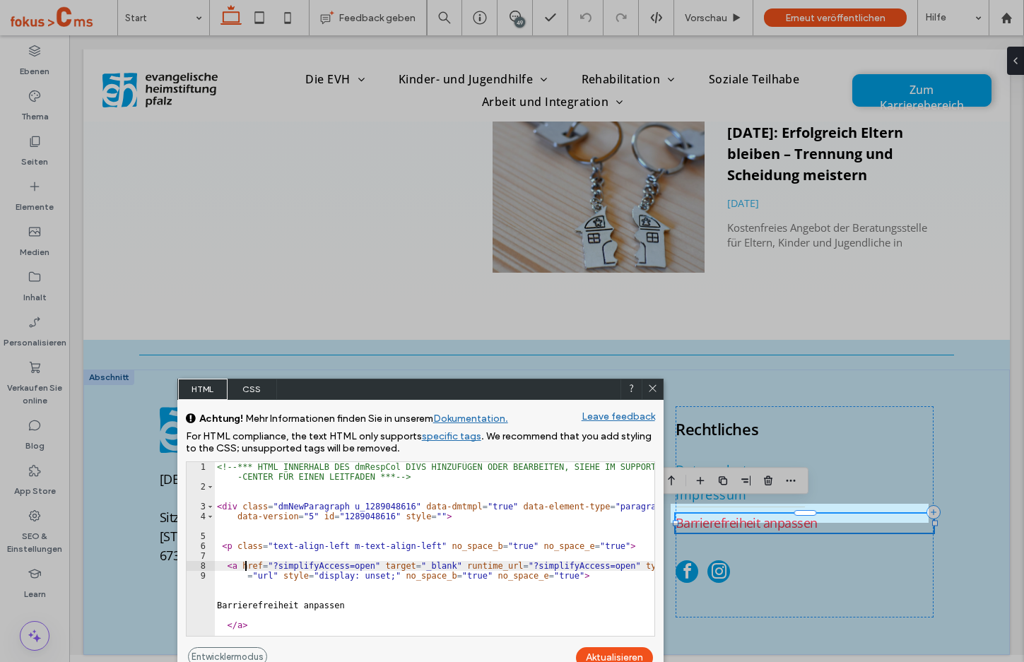
click at [549, 565] on div "<!-- *** HTML INNERHALB DES dmRespCol DIVS HINZUFÜGEN ODER BEARBEITEN, SIEHE IM…" at bounding box center [434, 564] width 440 height 204
drag, startPoint x: 240, startPoint y: 564, endPoint x: 355, endPoint y: 565, distance: 114.5
click at [355, 565] on div "<!-- *** HTML INNERHALB DES dmRespCol DIVS HINZUFÜGEN ODER BEARBEITEN, SIEHE IM…" at bounding box center [434, 564] width 440 height 204
type textarea "******"
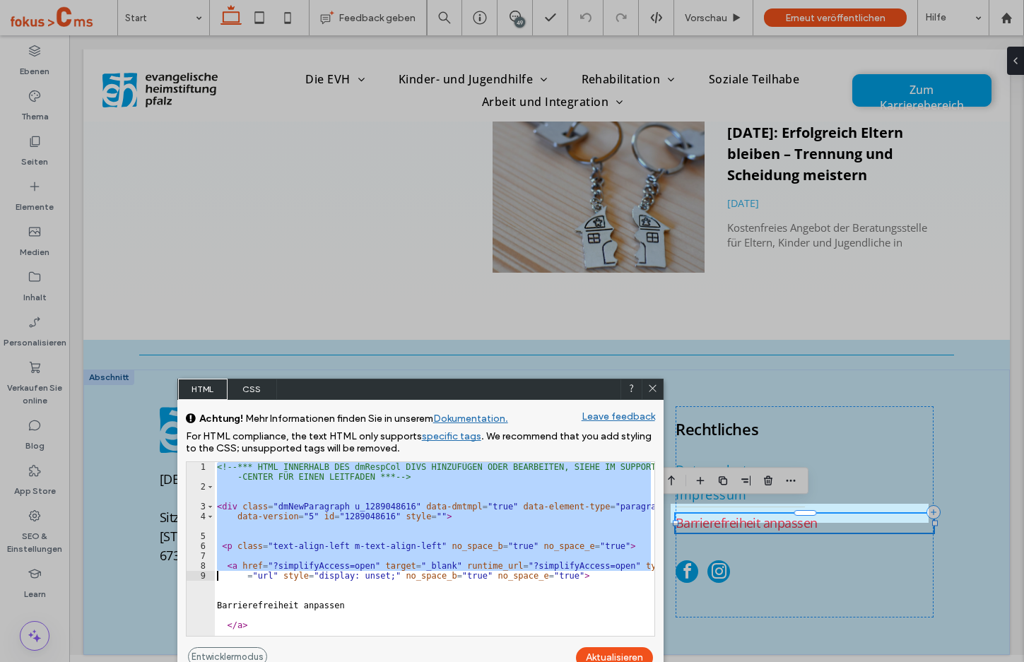
click at [651, 390] on icon at bounding box center [652, 388] width 11 height 11
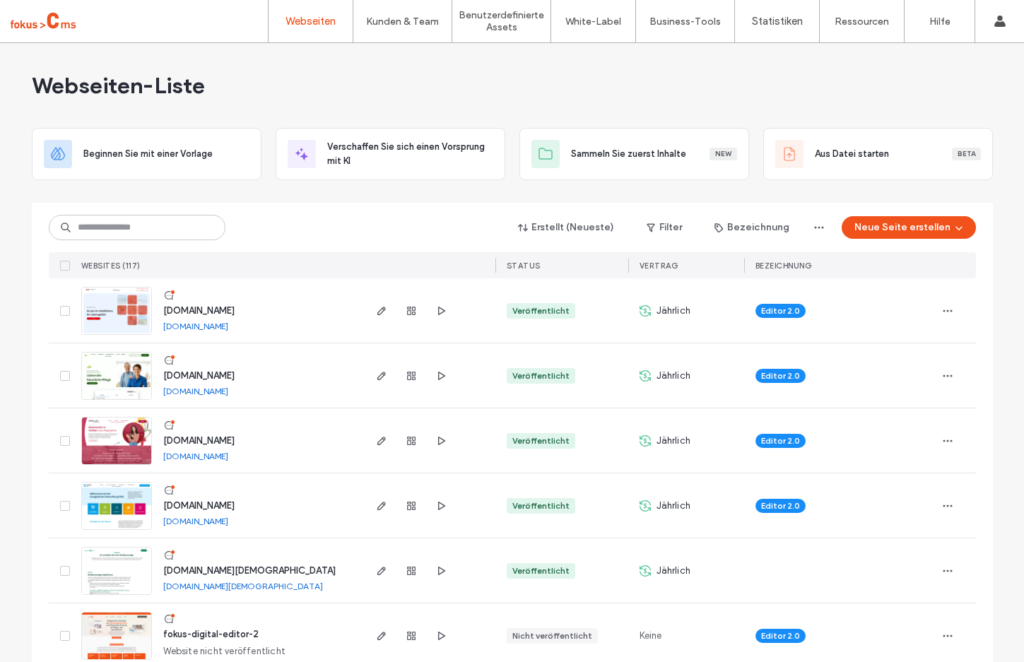
scroll to position [998, 0]
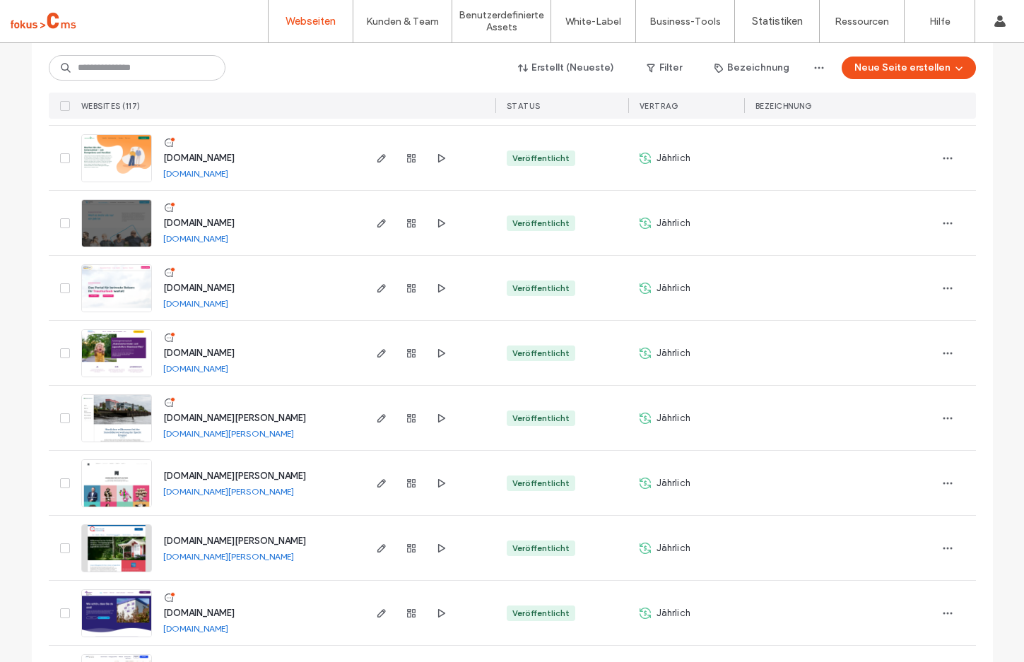
click at [201, 351] on span "www.ja-zur-jugendhilfe.de" at bounding box center [198, 353] width 71 height 11
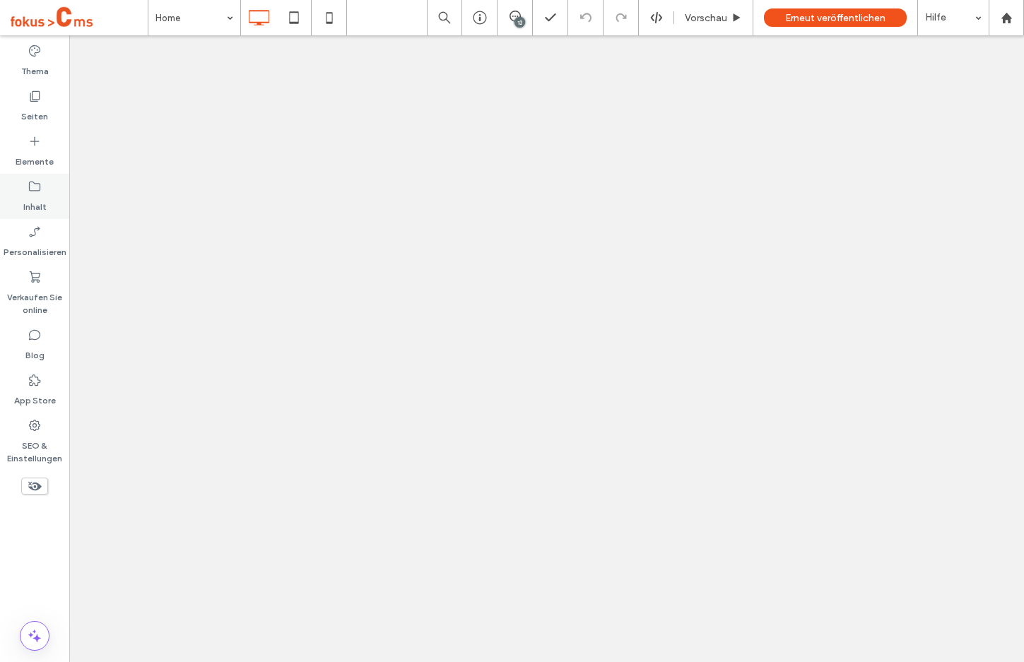
click at [33, 110] on label "Seiten" at bounding box center [34, 113] width 27 height 20
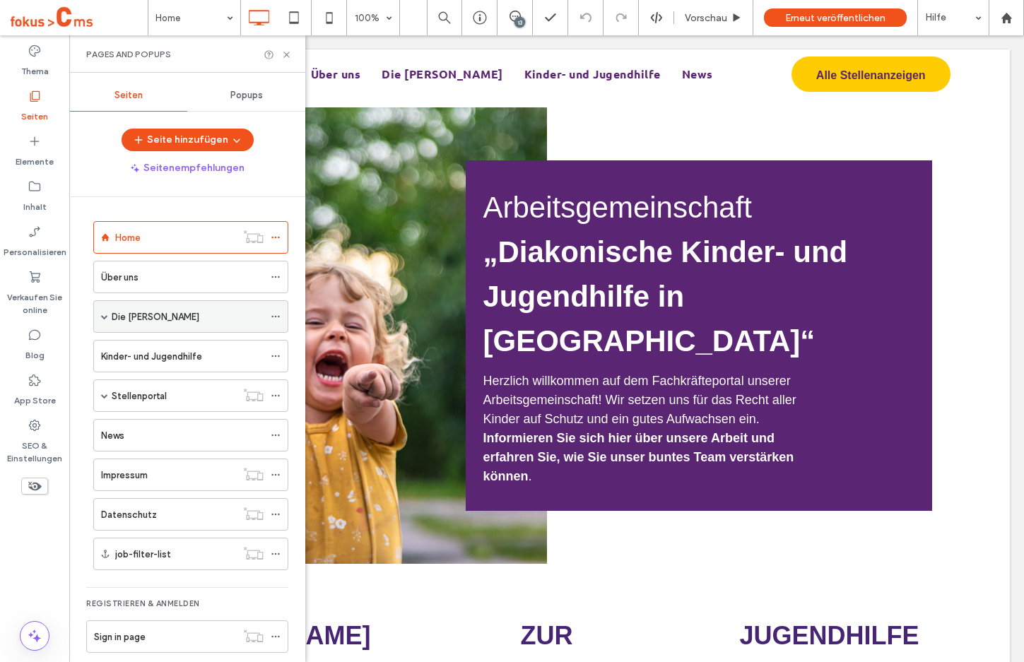
click at [102, 318] on span at bounding box center [104, 316] width 7 height 7
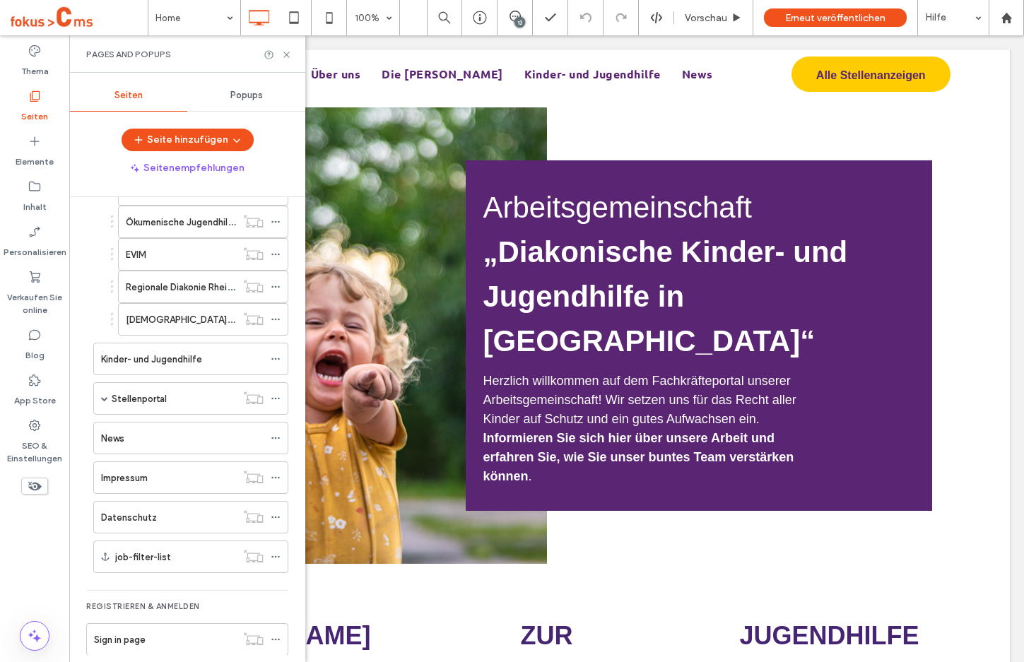
scroll to position [556, 0]
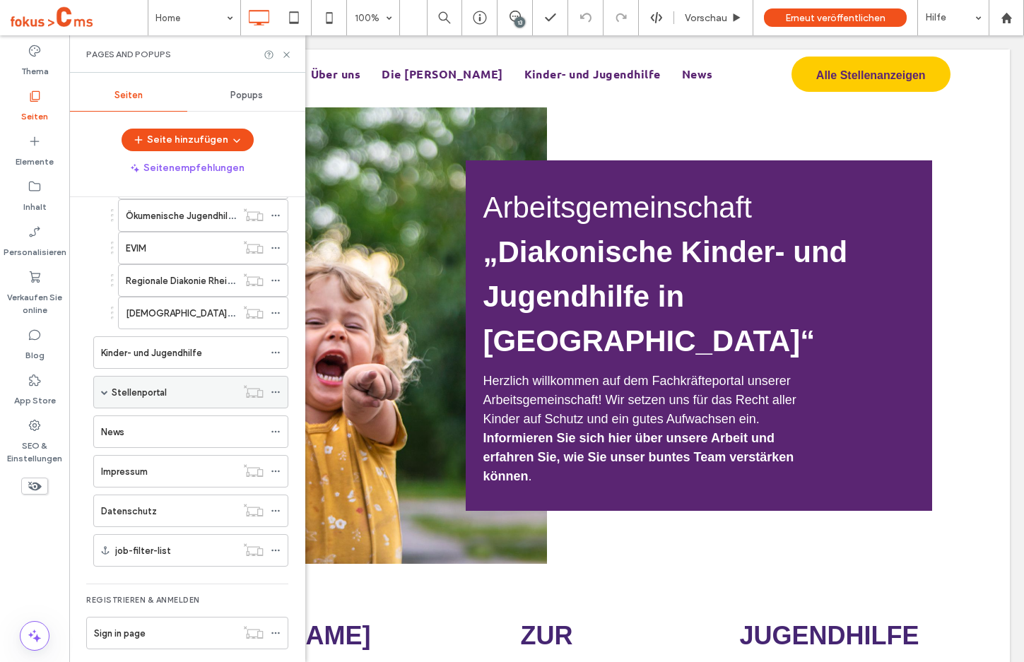
click at [102, 393] on span at bounding box center [104, 392] width 7 height 7
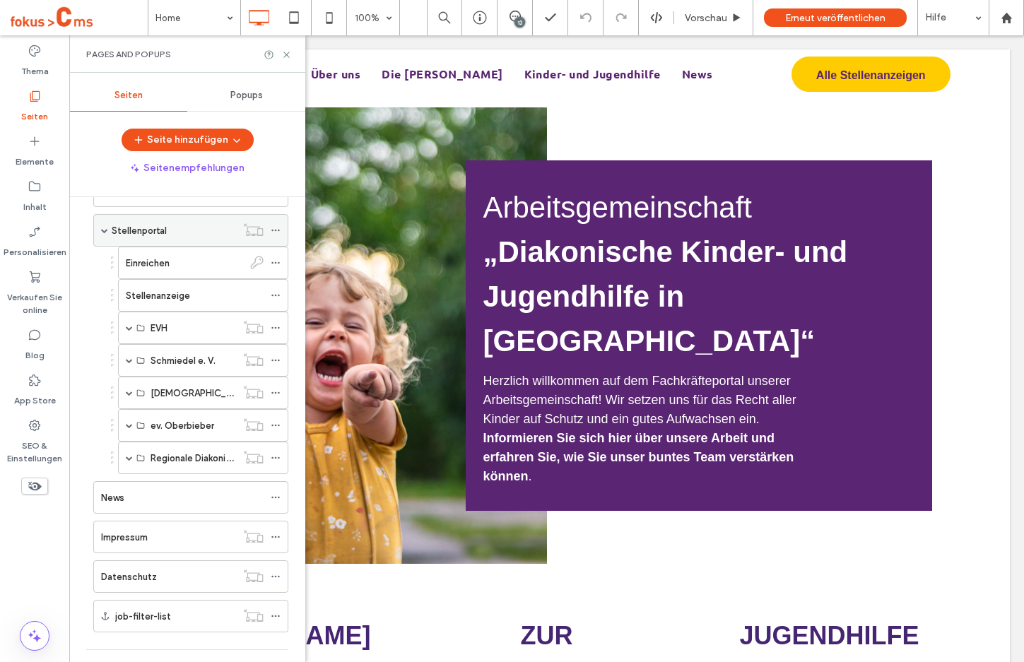
scroll to position [721, 0]
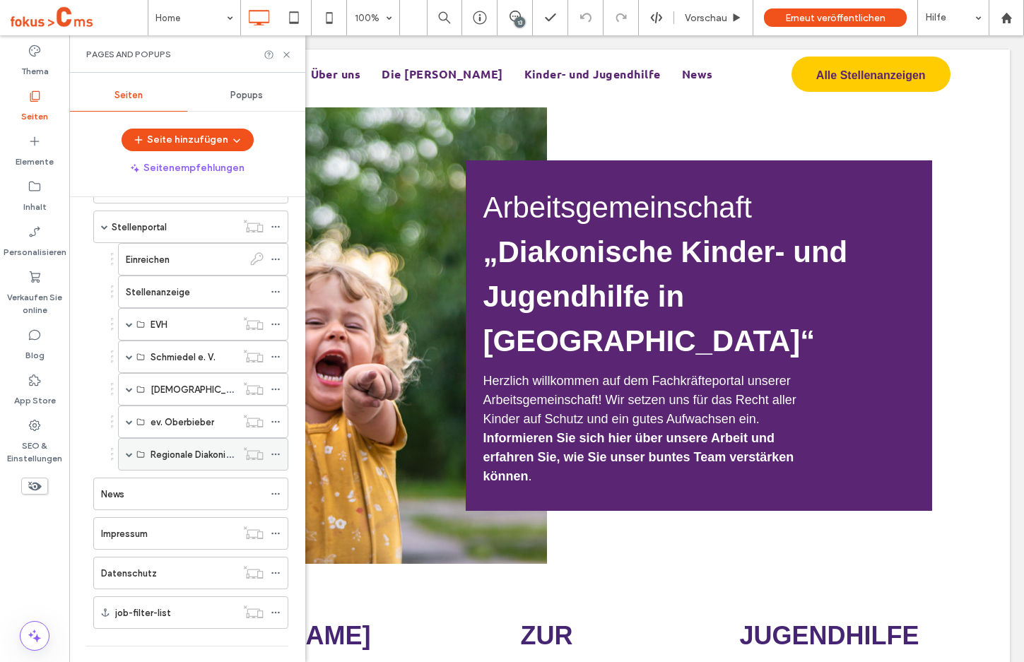
click at [152, 456] on label "Regionale Diakonie Rheinhessen" at bounding box center [219, 454] width 137 height 25
click at [129, 452] on span at bounding box center [129, 454] width 7 height 7
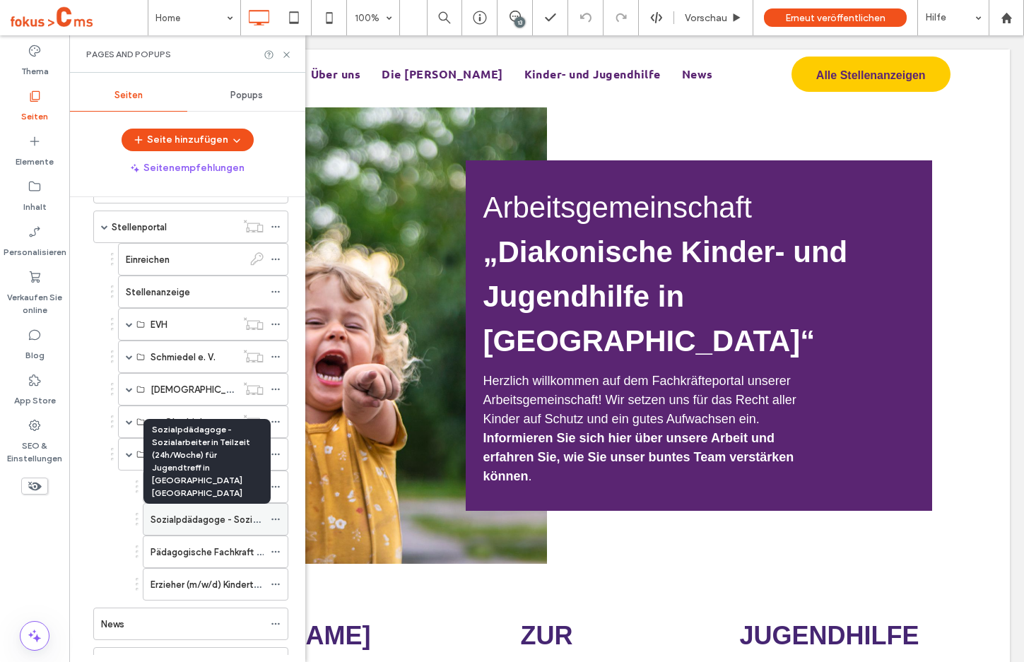
click at [182, 517] on label "Sozialpdädagoge - Sozialarbeiter in Teilzeit (24h/Woche) für Jugendtreff in Wor…" at bounding box center [408, 519] width 515 height 25
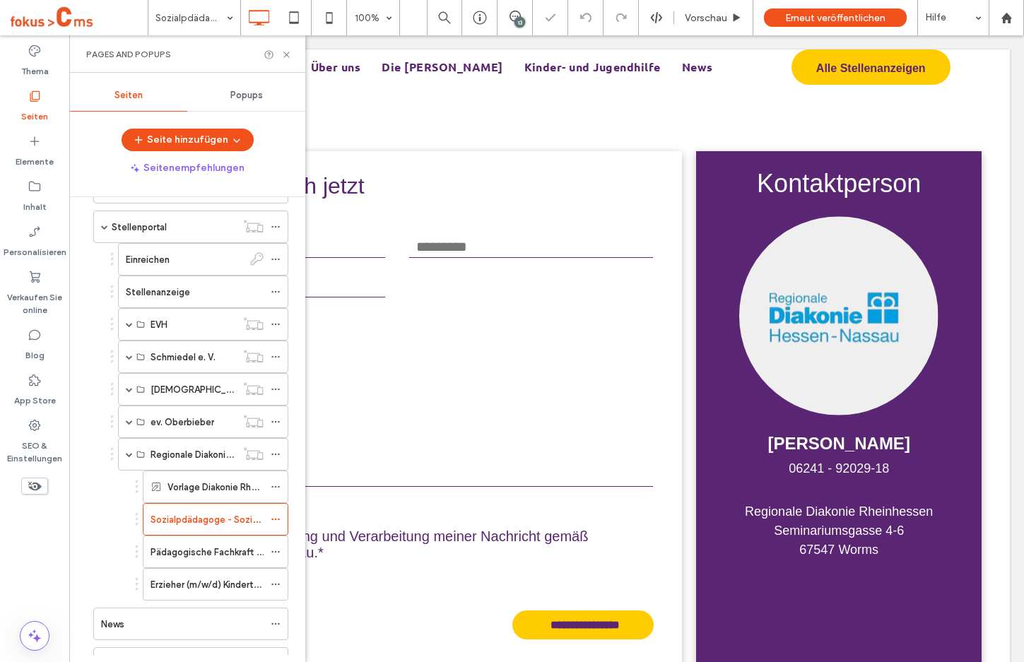
scroll to position [2919, 0]
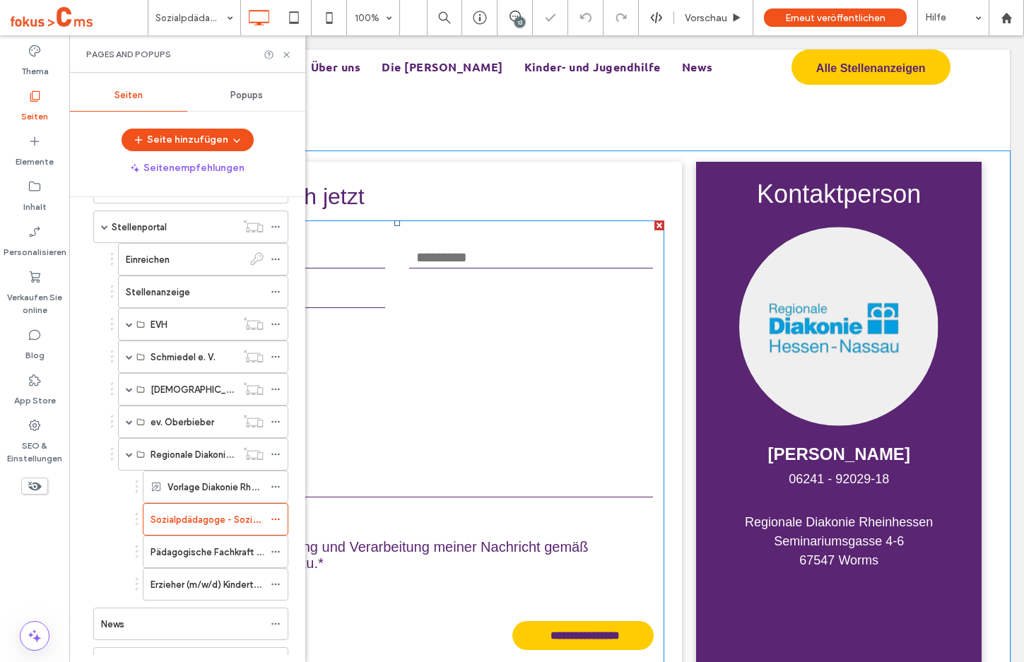
click at [391, 332] on form "**********" at bounding box center [396, 447] width 535 height 454
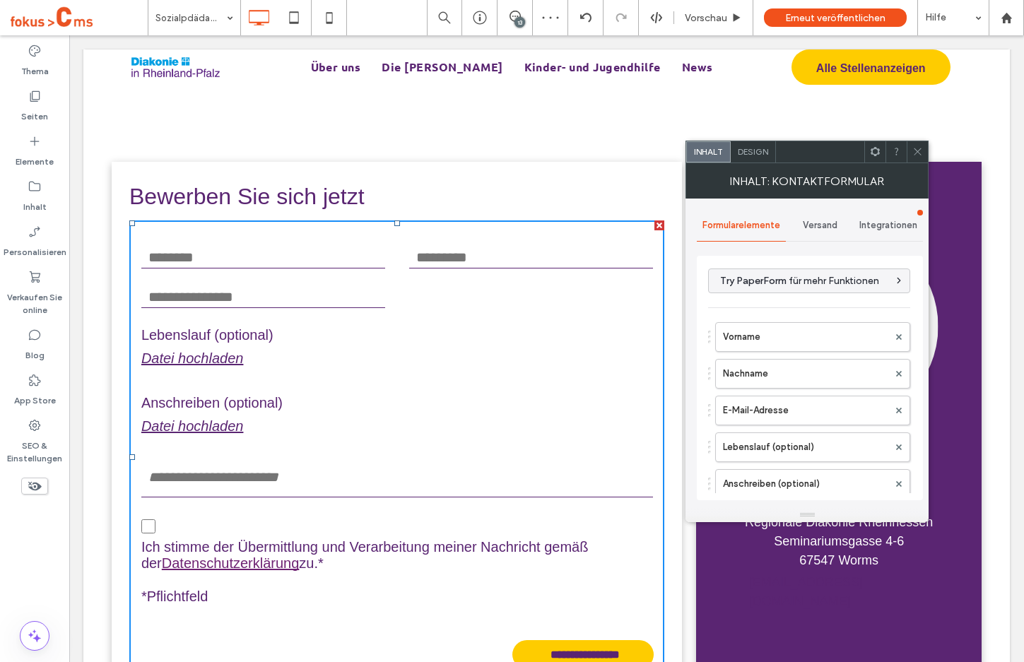
click at [823, 221] on span "Versand" at bounding box center [820, 225] width 35 height 11
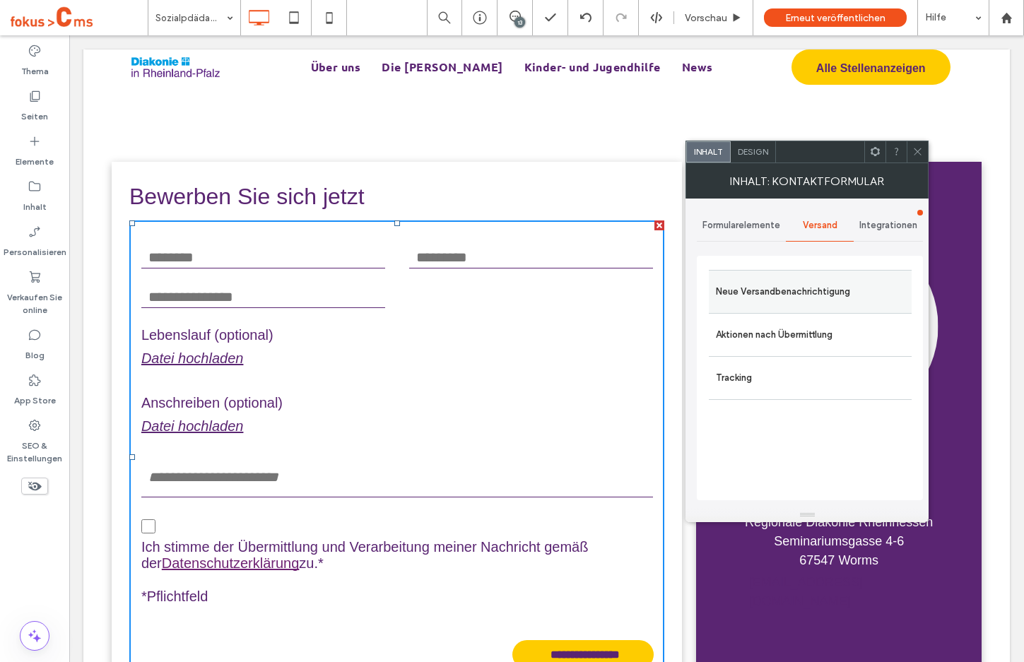
click at [765, 298] on label "Neue Versandbenachrichtigung" at bounding box center [810, 292] width 189 height 28
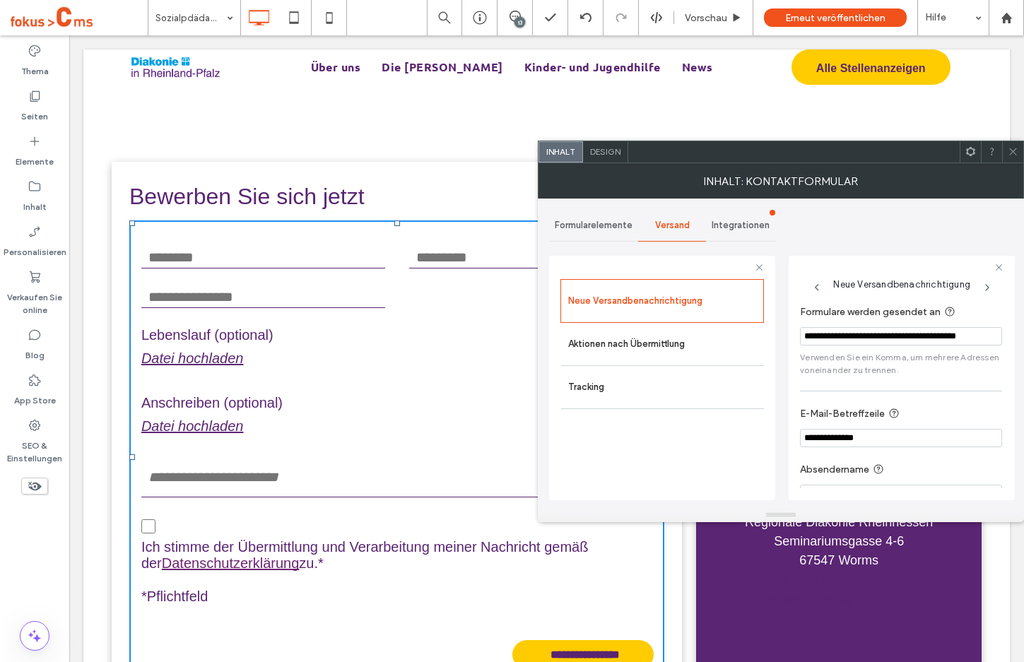
click at [838, 339] on input "**********" at bounding box center [901, 336] width 202 height 18
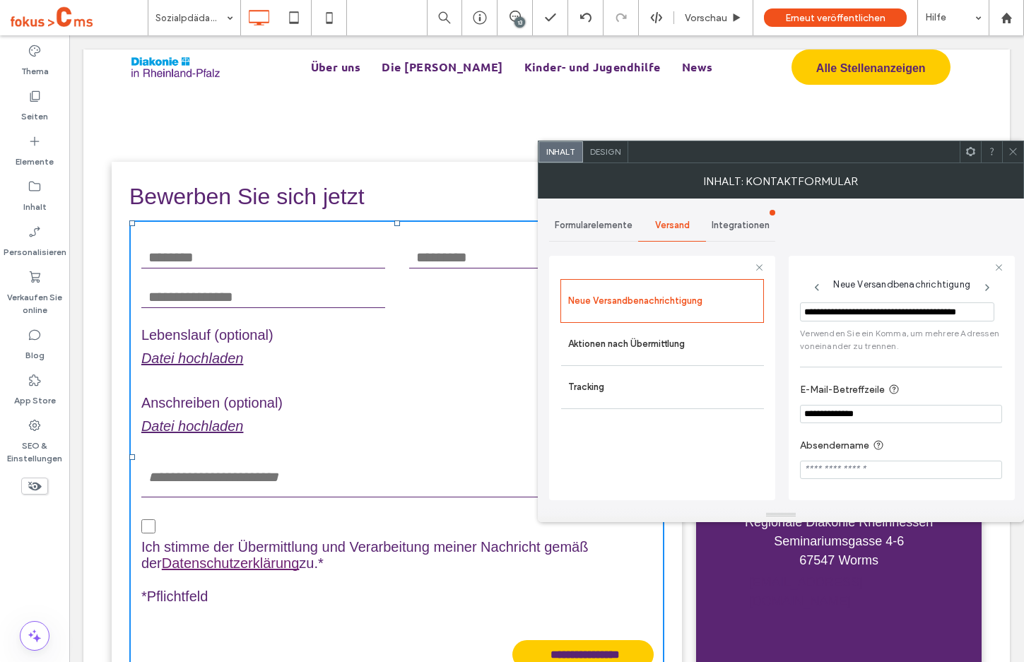
scroll to position [0, 0]
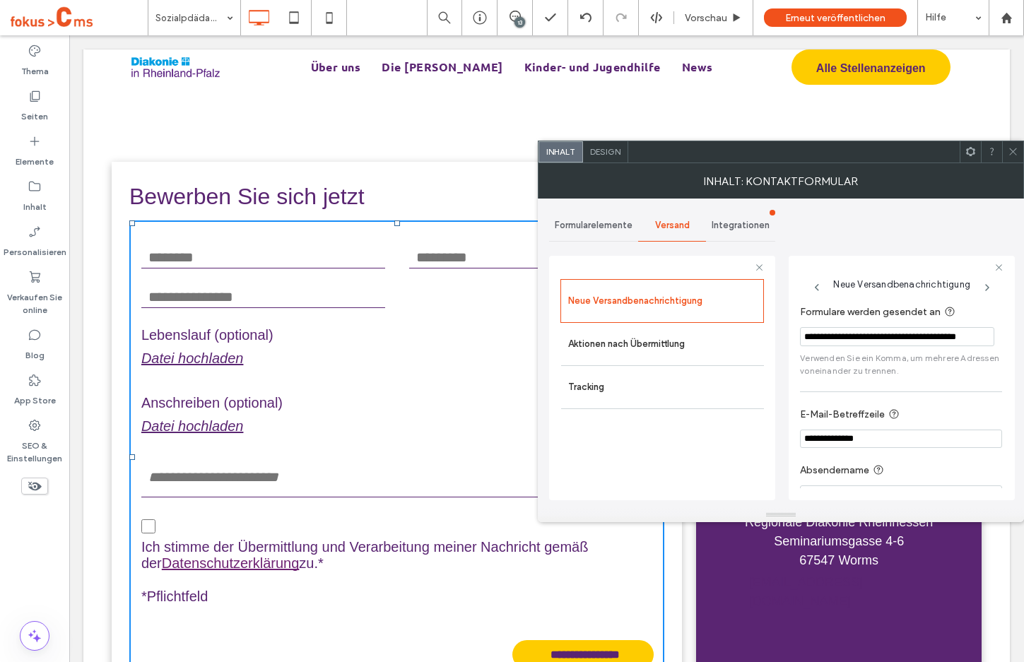
click at [1015, 150] on use at bounding box center [1012, 151] width 7 height 7
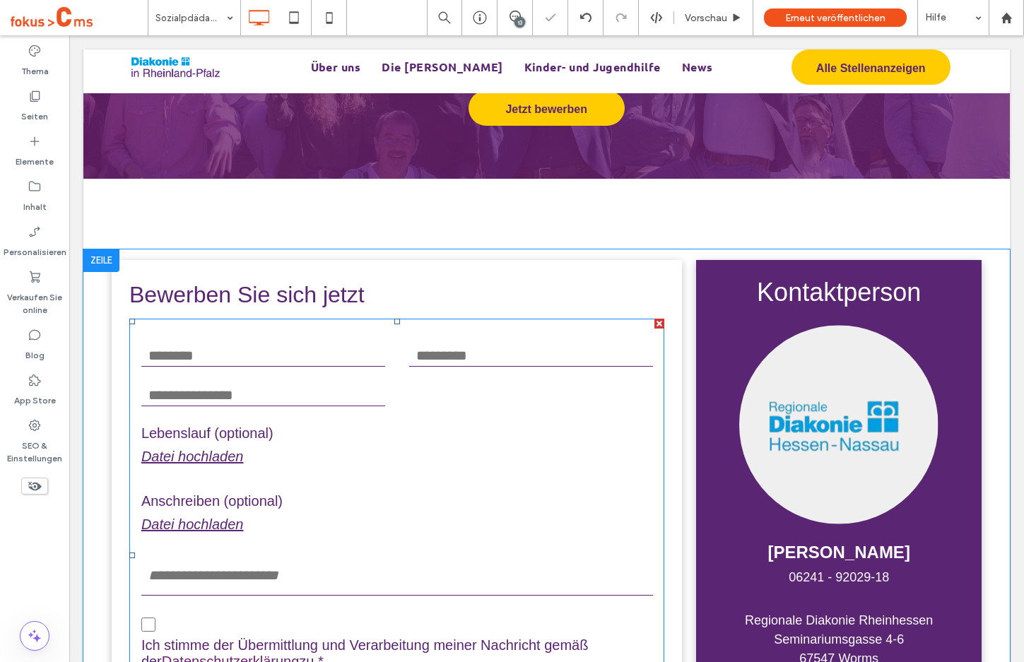
scroll to position [2818, 0]
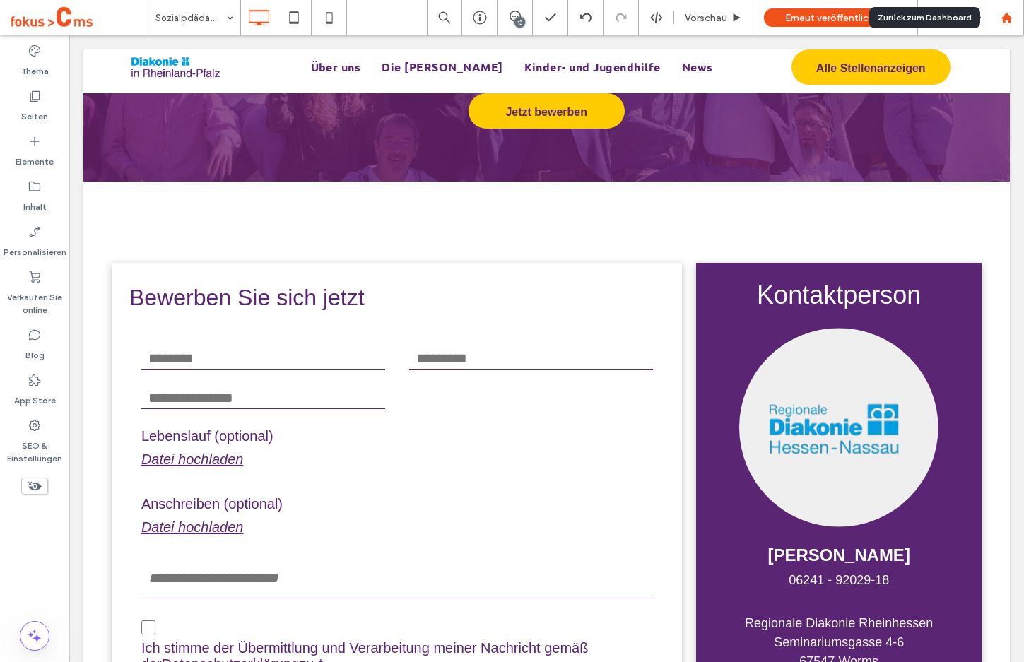
click at [1020, 20] on div at bounding box center [1006, 18] width 34 height 12
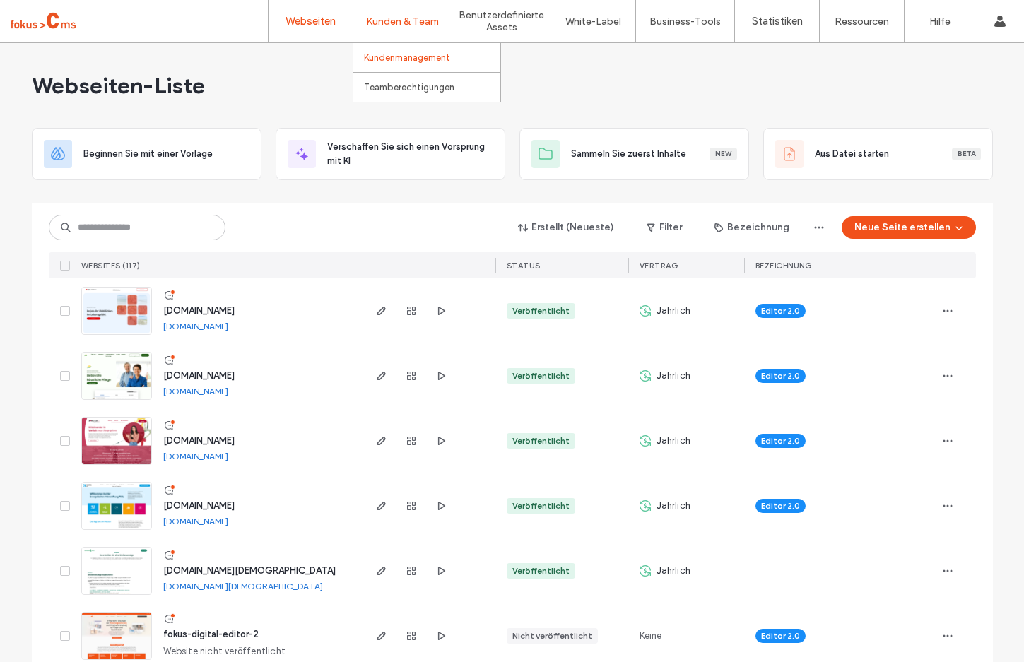
click at [385, 58] on label "Kundenmanagement" at bounding box center [407, 57] width 86 height 11
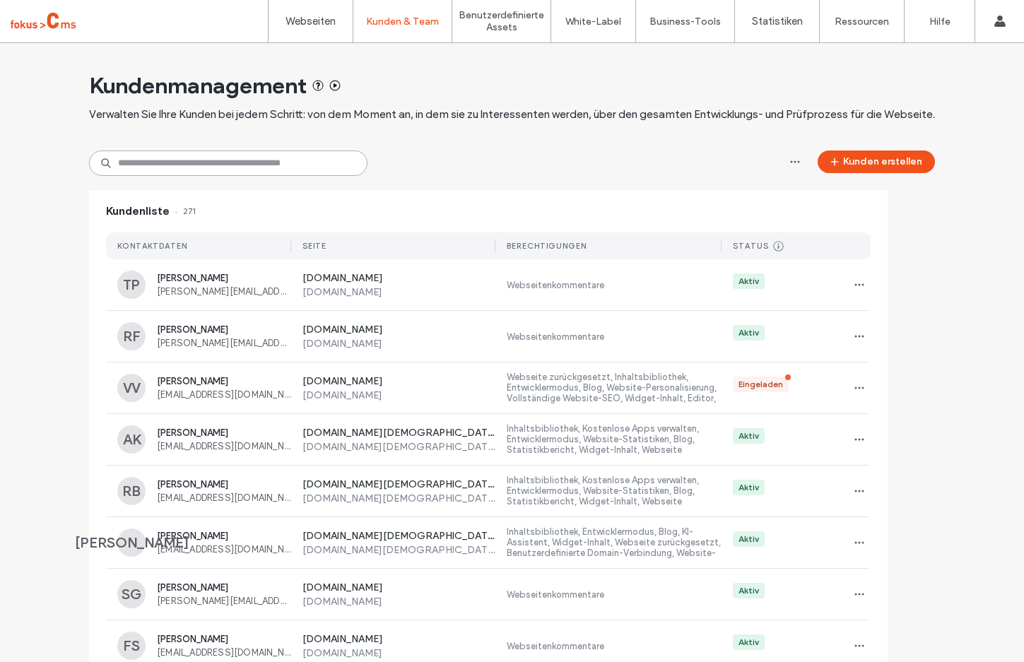
click at [165, 173] on input at bounding box center [228, 163] width 278 height 25
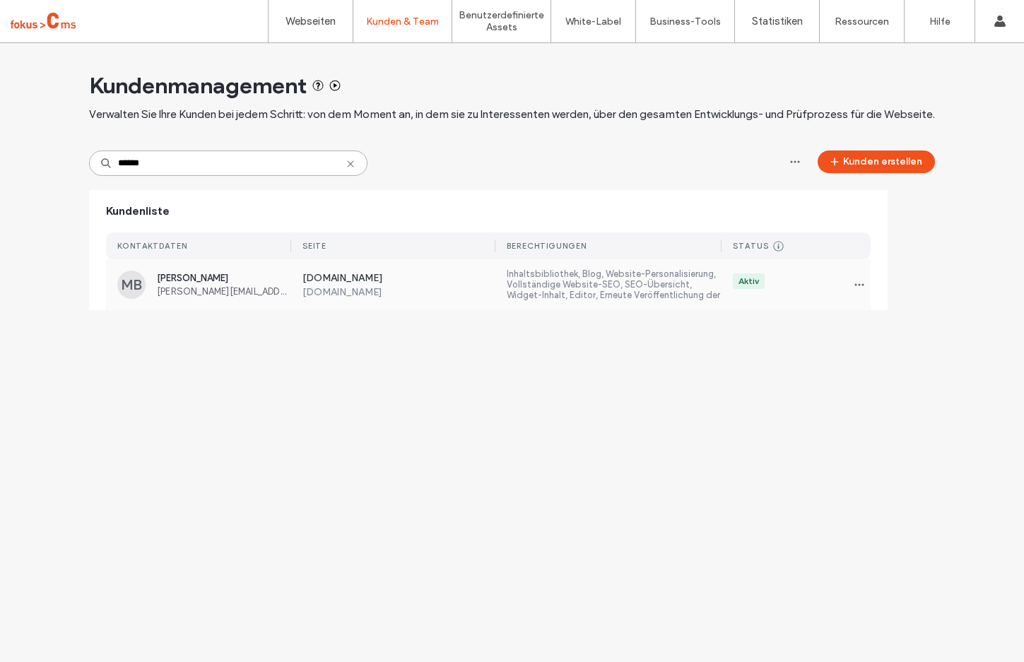
type input "******"
click at [177, 287] on span "[PERSON_NAME][EMAIL_ADDRESS][DOMAIN_NAME]" at bounding box center [224, 291] width 134 height 11
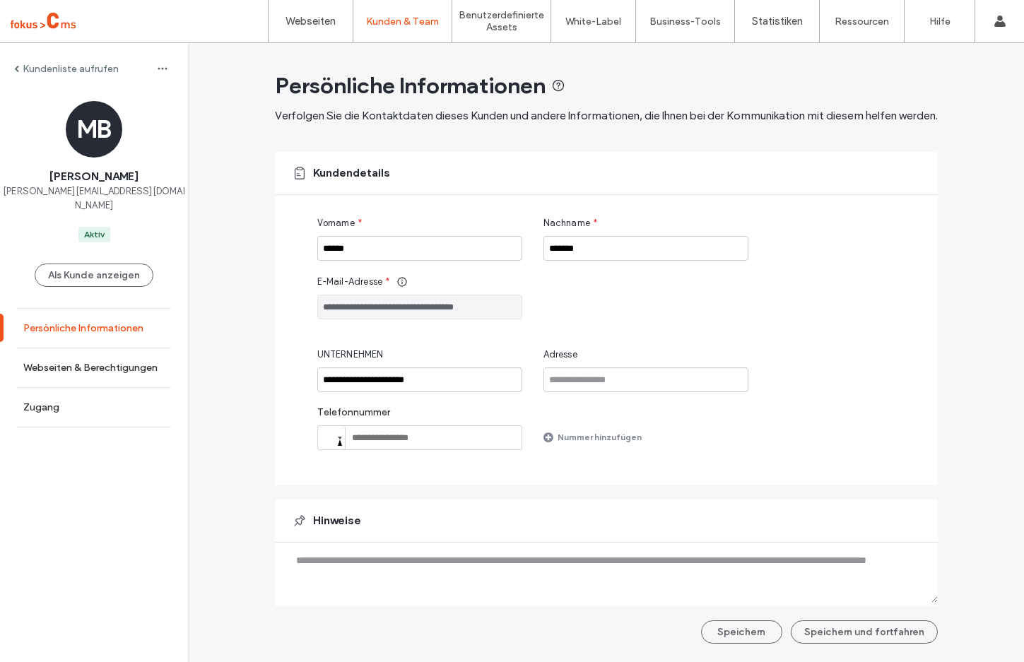
click at [87, 322] on label "Persönliche Informationen" at bounding box center [83, 328] width 120 height 12
click at [70, 348] on link "Webseiten & Berechtigungen" at bounding box center [94, 367] width 188 height 39
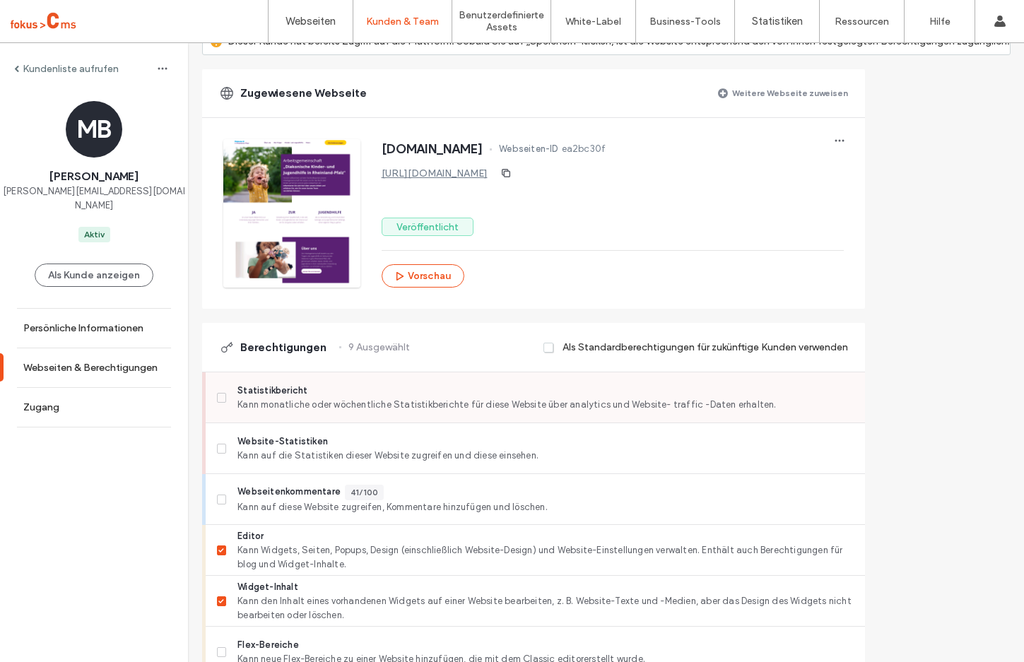
scroll to position [125, 0]
drag, startPoint x: 218, startPoint y: 396, endPoint x: 152, endPoint y: 452, distance: 86.2
click at [218, 396] on icon at bounding box center [221, 397] width 6 height 4
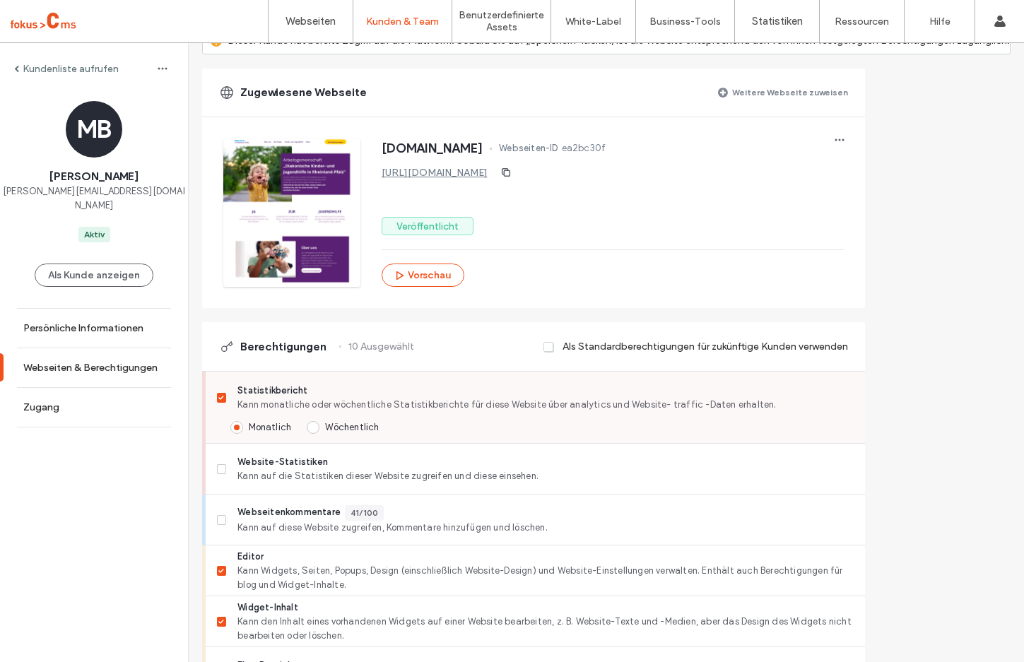
click at [312, 428] on span at bounding box center [313, 427] width 13 height 13
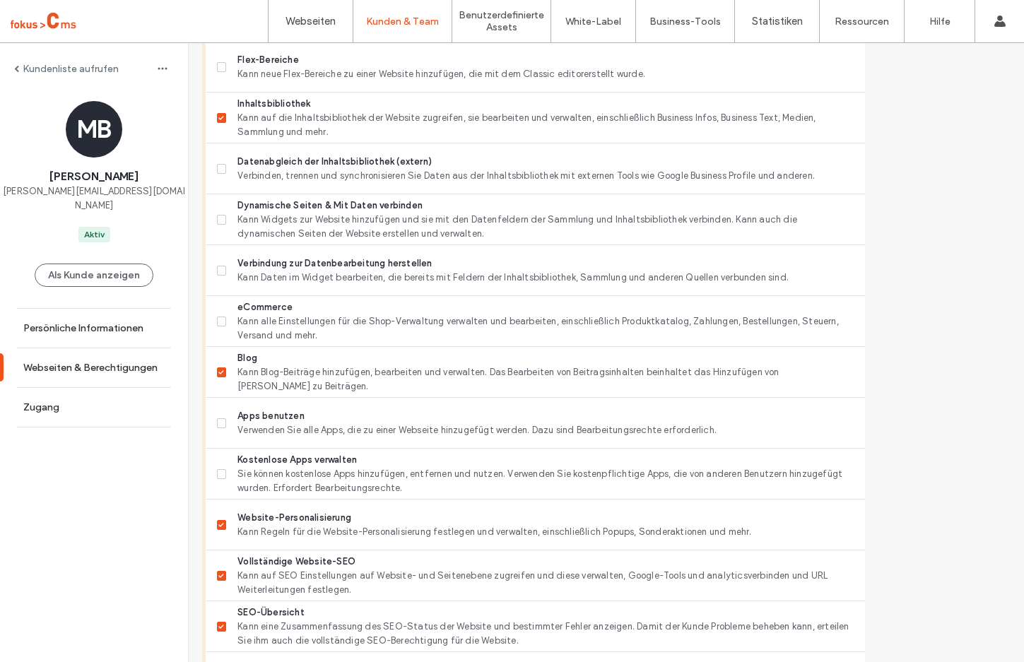
scroll to position [1129, 0]
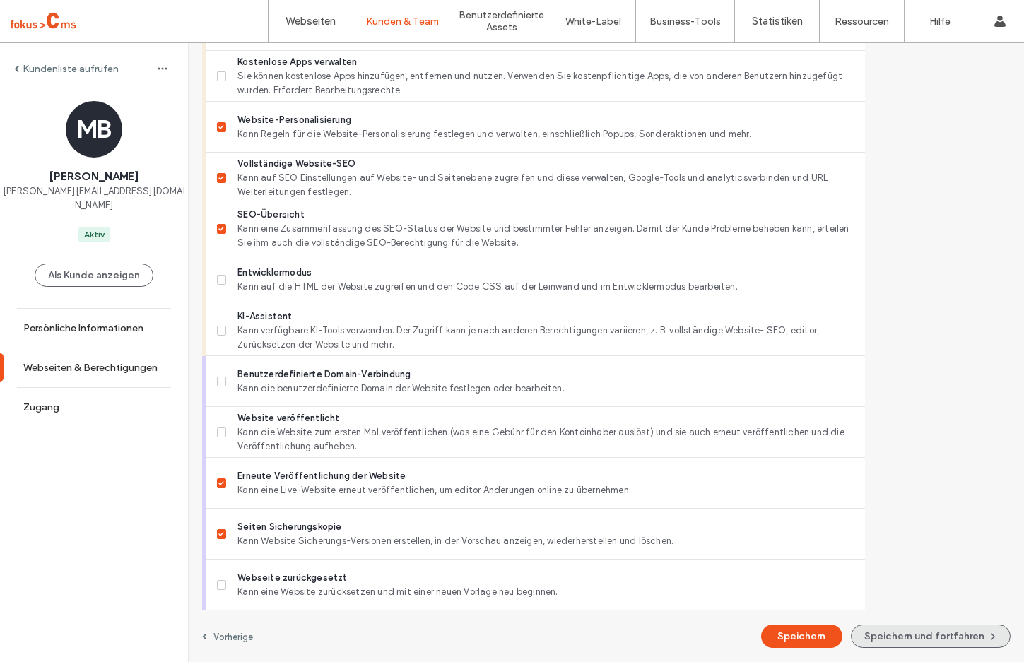
click at [866, 635] on button "Speichern und fortfahren" at bounding box center [931, 636] width 160 height 23
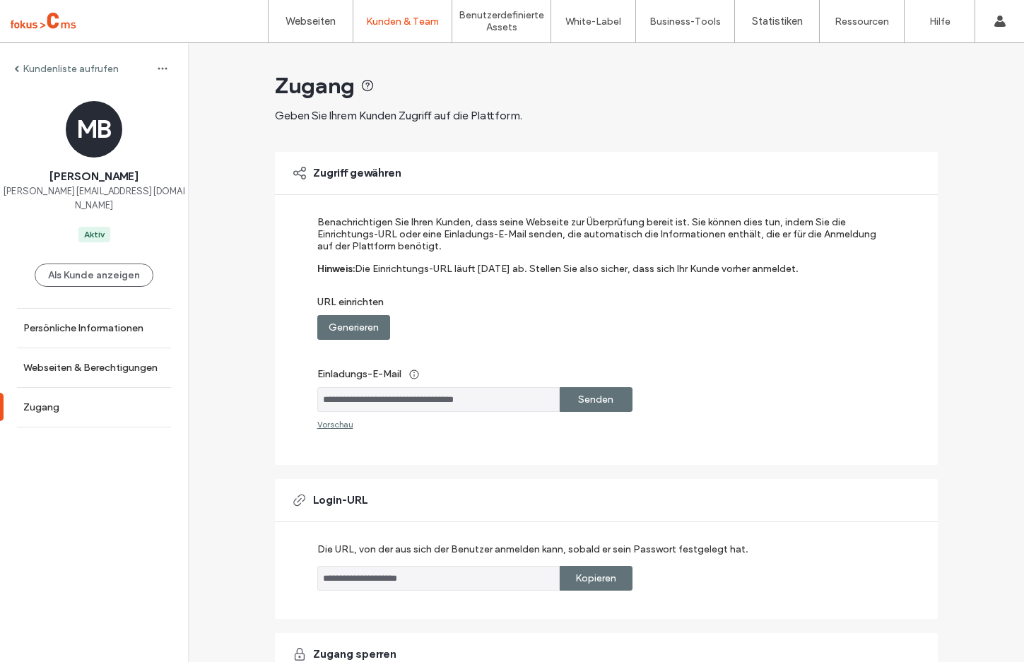
click at [19, 72] on div "Kundenliste aufrufen" at bounding box center [66, 69] width 105 height 12
